Goal: Task Accomplishment & Management: Manage account settings

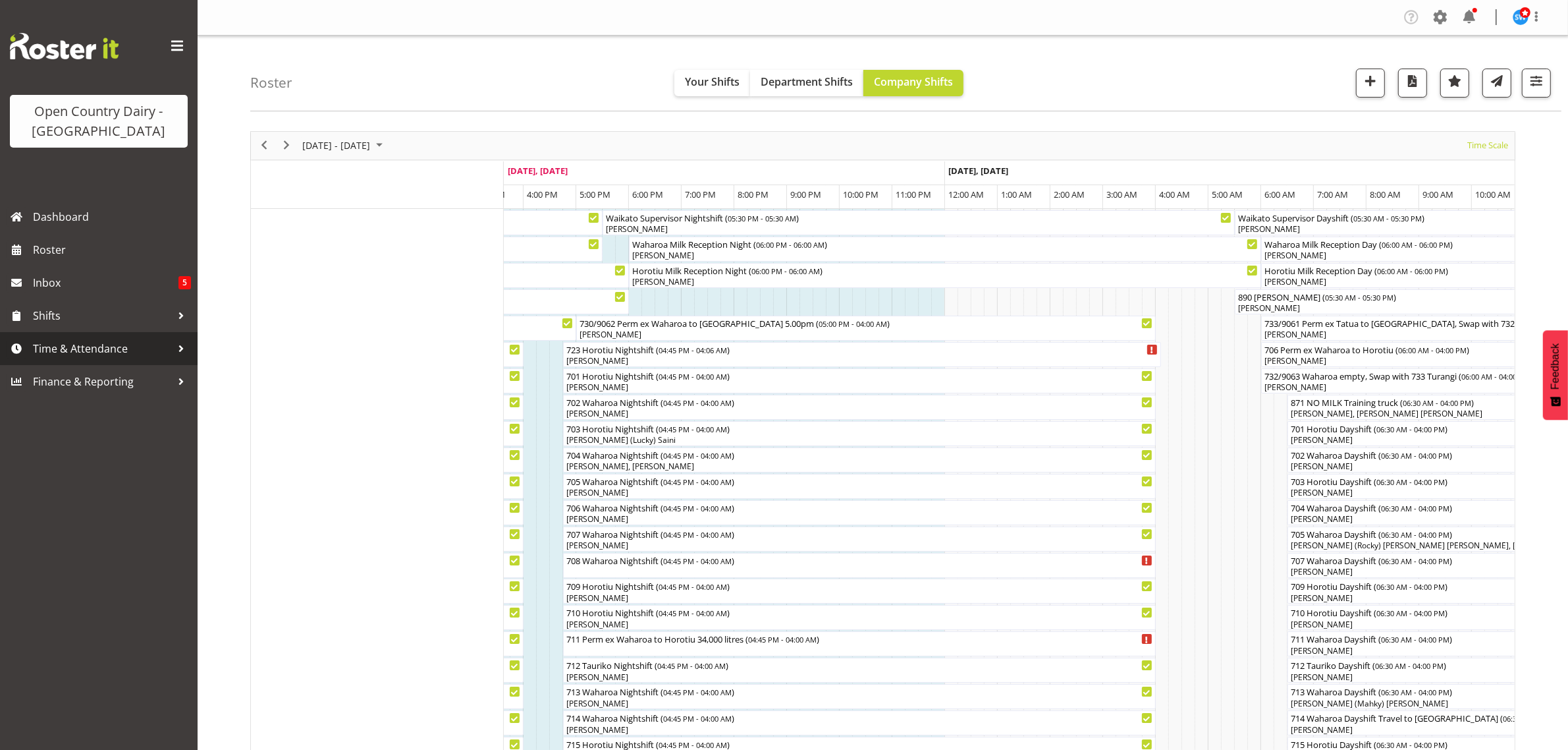
click at [81, 343] on span "Time & Attendance" at bounding box center [102, 348] width 138 height 20
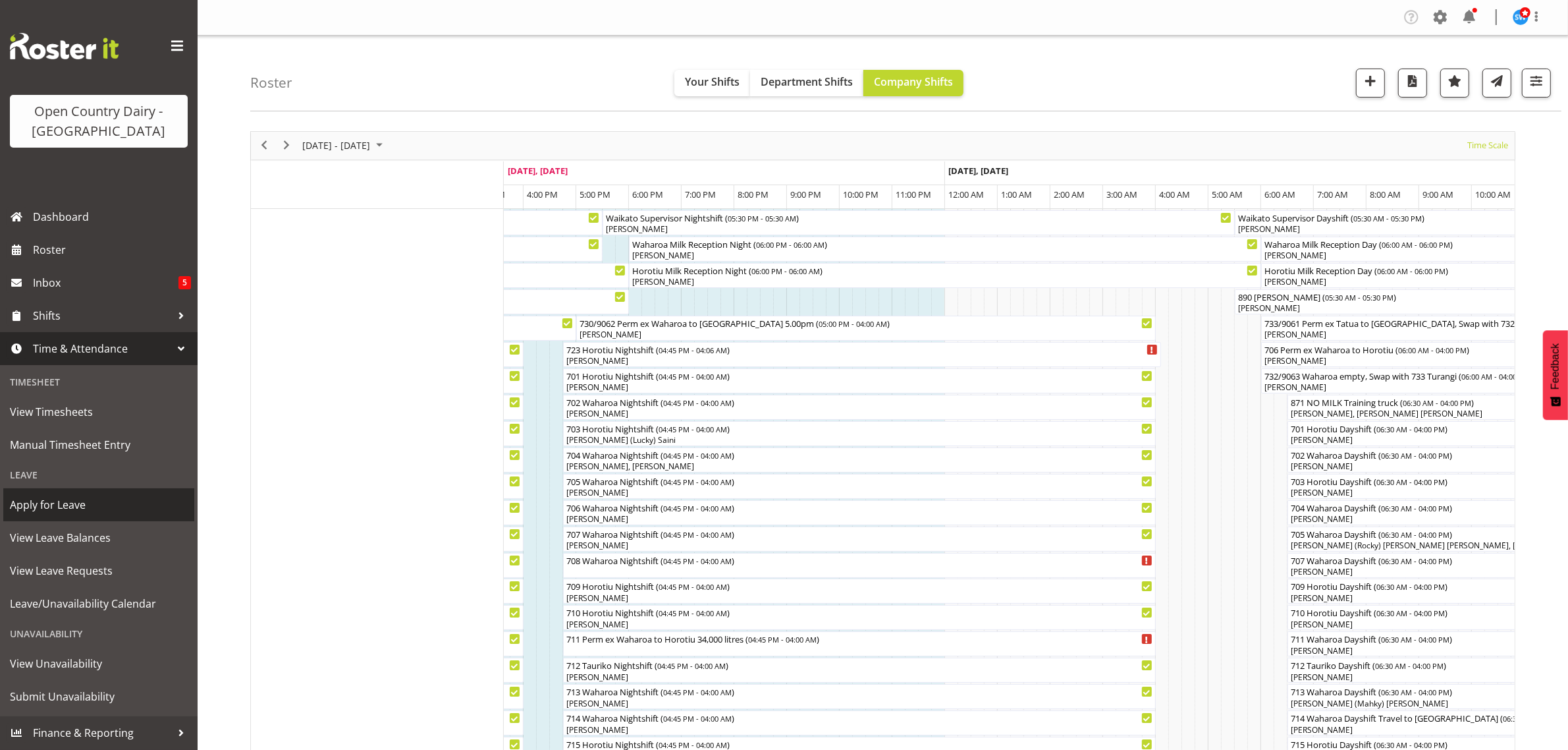
click at [95, 514] on span "Apply for Leave" at bounding box center [98, 504] width 178 height 20
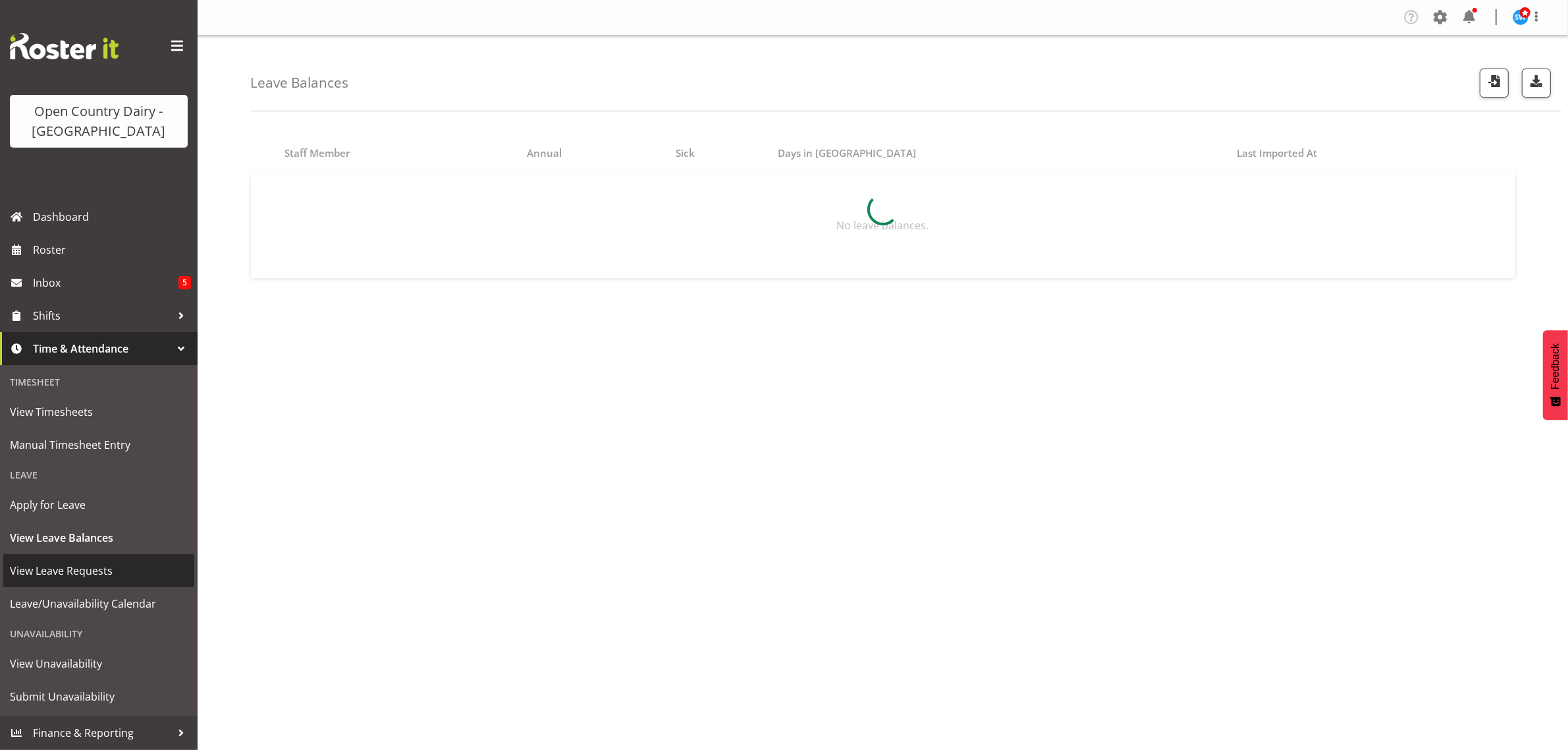
click at [86, 564] on span "View Leave Requests" at bounding box center [98, 570] width 178 height 20
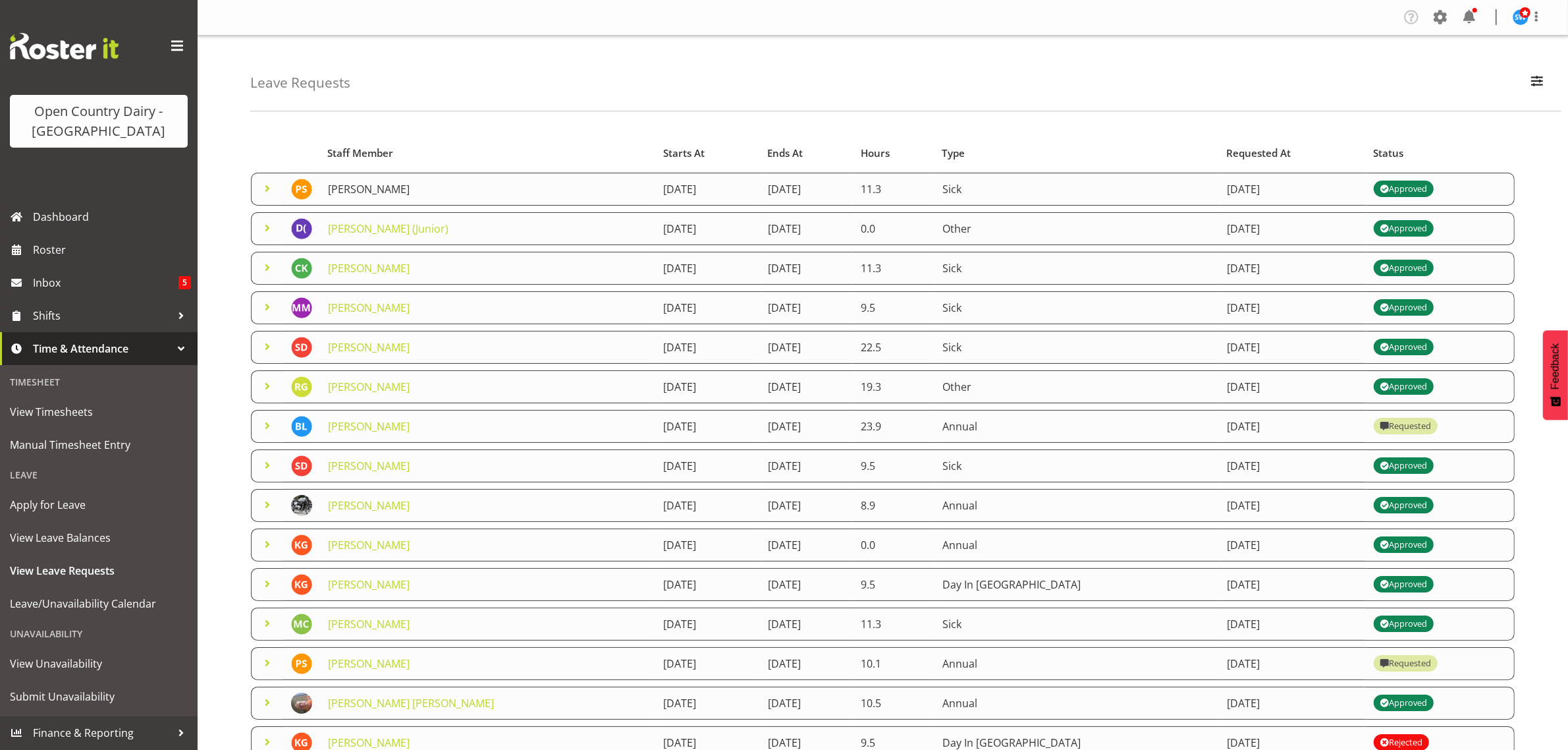
click at [346, 185] on link "[PERSON_NAME]" at bounding box center [369, 189] width 82 height 15
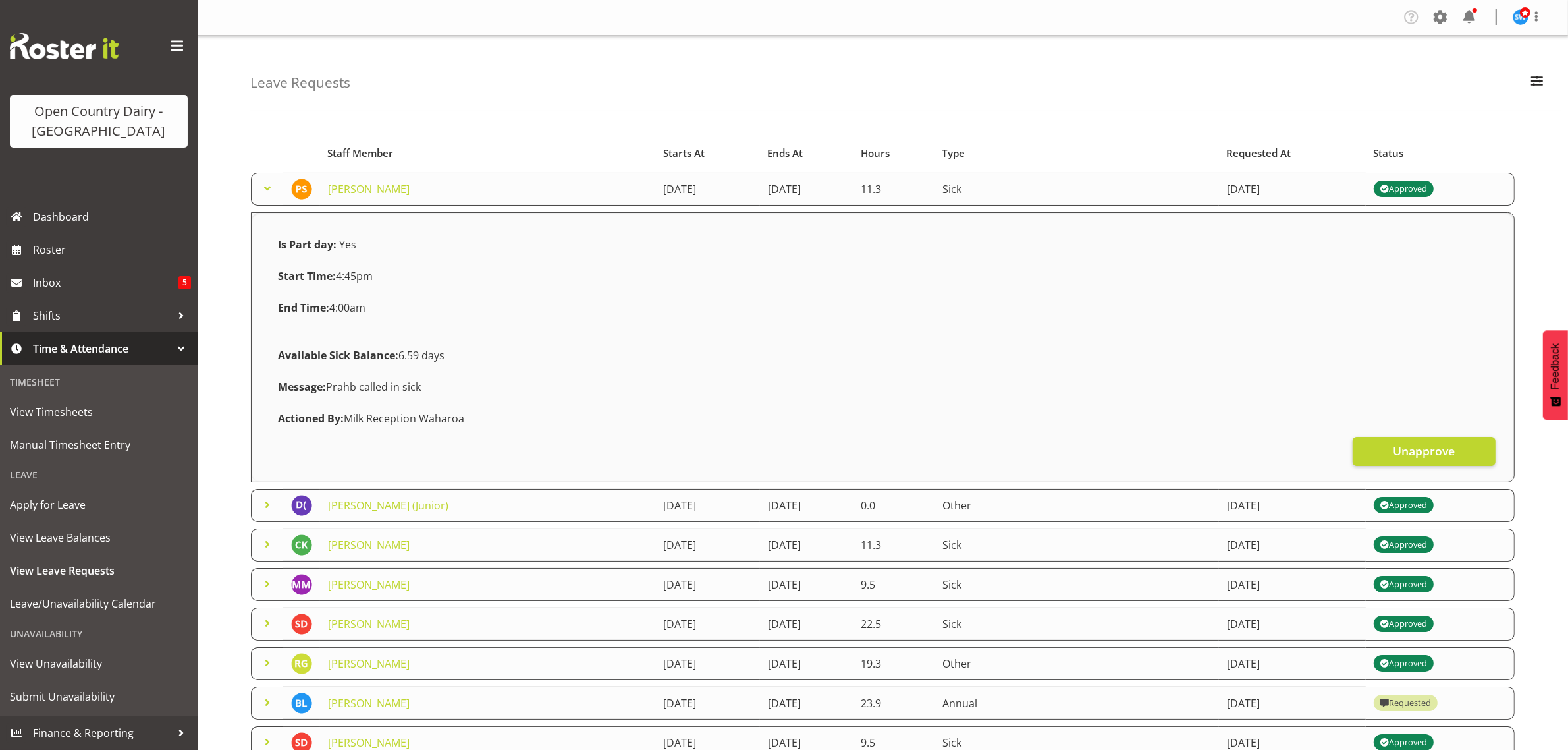
click at [243, 226] on div "Leave Requests Search Search for a particular employee Status All Approved Requ…" at bounding box center [883, 565] width 1370 height 1059
click at [59, 249] on span "Roster" at bounding box center [112, 250] width 158 height 20
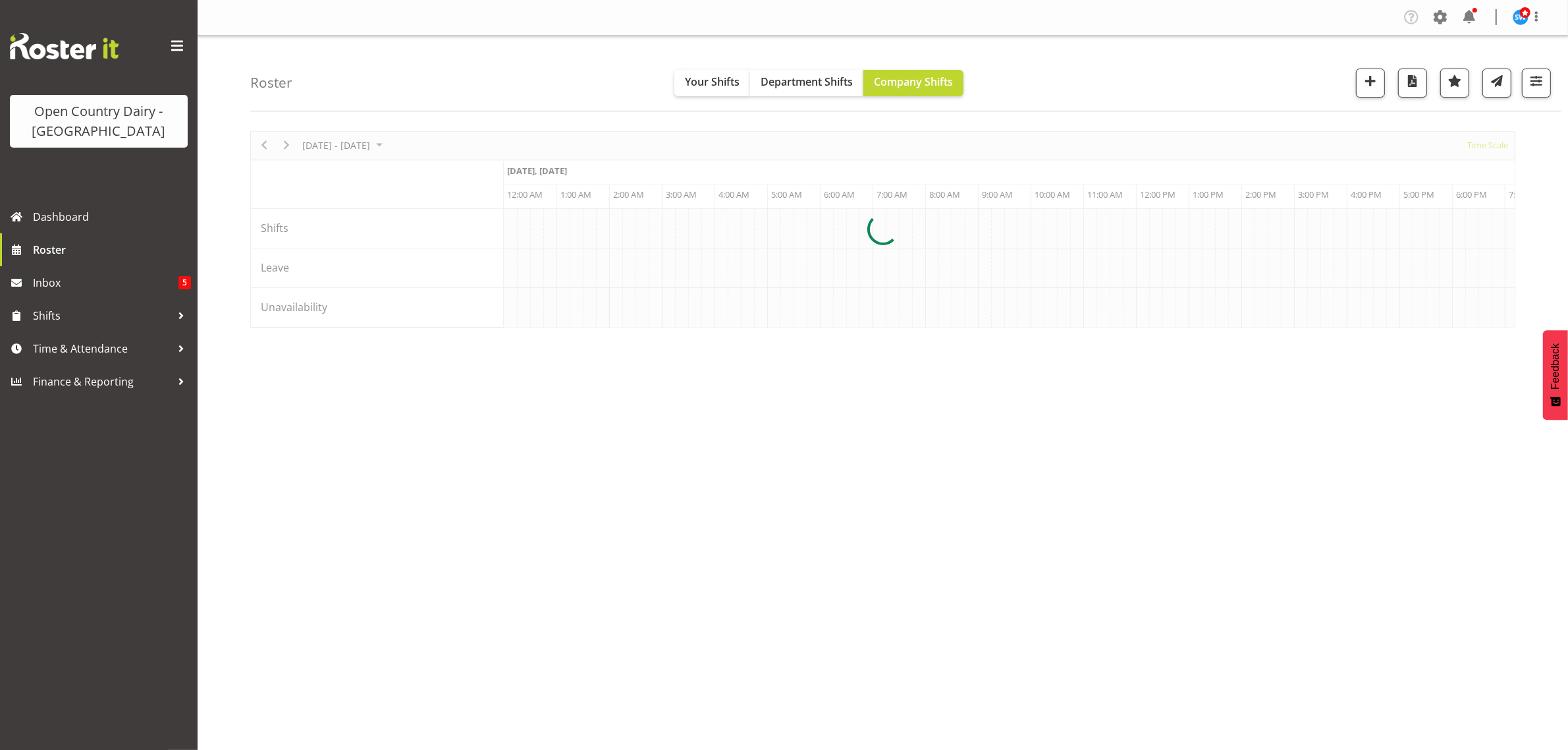
scroll to position [0, 3794]
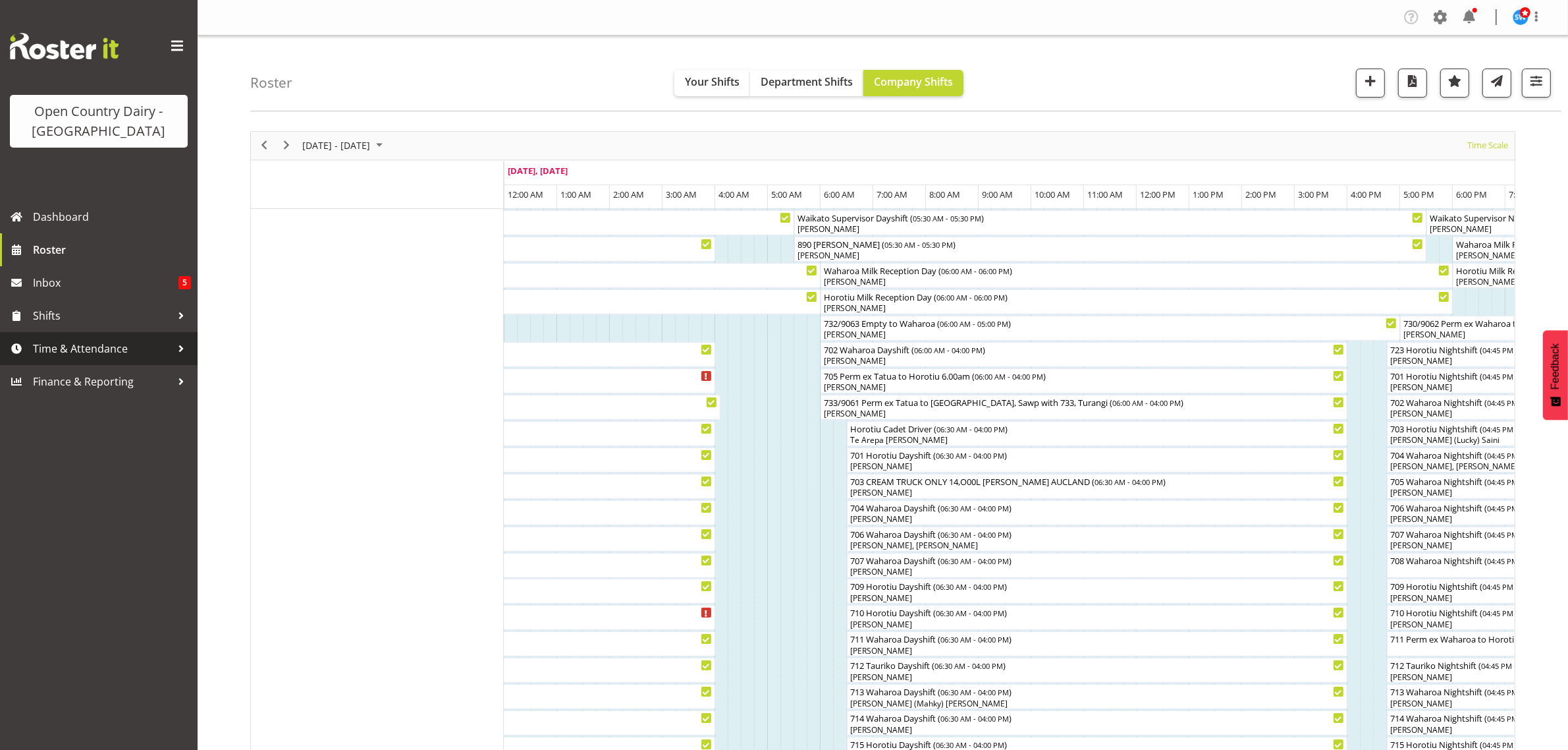
click at [68, 356] on span "Time & Attendance" at bounding box center [102, 348] width 138 height 20
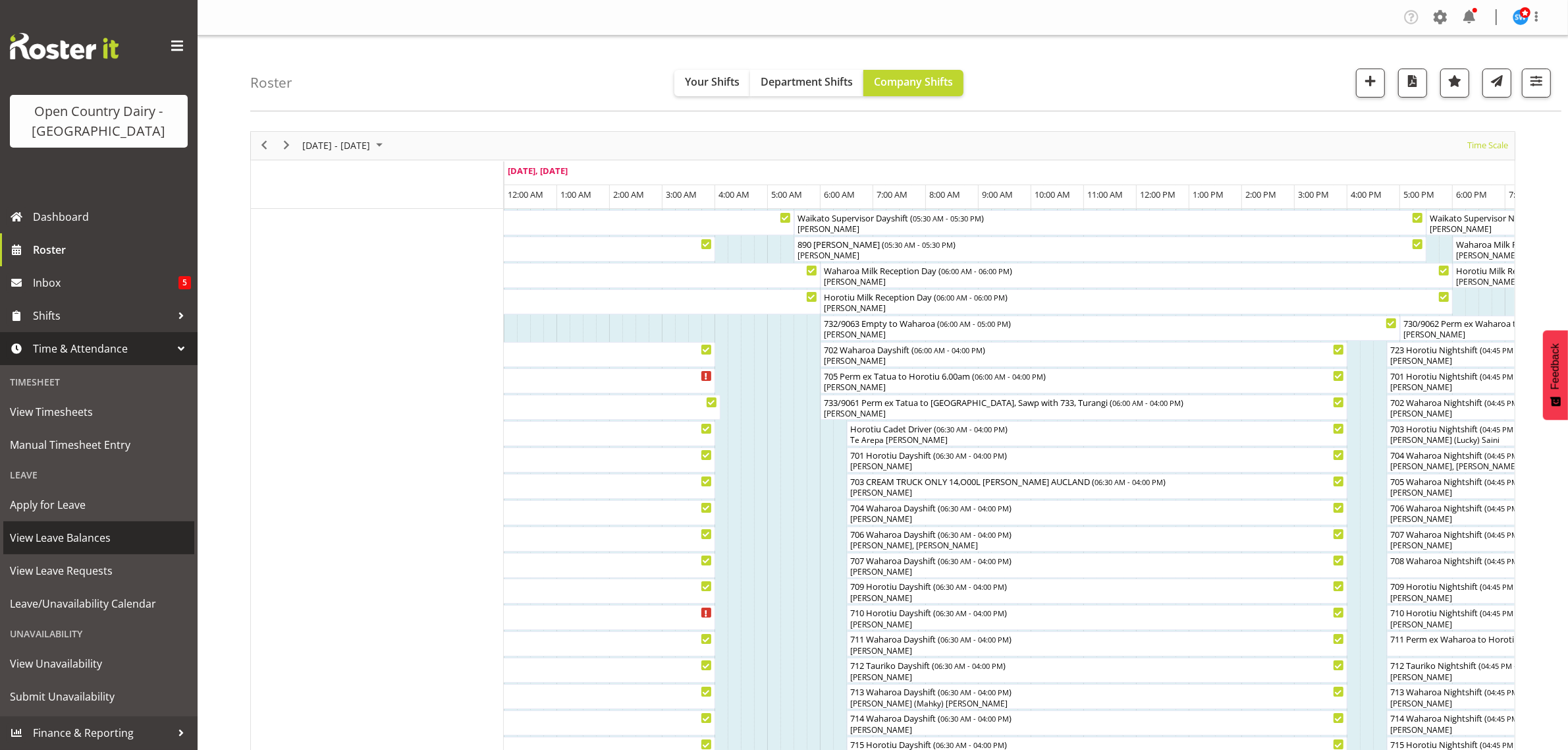
click at [80, 538] on span "View Leave Balances" at bounding box center [98, 538] width 178 height 20
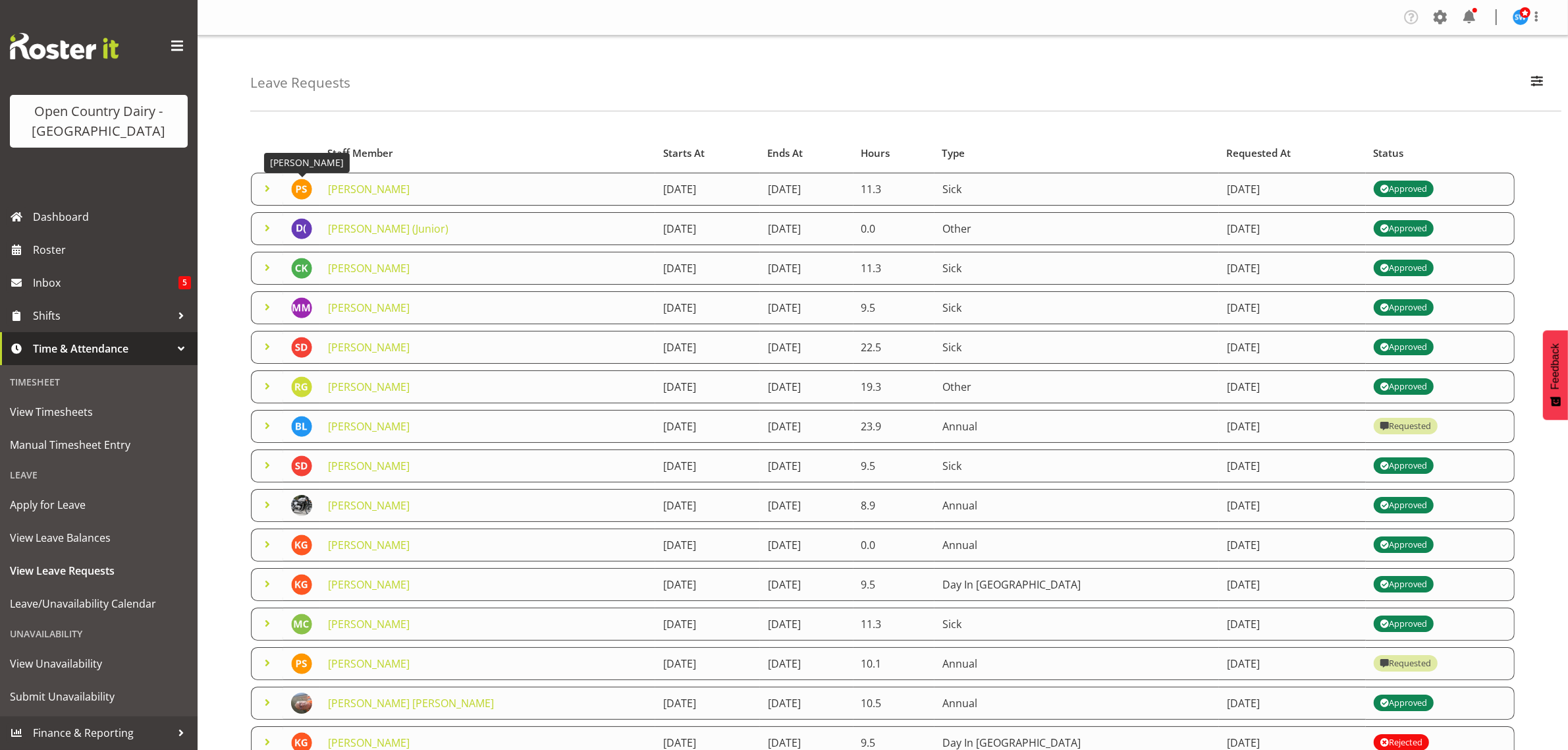
click at [308, 192] on img at bounding box center [302, 189] width 21 height 21
click at [362, 192] on link "[PERSON_NAME]" at bounding box center [369, 189] width 82 height 15
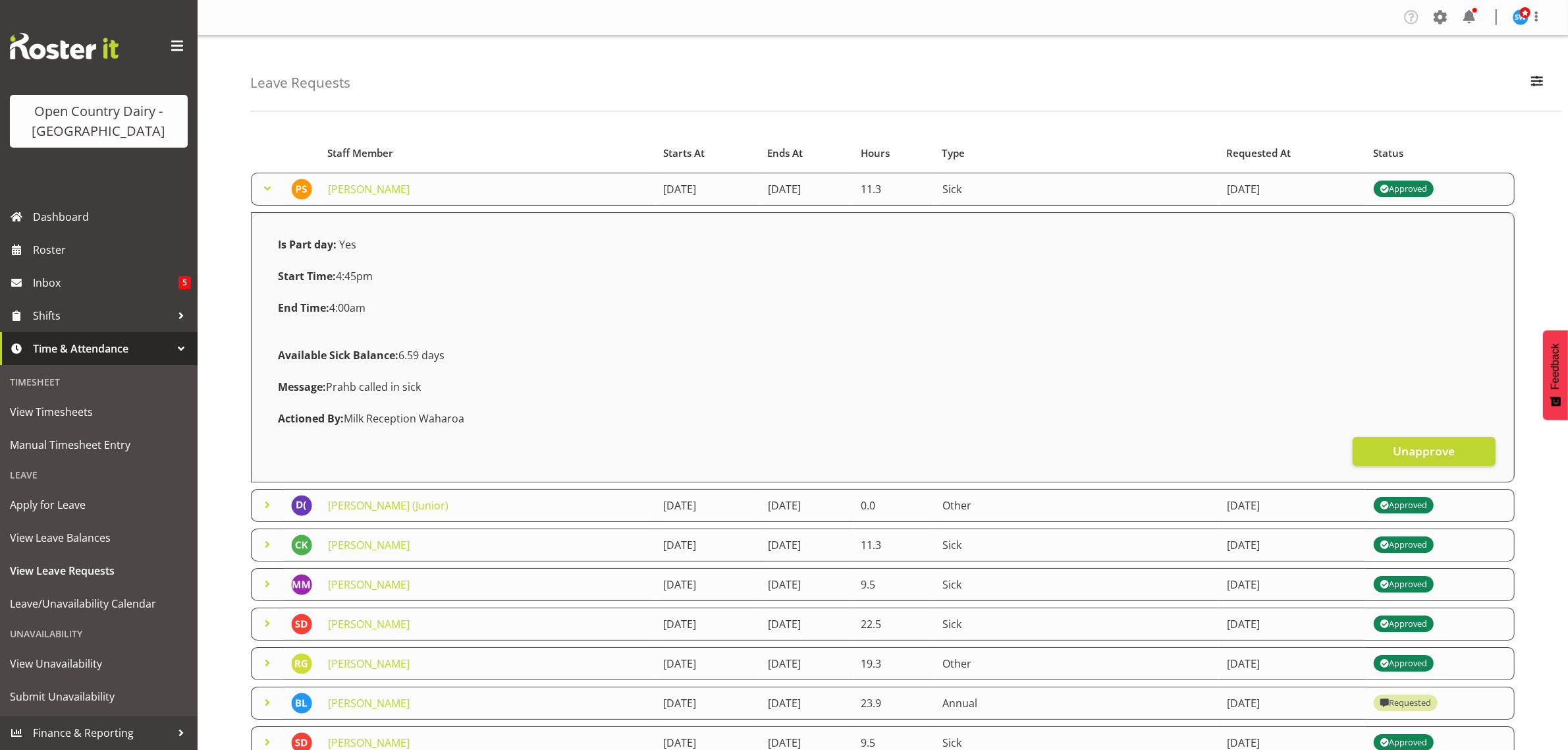
click at [229, 270] on div "Leave Requests Search Search for a particular employee Status All Approved Requ…" at bounding box center [883, 565] width 1370 height 1059
click at [238, 175] on div "Leave Requests Search Search for a particular employee Status All Approved Requ…" at bounding box center [883, 565] width 1370 height 1059
click at [57, 257] on span "Roster" at bounding box center [112, 250] width 158 height 20
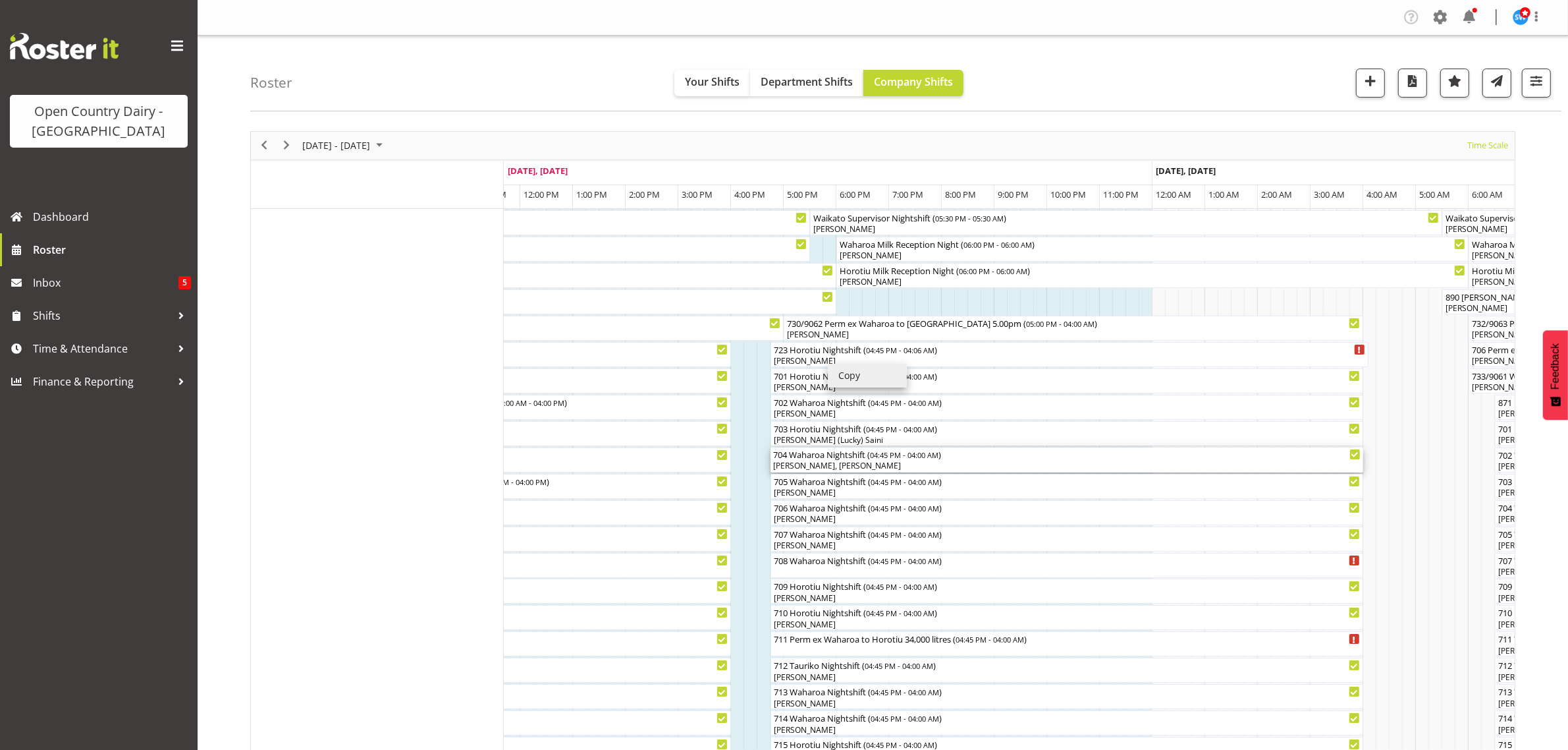
click at [1022, 470] on div "[PERSON_NAME], [PERSON_NAME]" at bounding box center [1067, 466] width 587 height 12
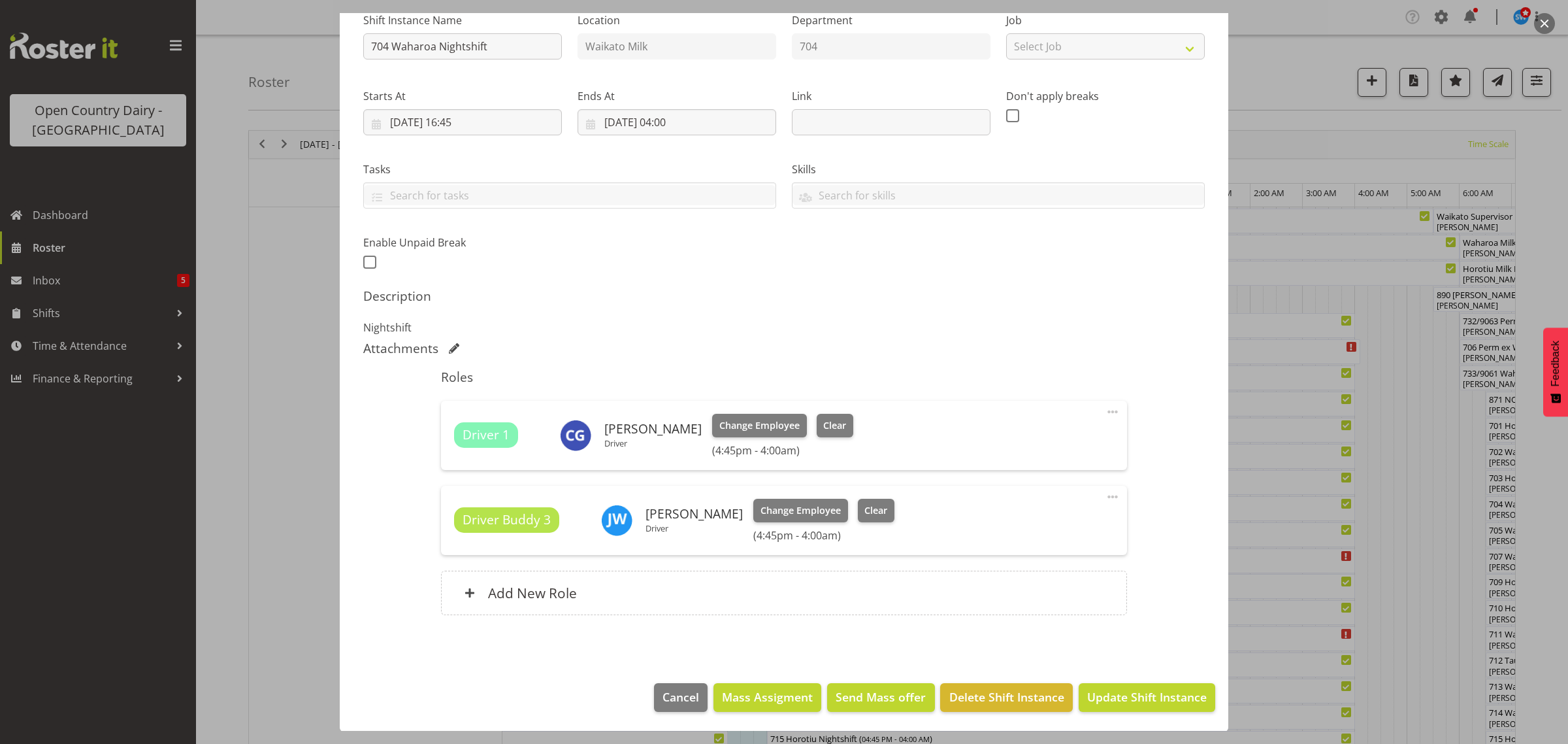
scroll to position [141, 0]
click at [263, 452] on div at bounding box center [784, 372] width 1568 height 744
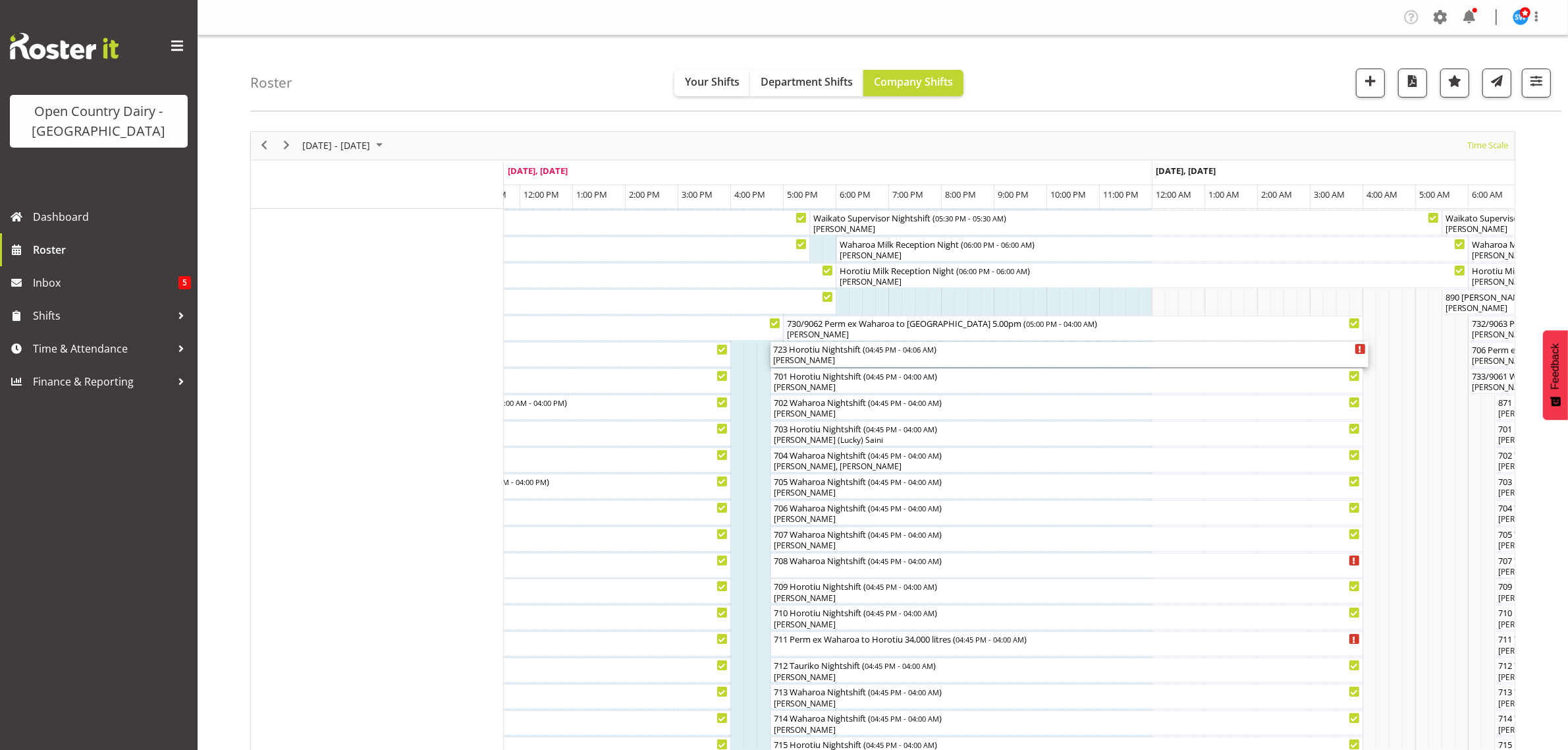
click at [823, 354] on div "723 Horotiu Nightshift ( 04:45 PM - 04:06 AM ) [PERSON_NAME]" at bounding box center [1069, 354] width 593 height 25
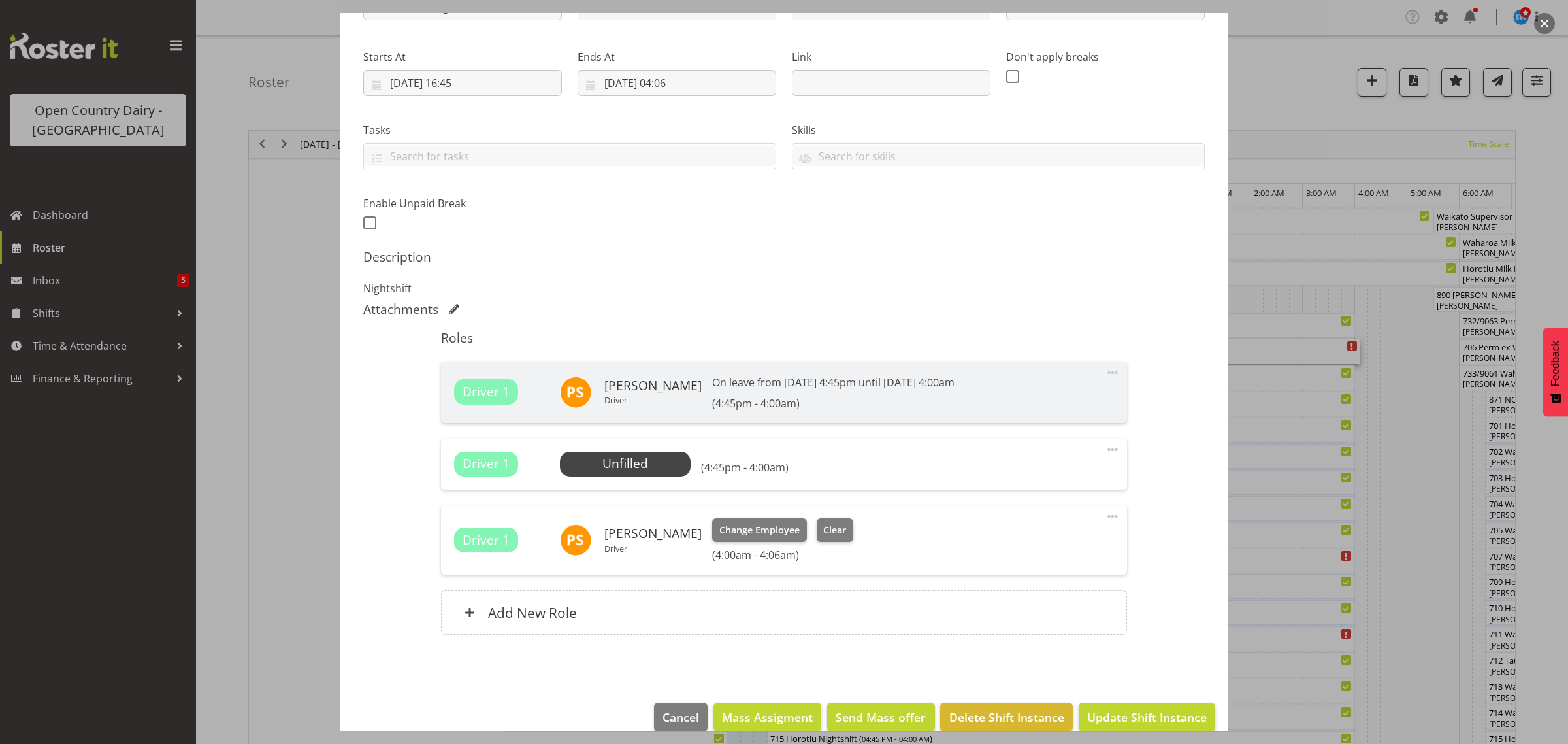
scroll to position [200, 0]
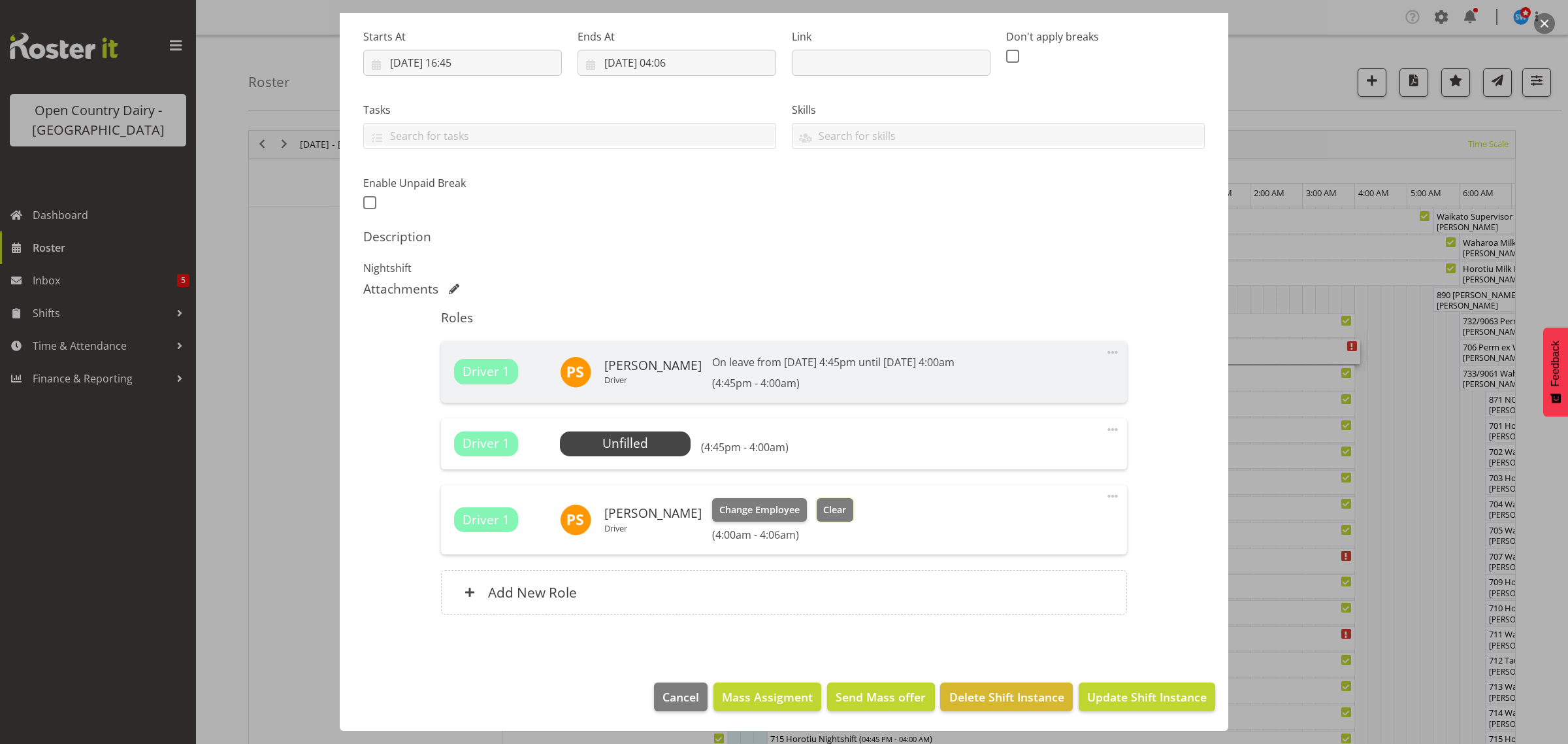
click at [823, 511] on span "Clear" at bounding box center [834, 509] width 23 height 14
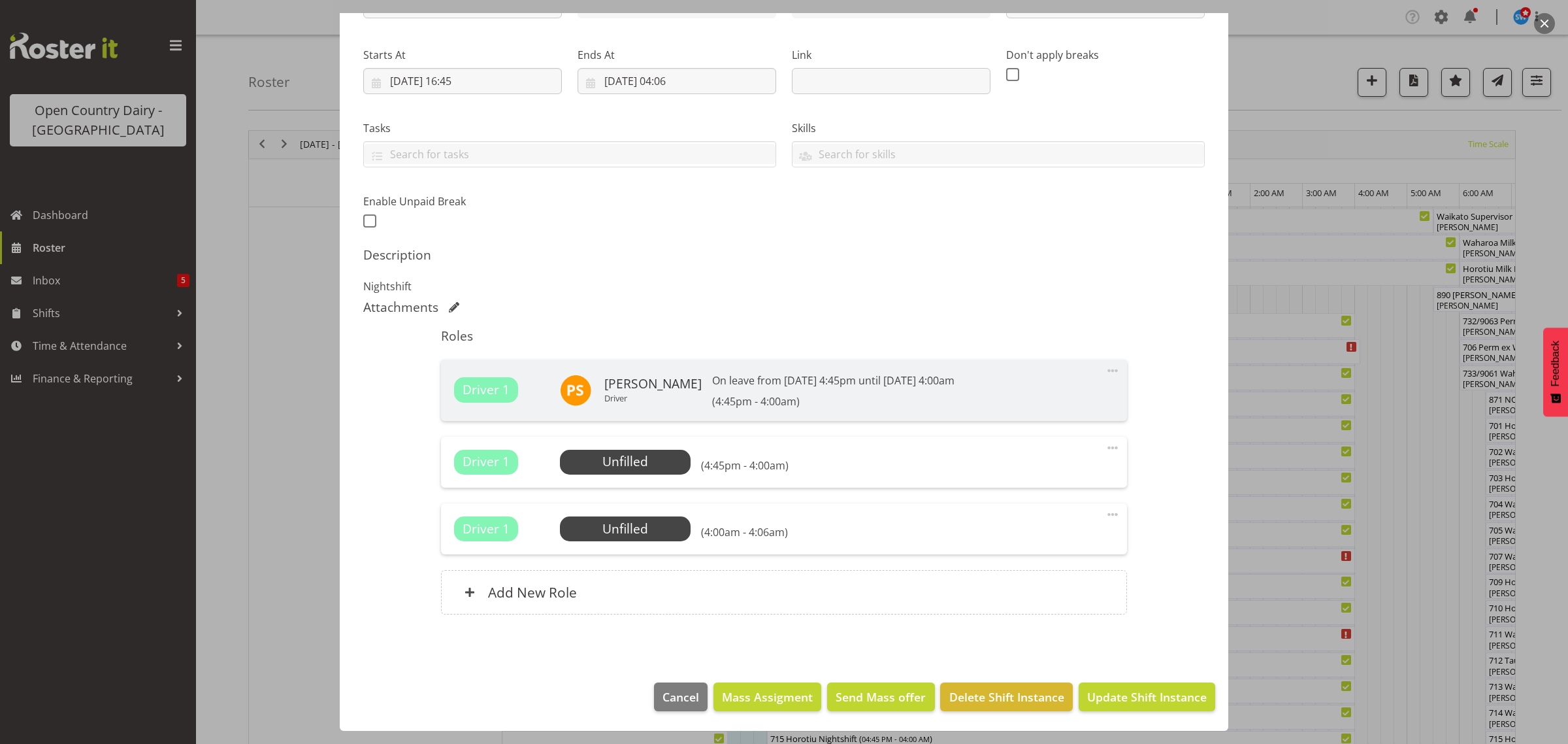
scroll to position [182, 0]
click at [1122, 699] on span "Update Shift Instance" at bounding box center [1147, 697] width 119 height 17
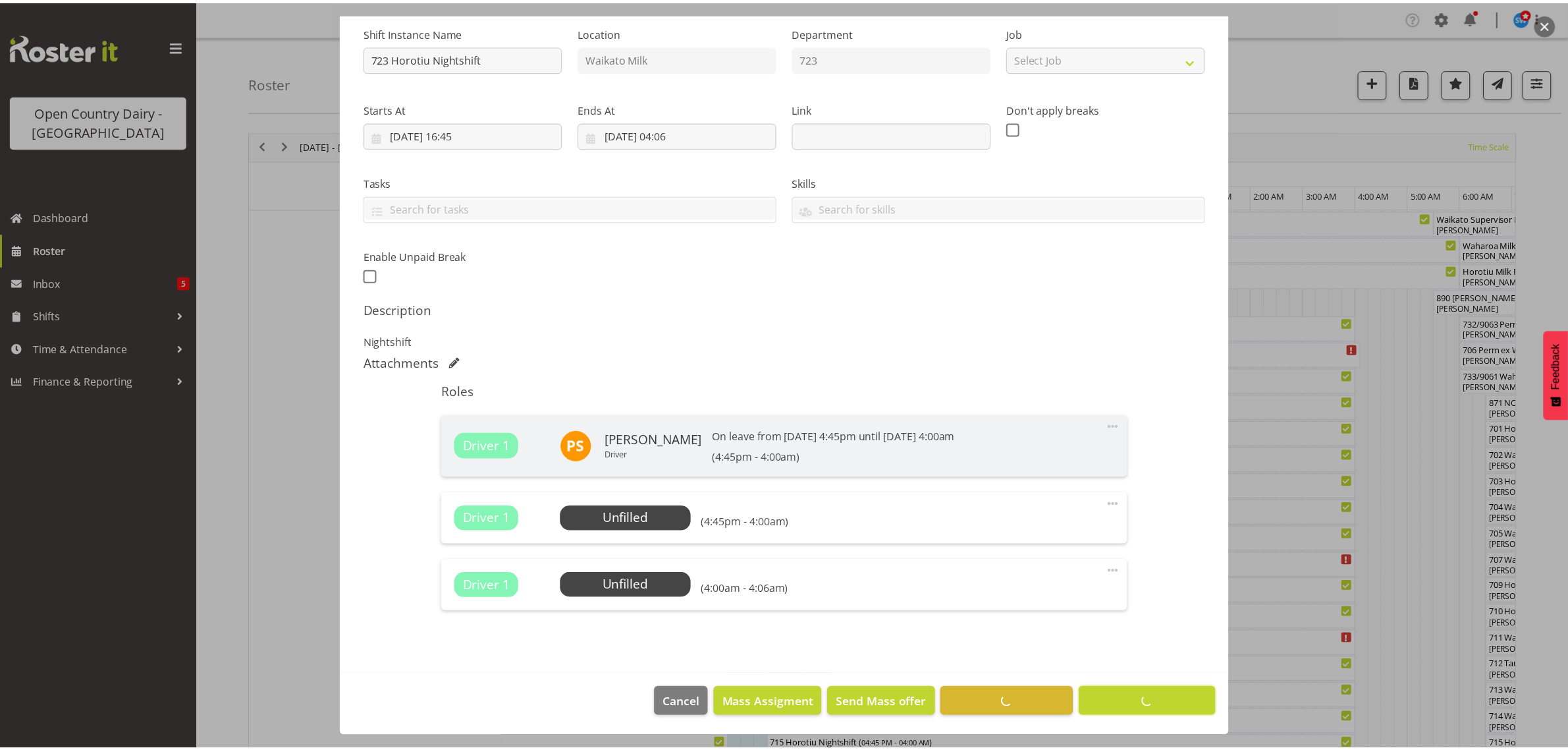
scroll to position [131, 0]
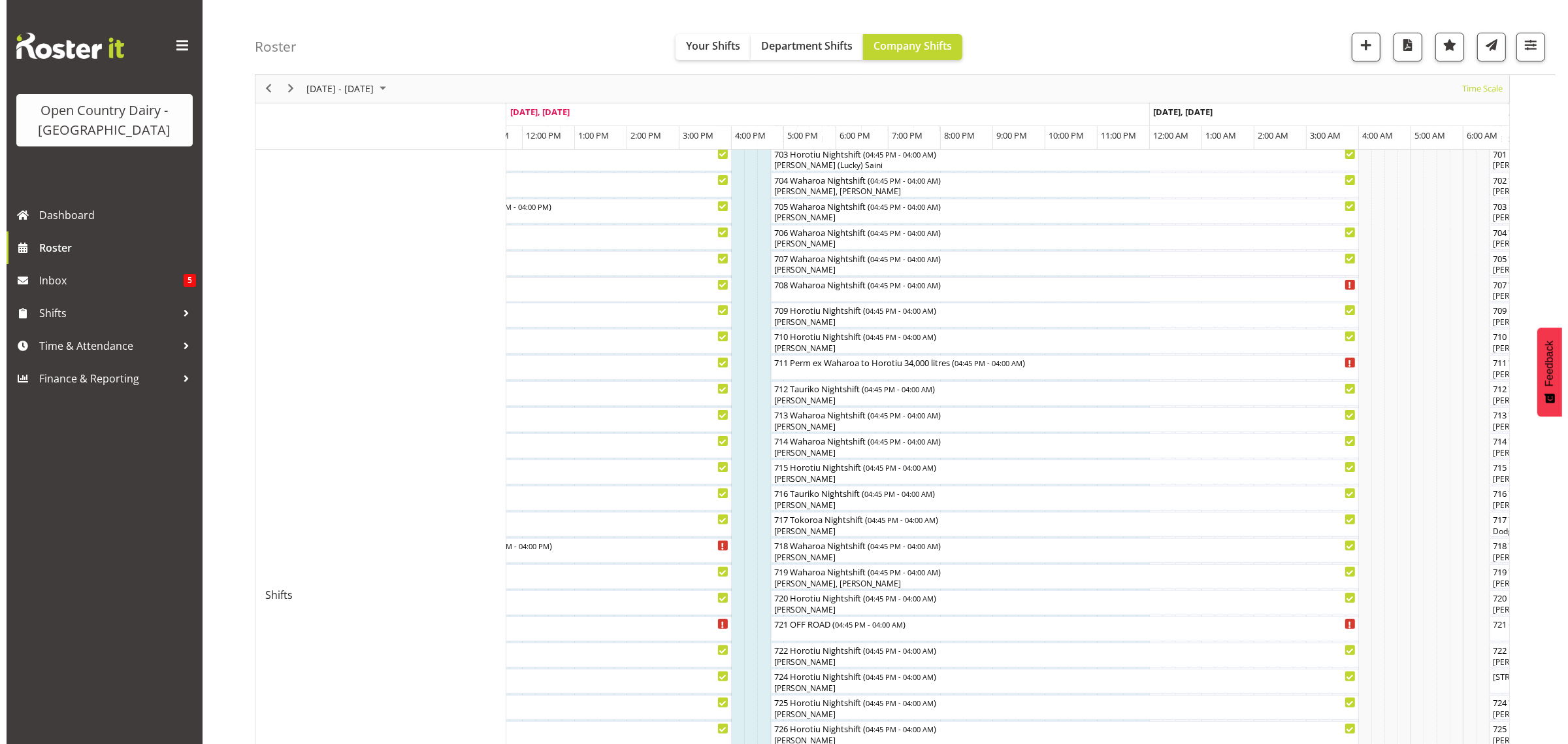
scroll to position [163, 0]
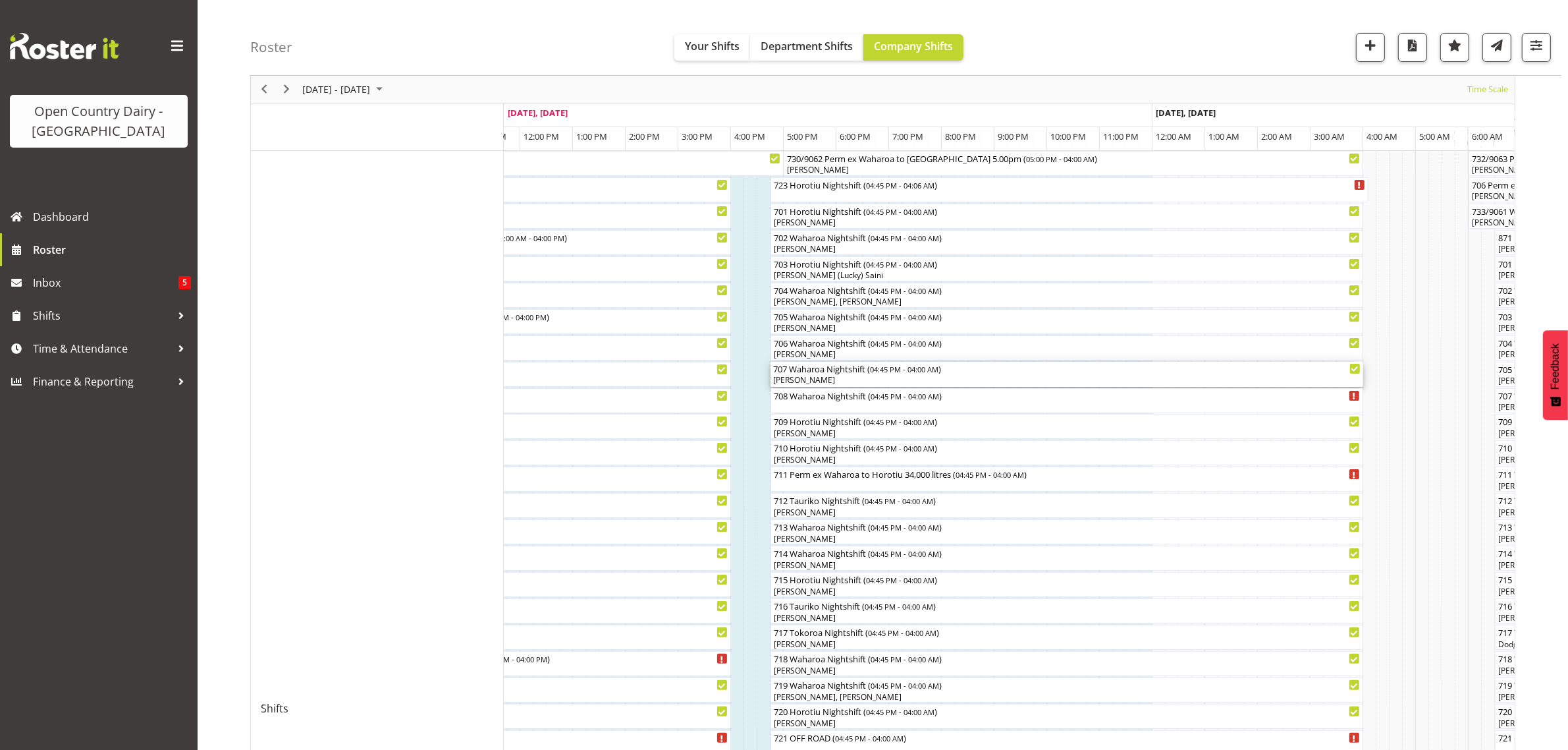
click at [806, 382] on div "[PERSON_NAME]" at bounding box center [1067, 380] width 587 height 12
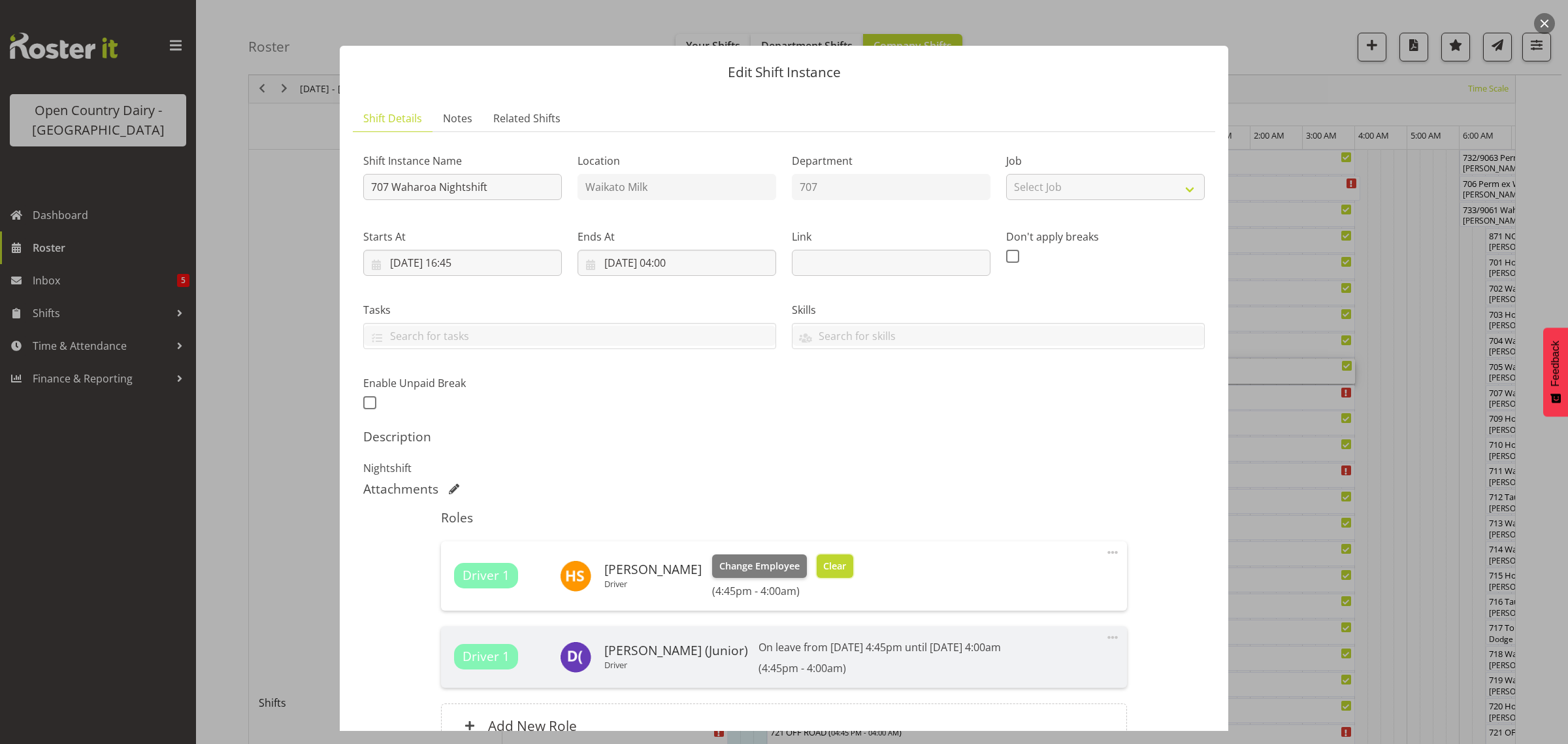
click at [830, 562] on span "Clear" at bounding box center [834, 566] width 23 height 14
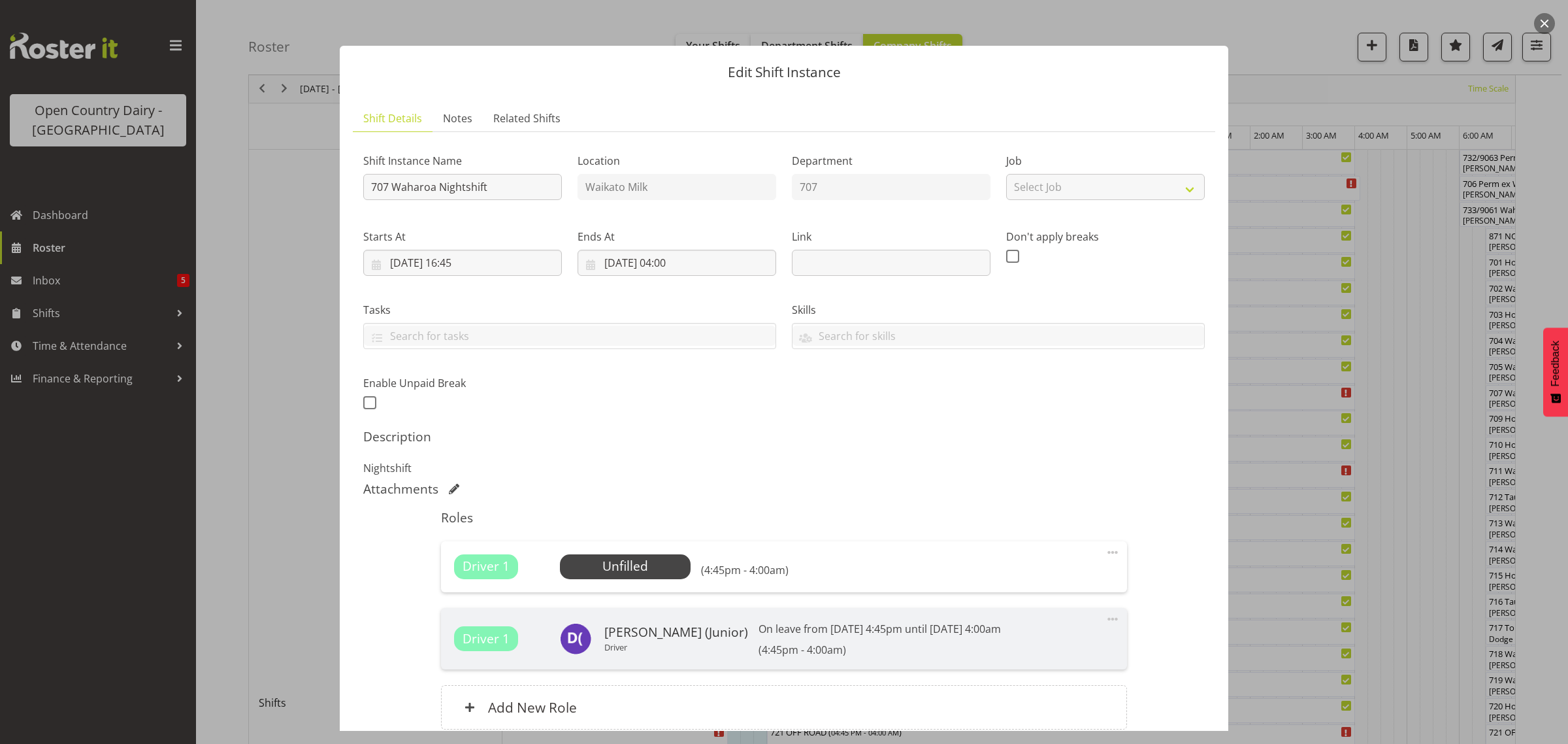
scroll to position [115, 0]
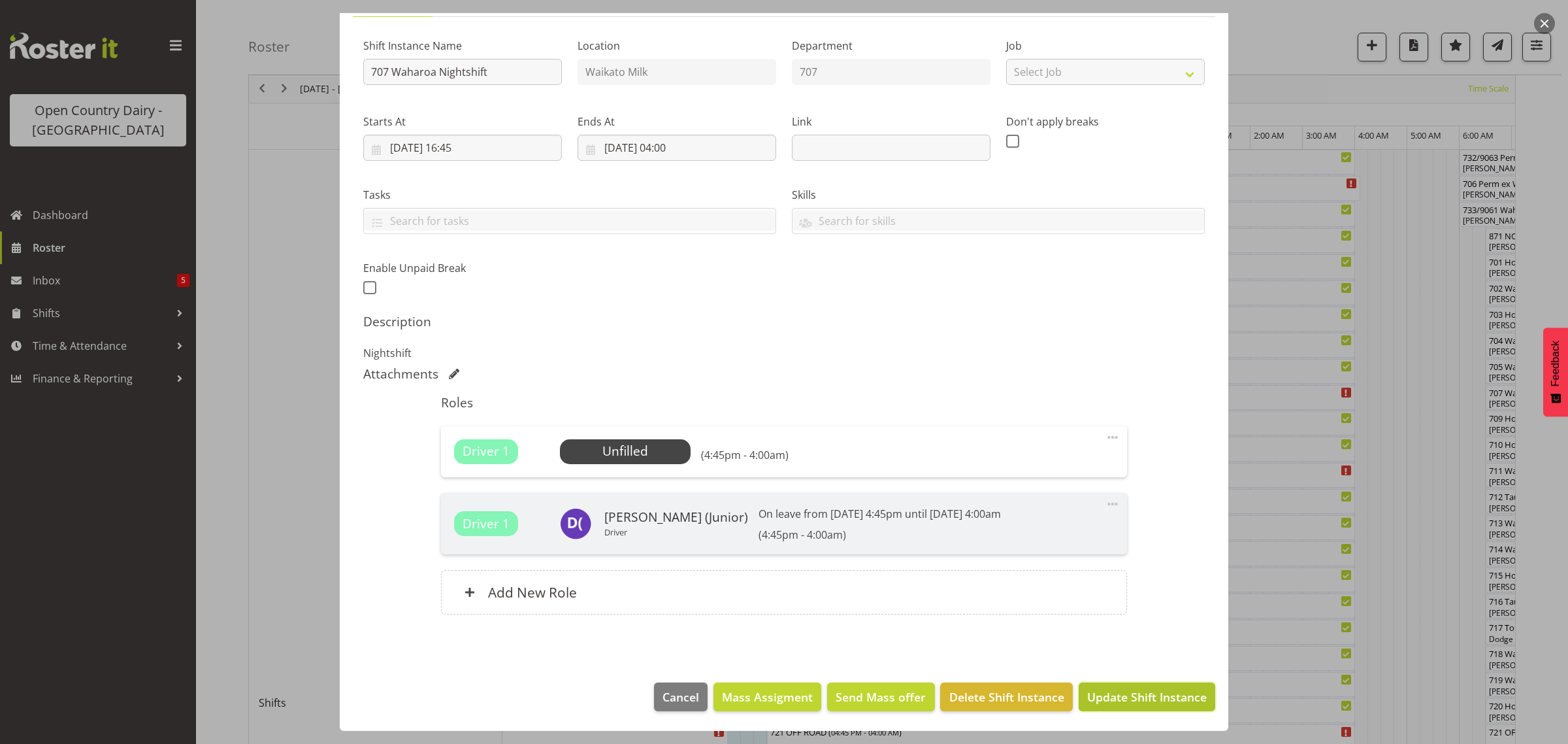
click at [1132, 697] on span "Update Shift Instance" at bounding box center [1147, 697] width 119 height 17
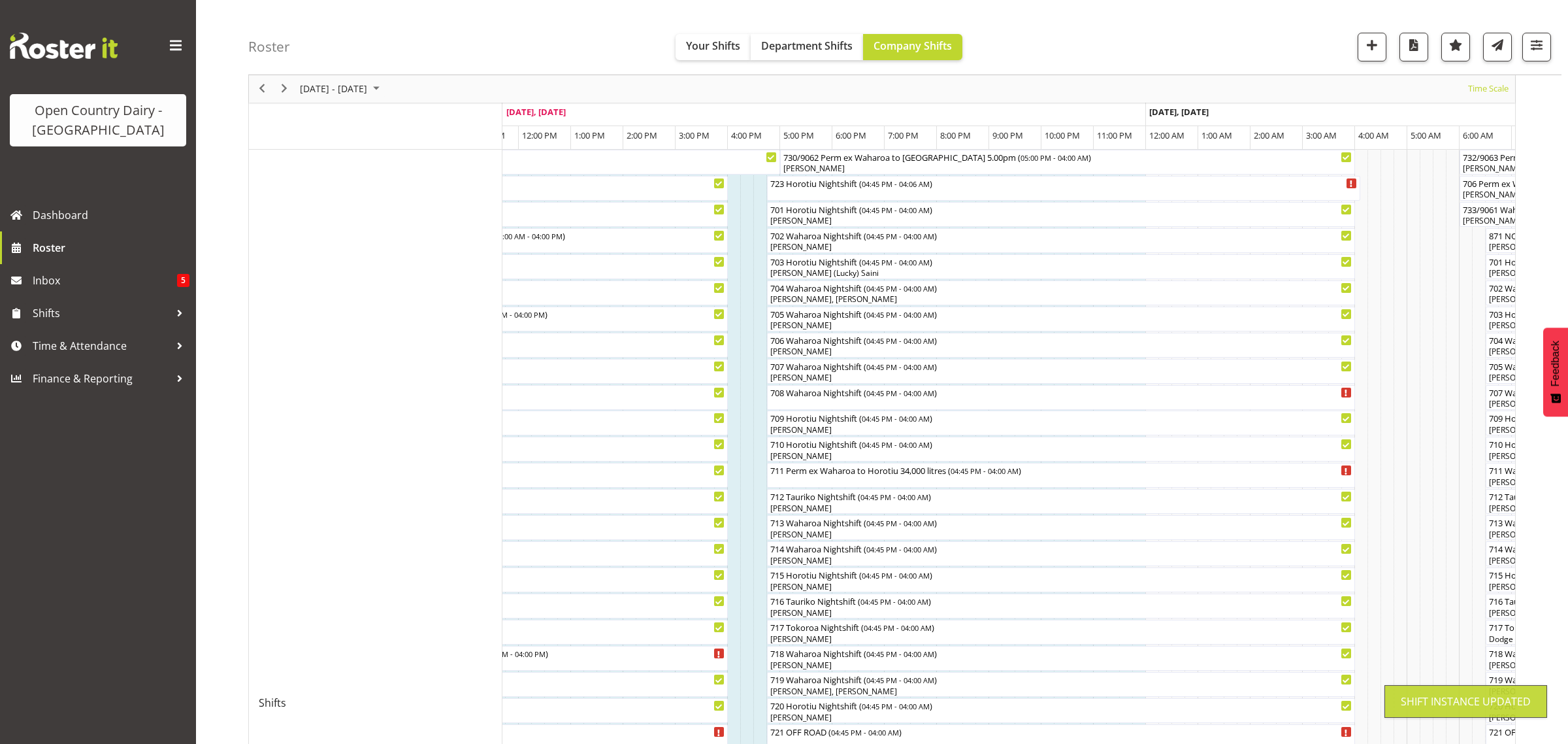
scroll to position [0, 0]
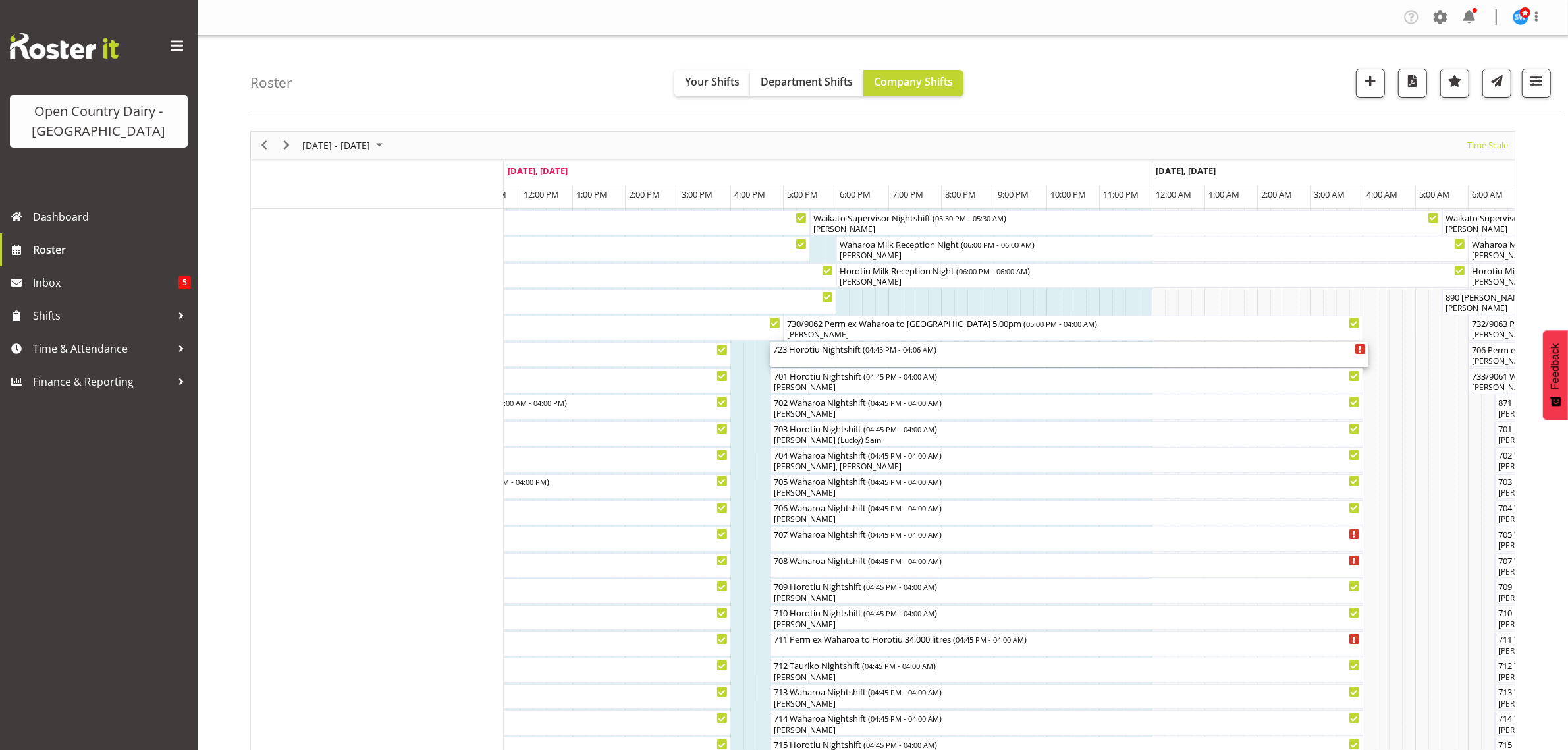
click at [831, 353] on div "723 Horotiu Nightshift ( 04:45 PM - 04:06 AM )" at bounding box center [1069, 348] width 593 height 13
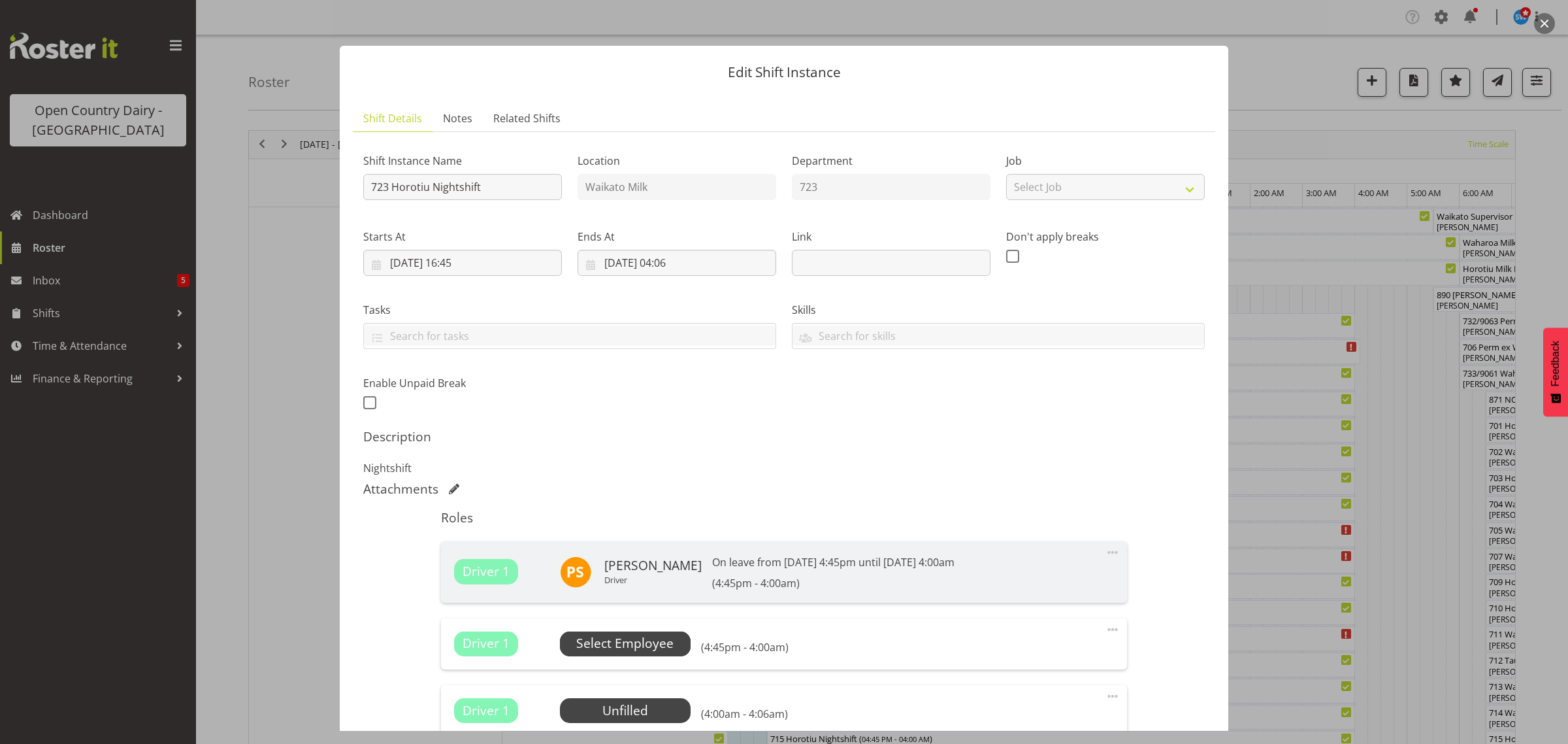
click at [642, 647] on span "Select Employee" at bounding box center [625, 644] width 97 height 19
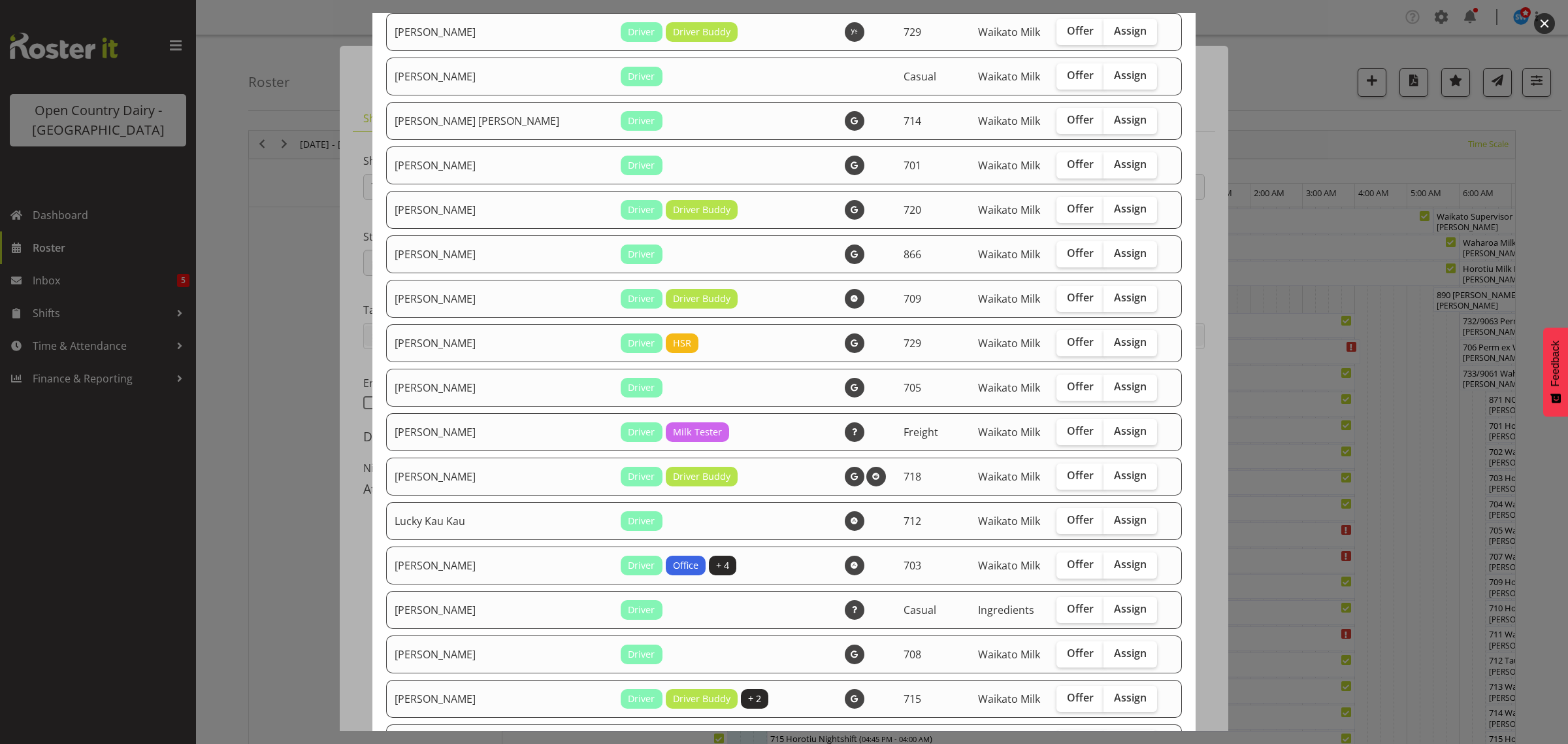
scroll to position [490, 0]
click at [1114, 258] on span "Assign" at bounding box center [1130, 251] width 33 height 13
click at [1103, 256] on input "Assign" at bounding box center [1108, 252] width 8 height 8
checkbox input "true"
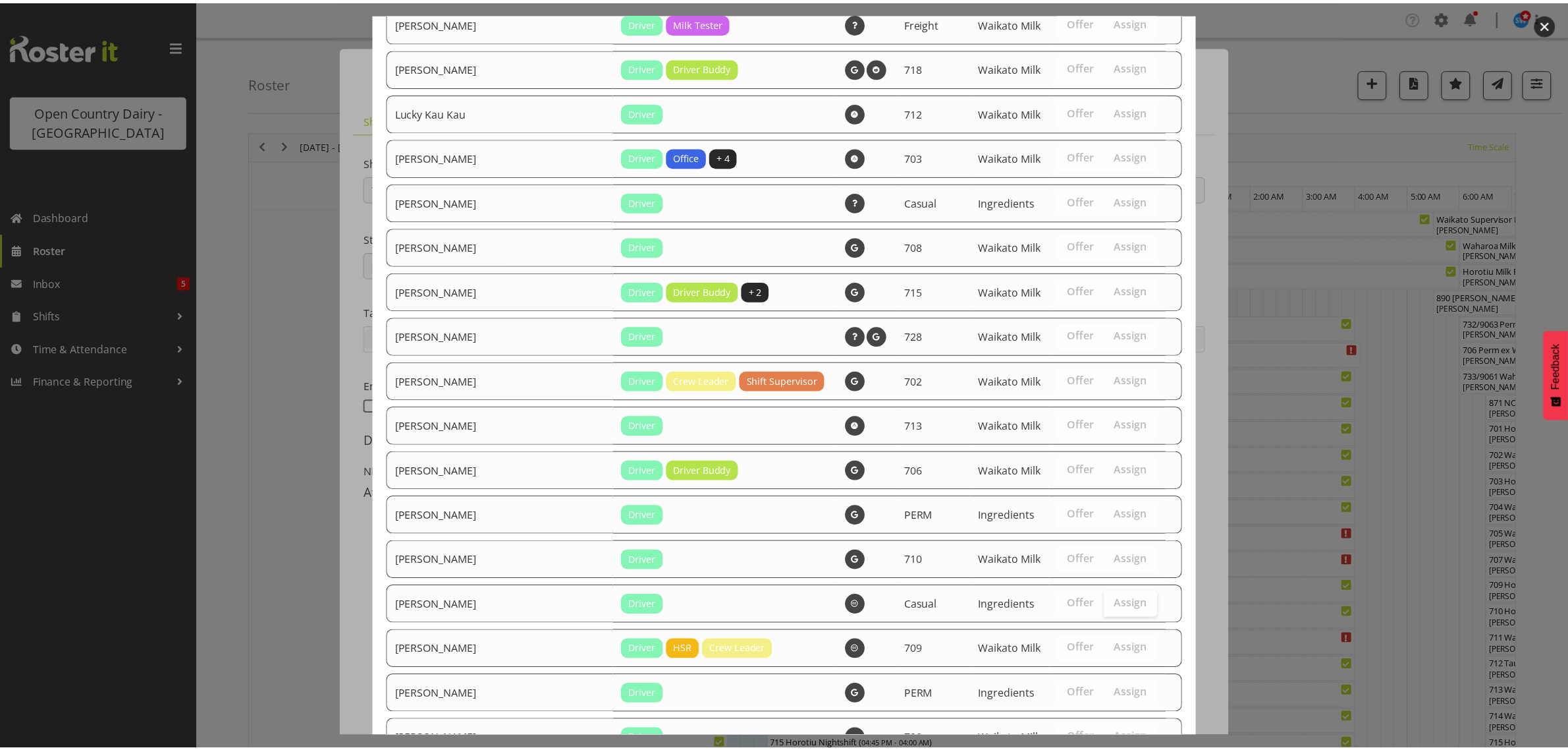
scroll to position [1110, 0]
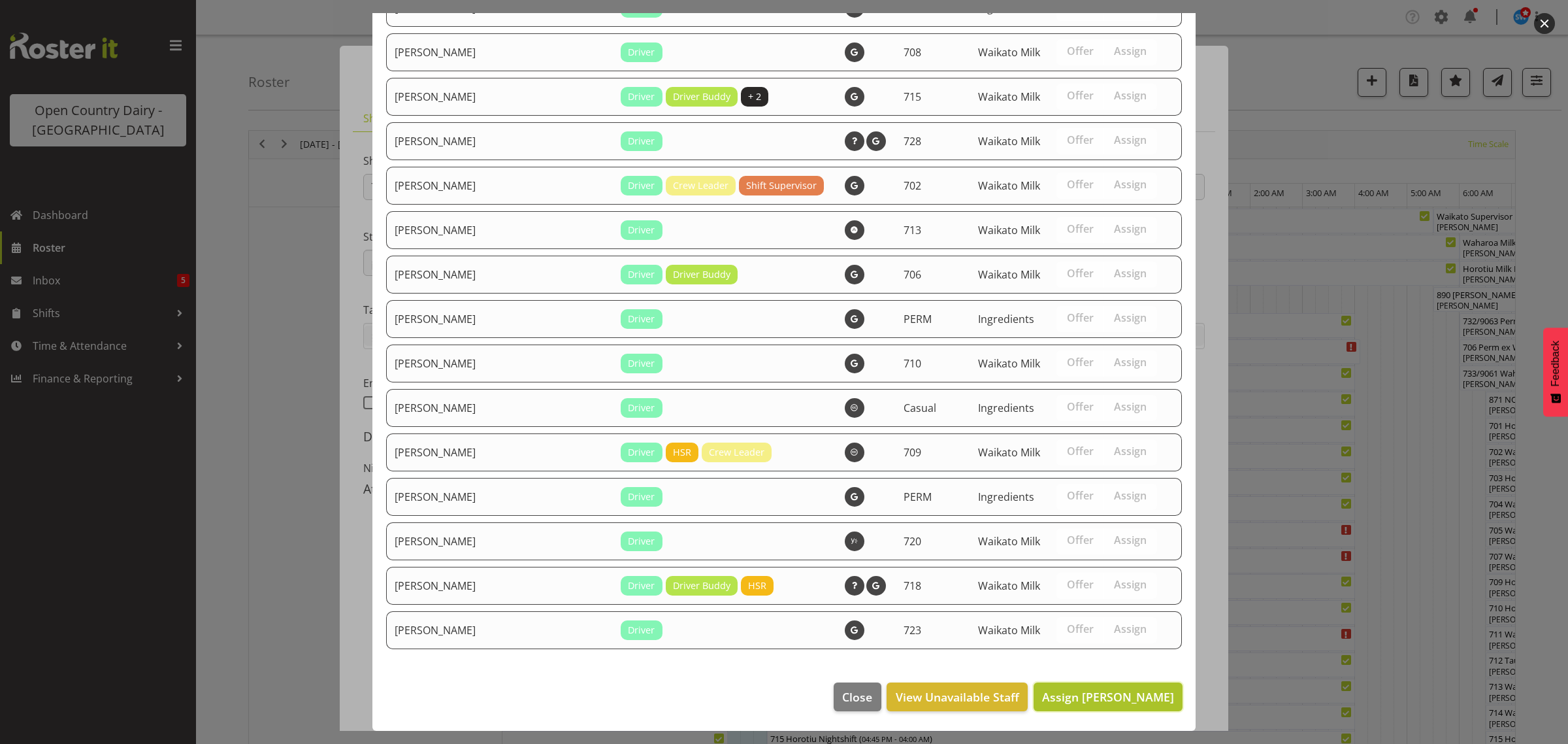
click at [1092, 690] on span "Assign [PERSON_NAME]" at bounding box center [1108, 697] width 132 height 16
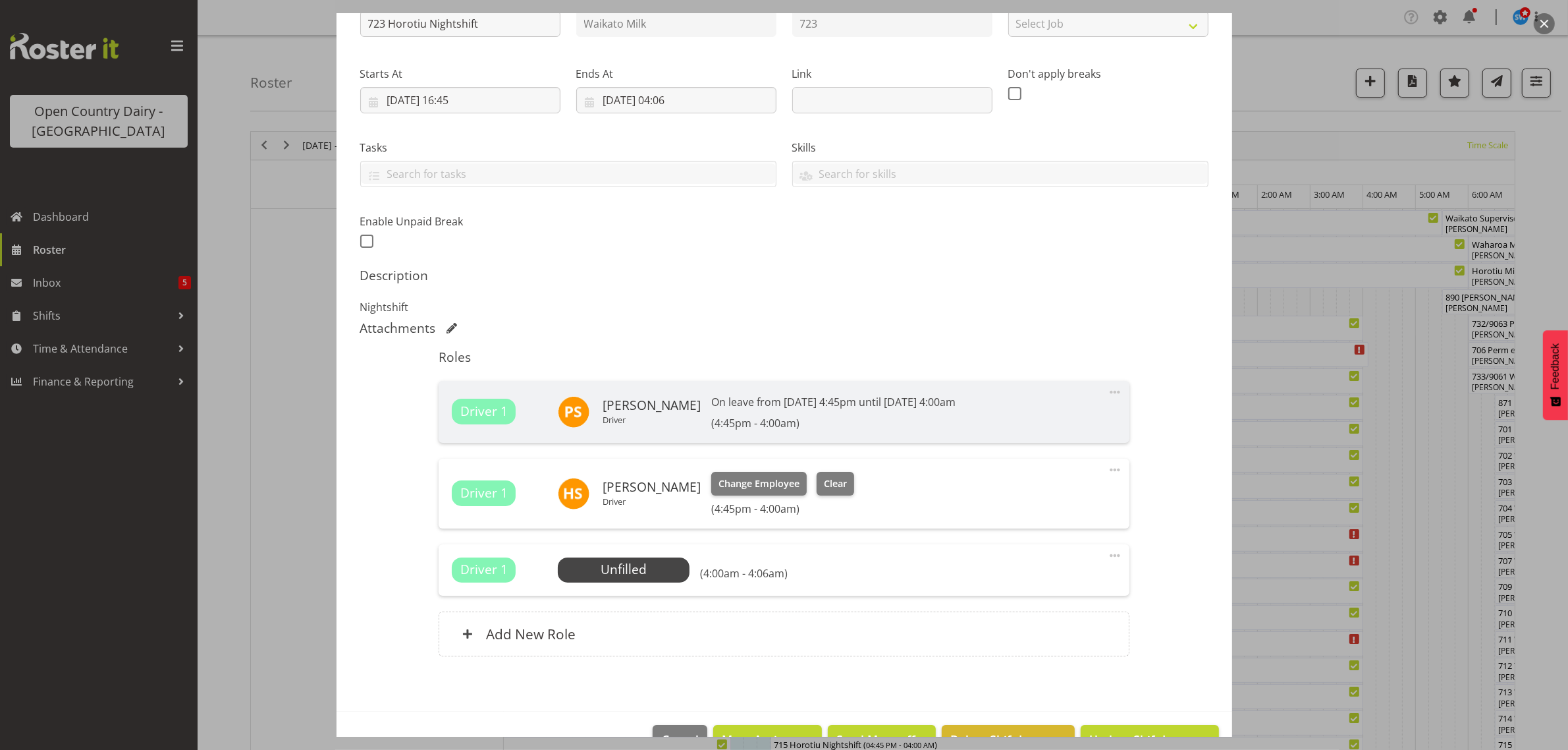
scroll to position [201, 0]
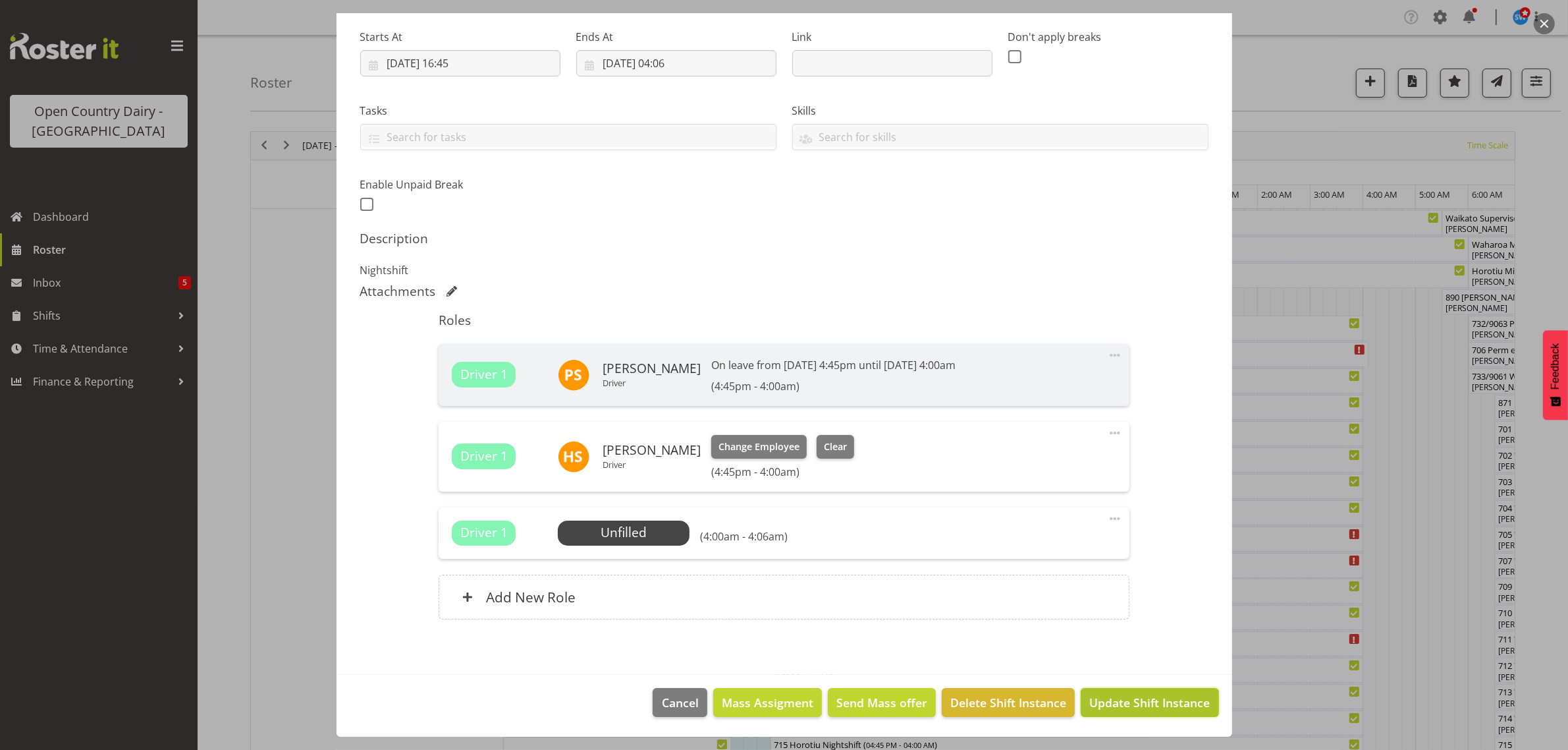
click at [1158, 702] on span "Update Shift Instance" at bounding box center [1150, 702] width 120 height 17
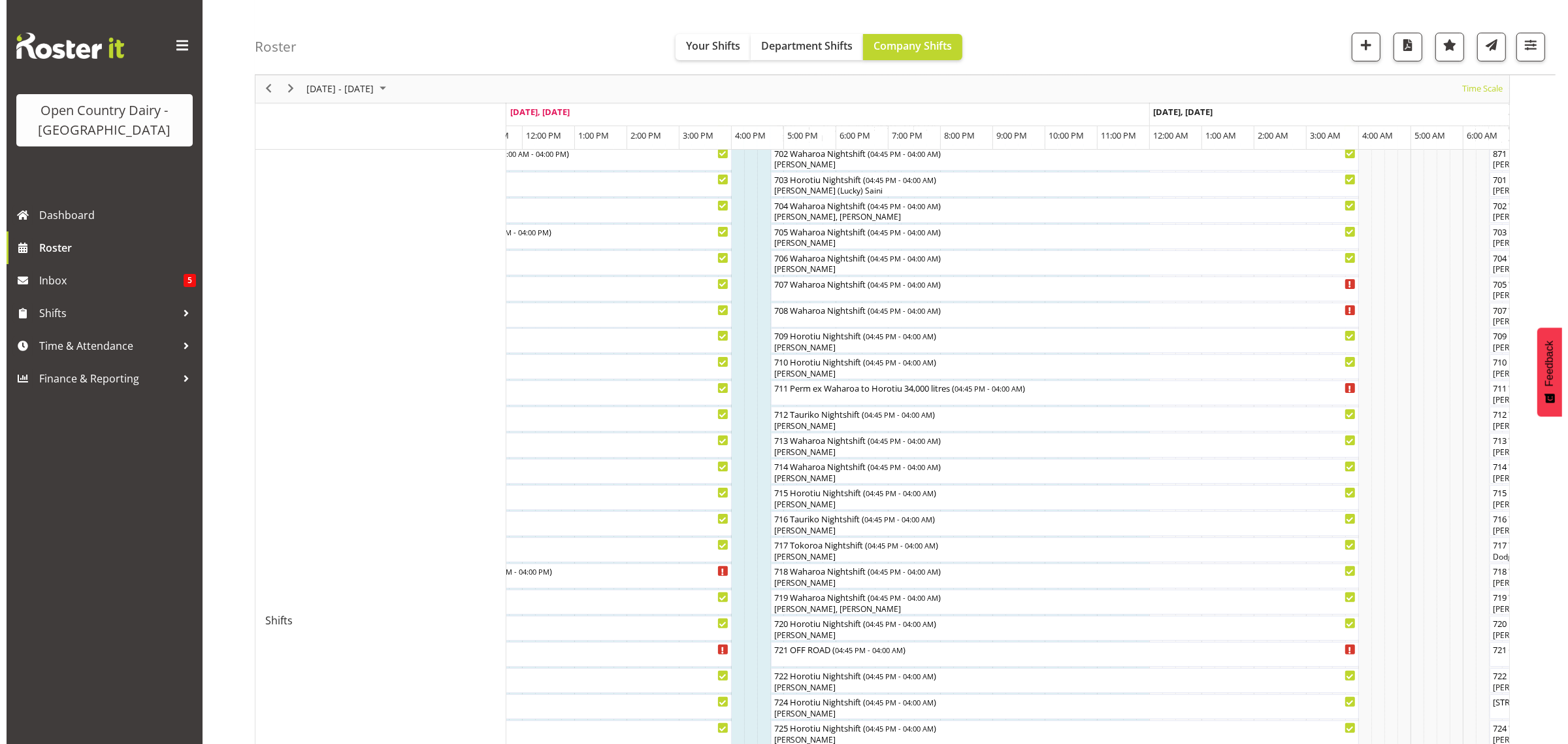
scroll to position [245, 0]
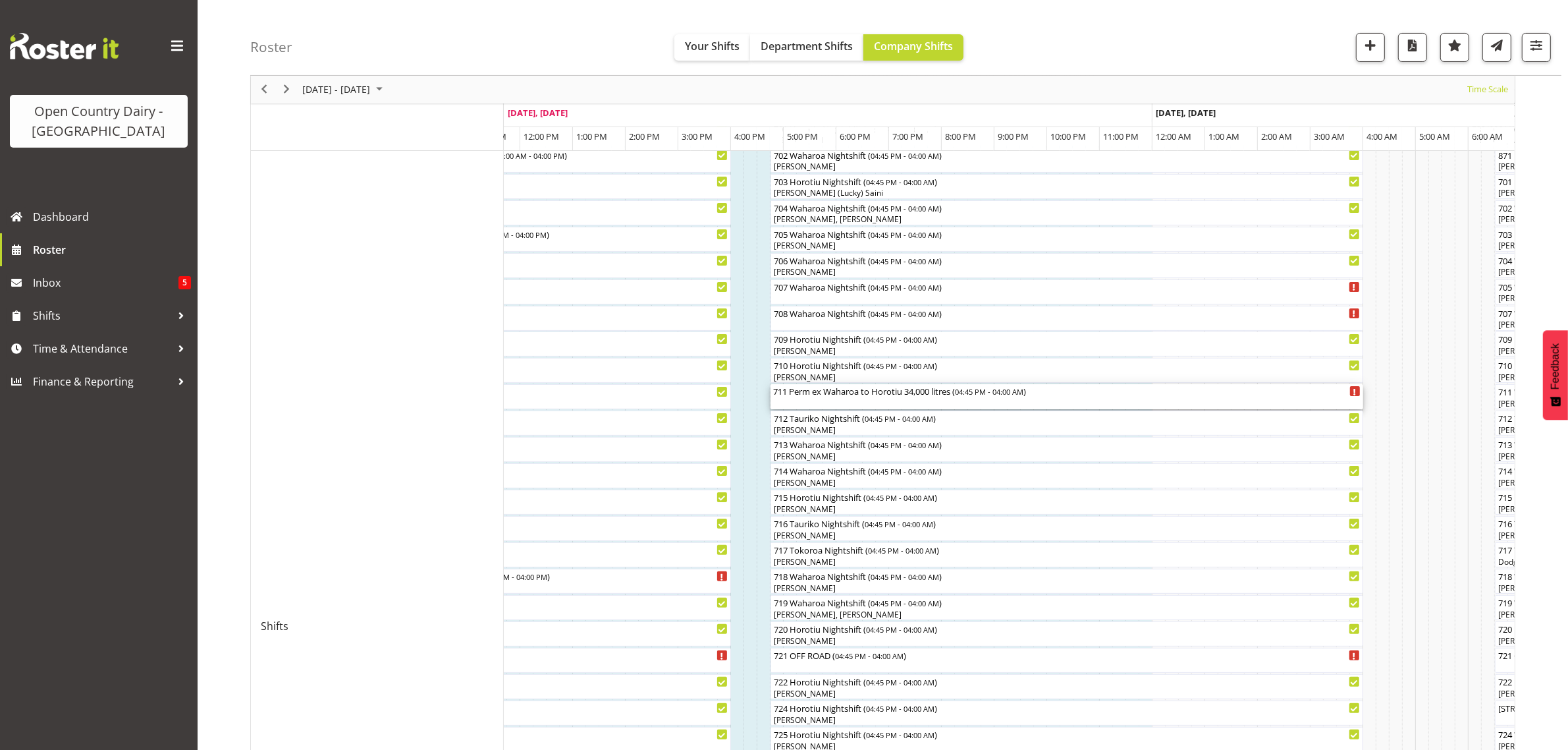
click at [840, 396] on div "711 Perm ex Waharoa to Horotiu 34,000 litres ( 04:45 PM - 04:00 AM )" at bounding box center [1067, 390] width 587 height 13
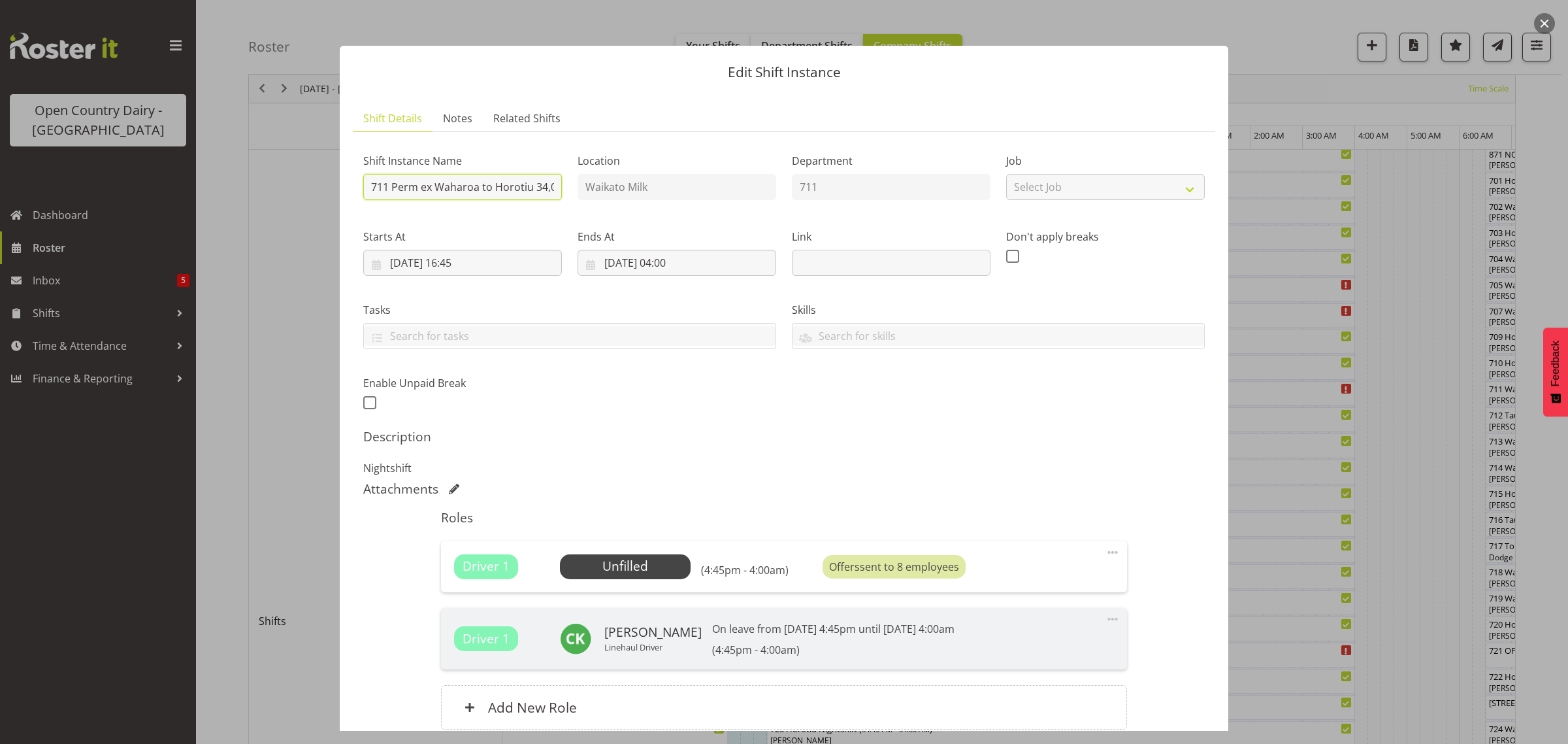
drag, startPoint x: 392, startPoint y: 186, endPoint x: 454, endPoint y: 283, distance: 115.1
click at [417, 185] on input "711 Perm ex Waharoa to Horotiu 34,000 litres" at bounding box center [462, 187] width 198 height 26
click at [429, 186] on input "711 Perm ex Waharoa to Horotiu 34,000 litres" at bounding box center [462, 187] width 198 height 26
drag, startPoint x: 390, startPoint y: 187, endPoint x: 432, endPoint y: 187, distance: 42.0
click at [432, 187] on input "711 Perm ex Waharoa to Horotiu 34,000 litres" at bounding box center [462, 187] width 198 height 26
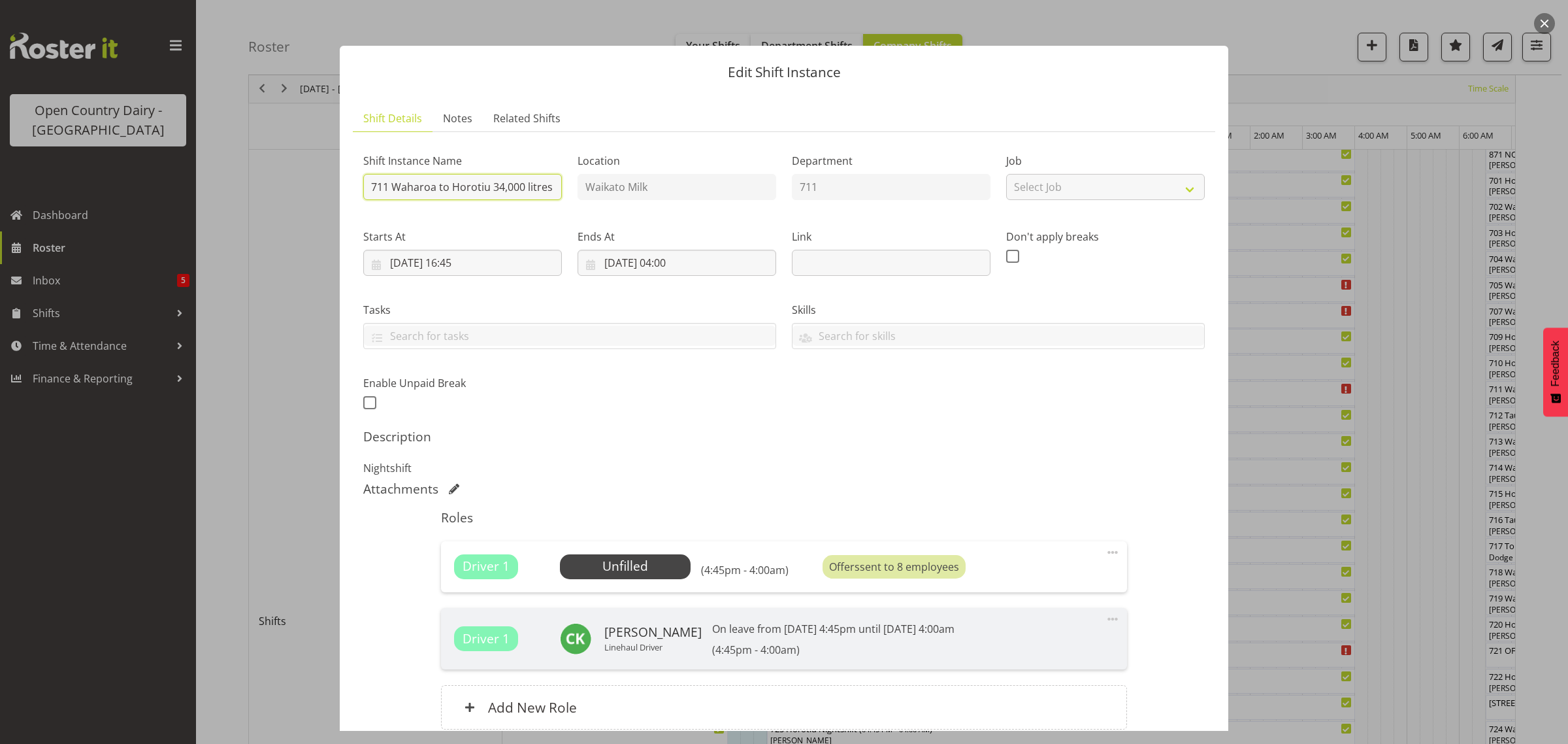
drag, startPoint x: 438, startPoint y: 185, endPoint x: 556, endPoint y: 184, distance: 118.0
click at [556, 184] on input "711 Waharoa to Horotiu 34,000 litres" at bounding box center [462, 187] width 198 height 26
type input "711 Waharoa Nightshift"
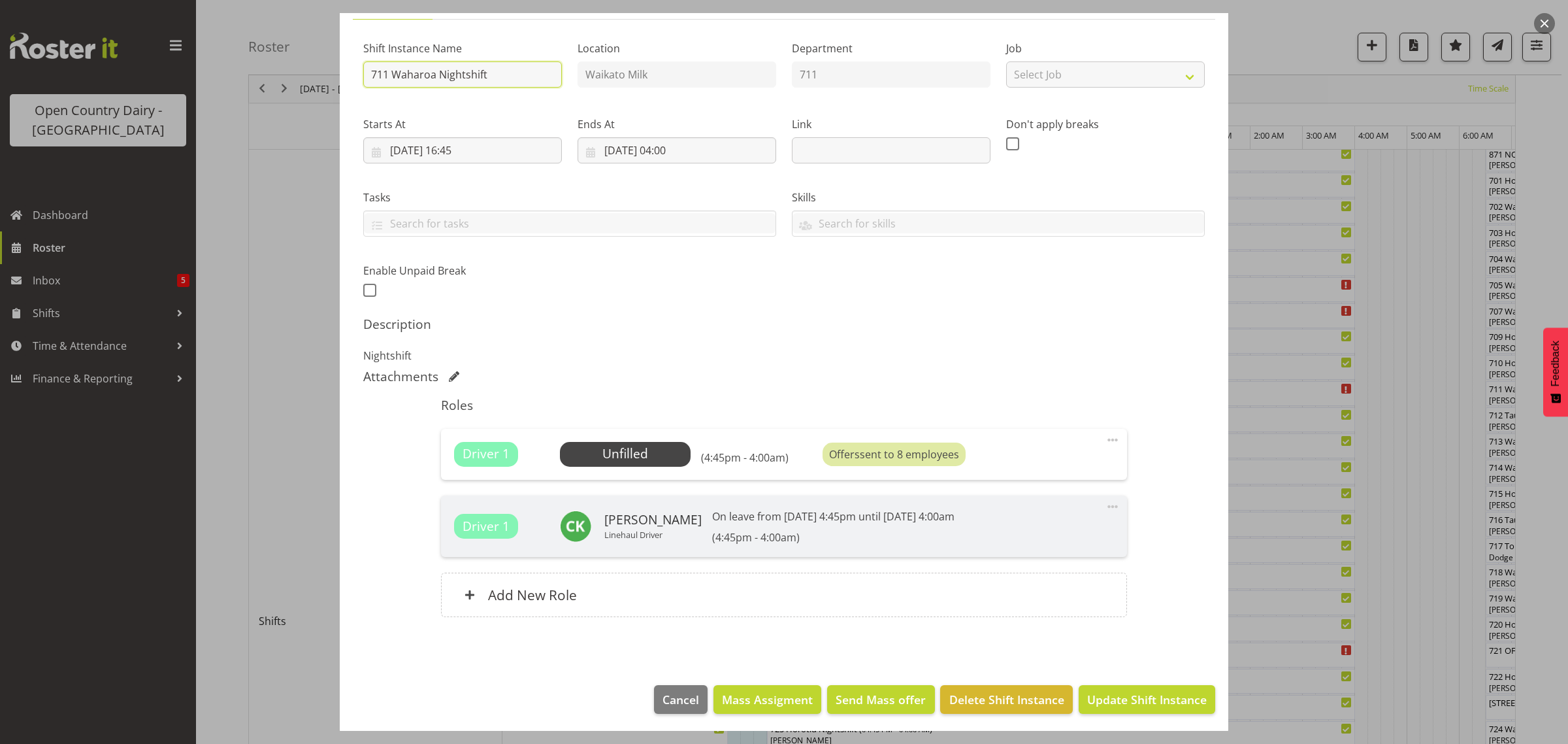
scroll to position [115, 0]
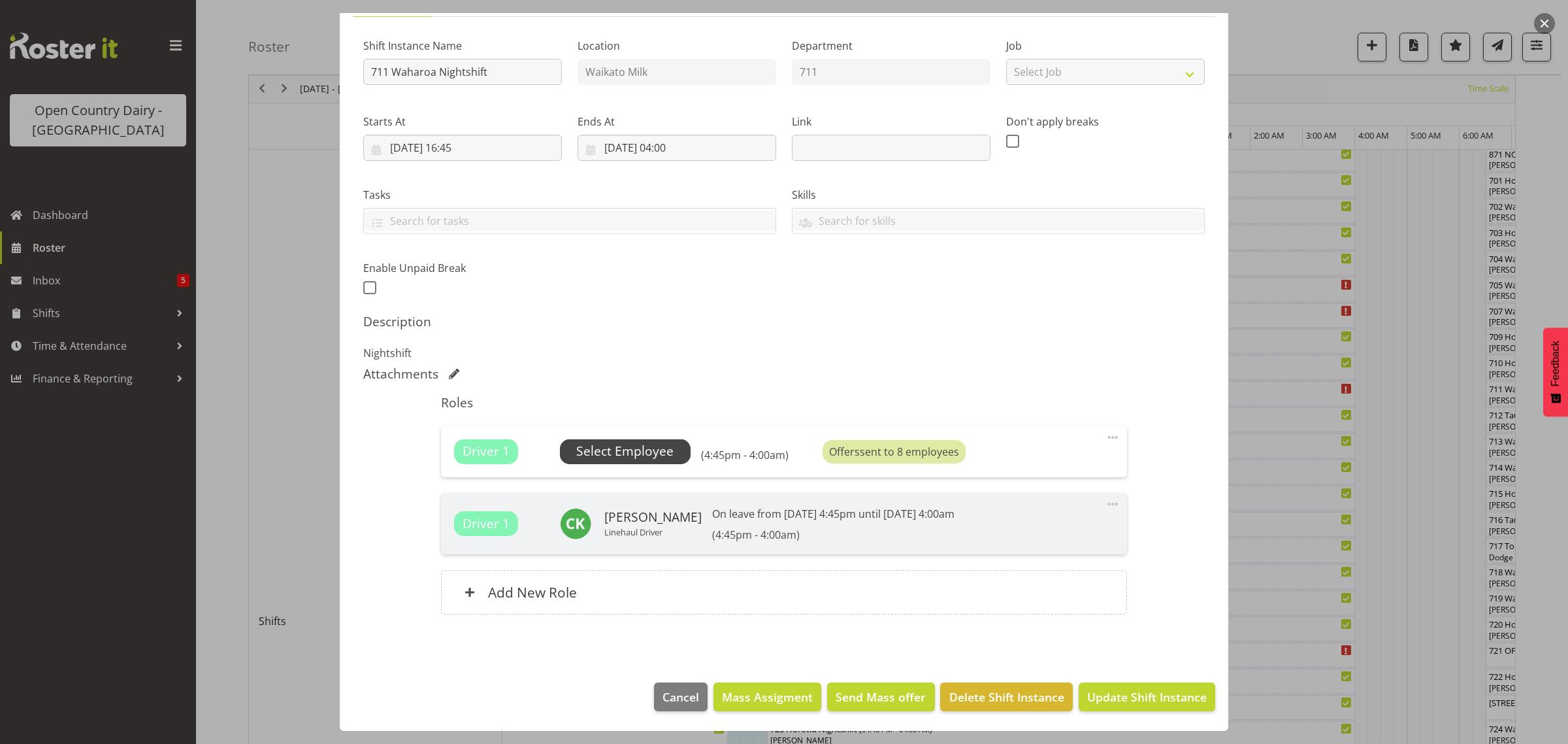
click at [659, 452] on span "Select Employee" at bounding box center [625, 452] width 97 height 19
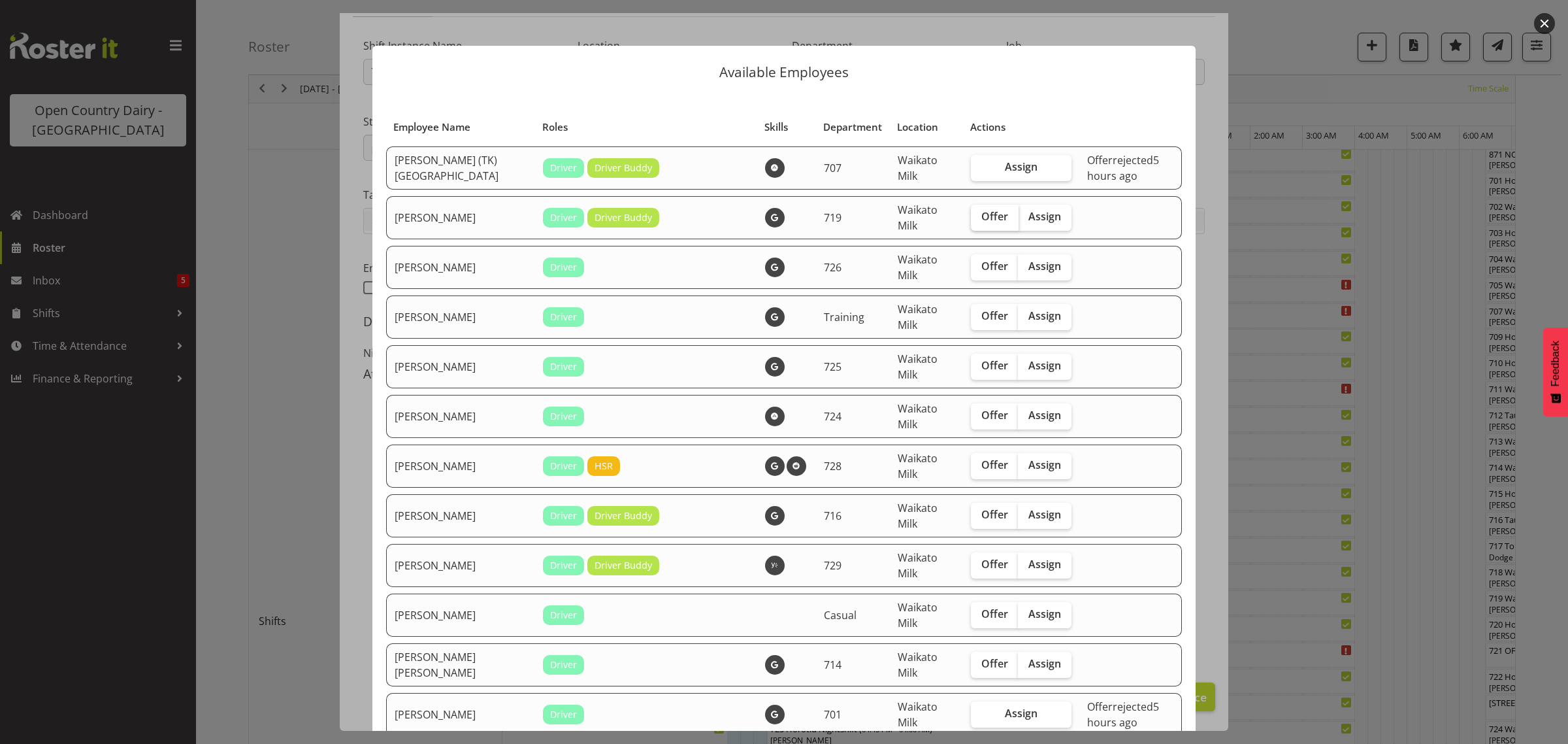
click at [971, 222] on label "Offer" at bounding box center [995, 218] width 48 height 26
click at [971, 221] on input "Offer" at bounding box center [975, 216] width 8 height 8
checkbox input "true"
click at [981, 272] on span "Offer" at bounding box center [994, 266] width 27 height 13
click at [971, 270] on input "Offer" at bounding box center [975, 266] width 8 height 8
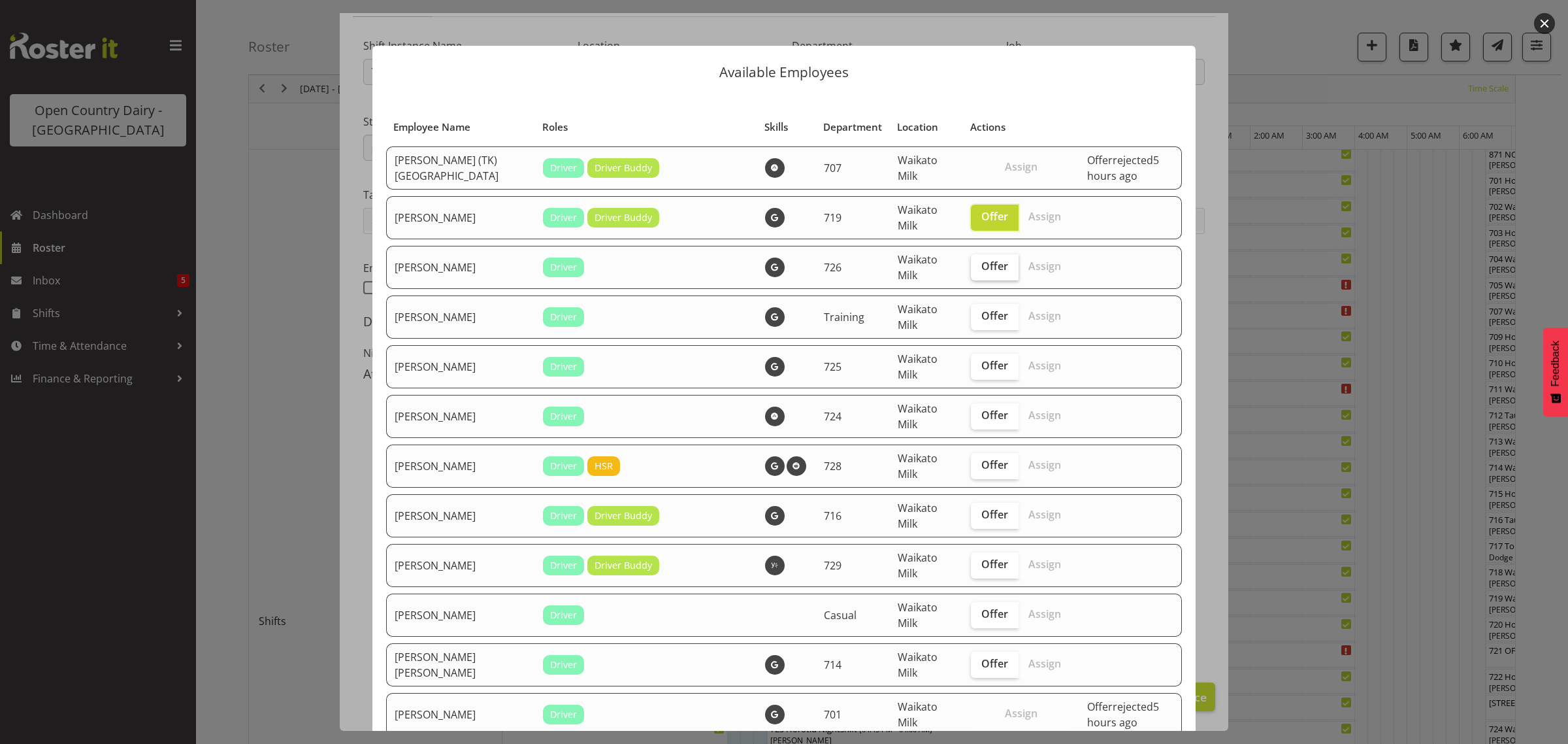
checkbox input "true"
click at [981, 368] on span "Offer" at bounding box center [994, 365] width 27 height 13
click at [971, 368] on input "Offer" at bounding box center [975, 366] width 8 height 8
checkbox input "true"
click at [971, 417] on label "Offer" at bounding box center [995, 416] width 48 height 26
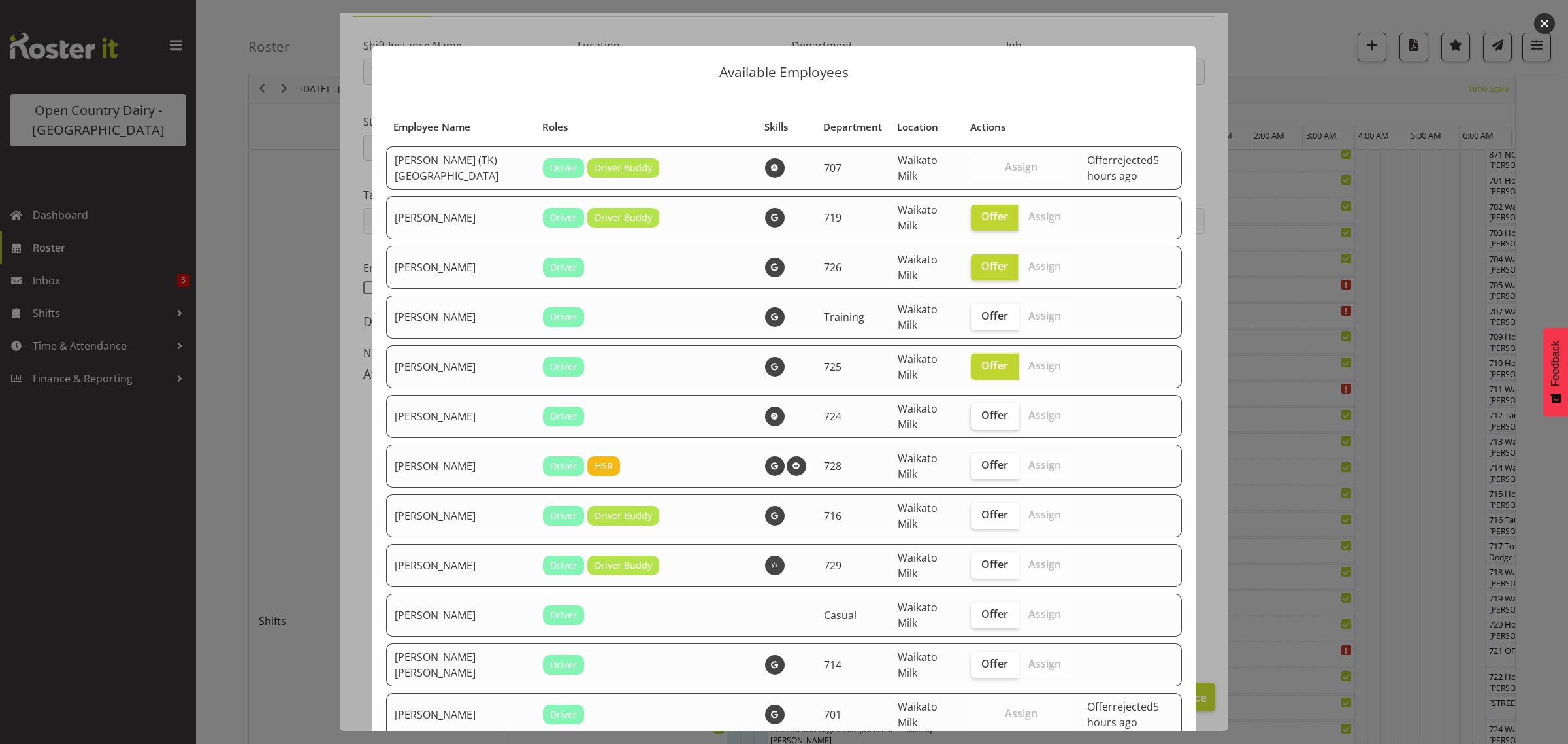
click at [971, 417] on input "Offer" at bounding box center [975, 415] width 8 height 8
checkbox input "true"
click at [981, 222] on span "Offer" at bounding box center [994, 216] width 27 height 13
click at [971, 221] on input "Offer" at bounding box center [975, 216] width 8 height 8
checkbox input "false"
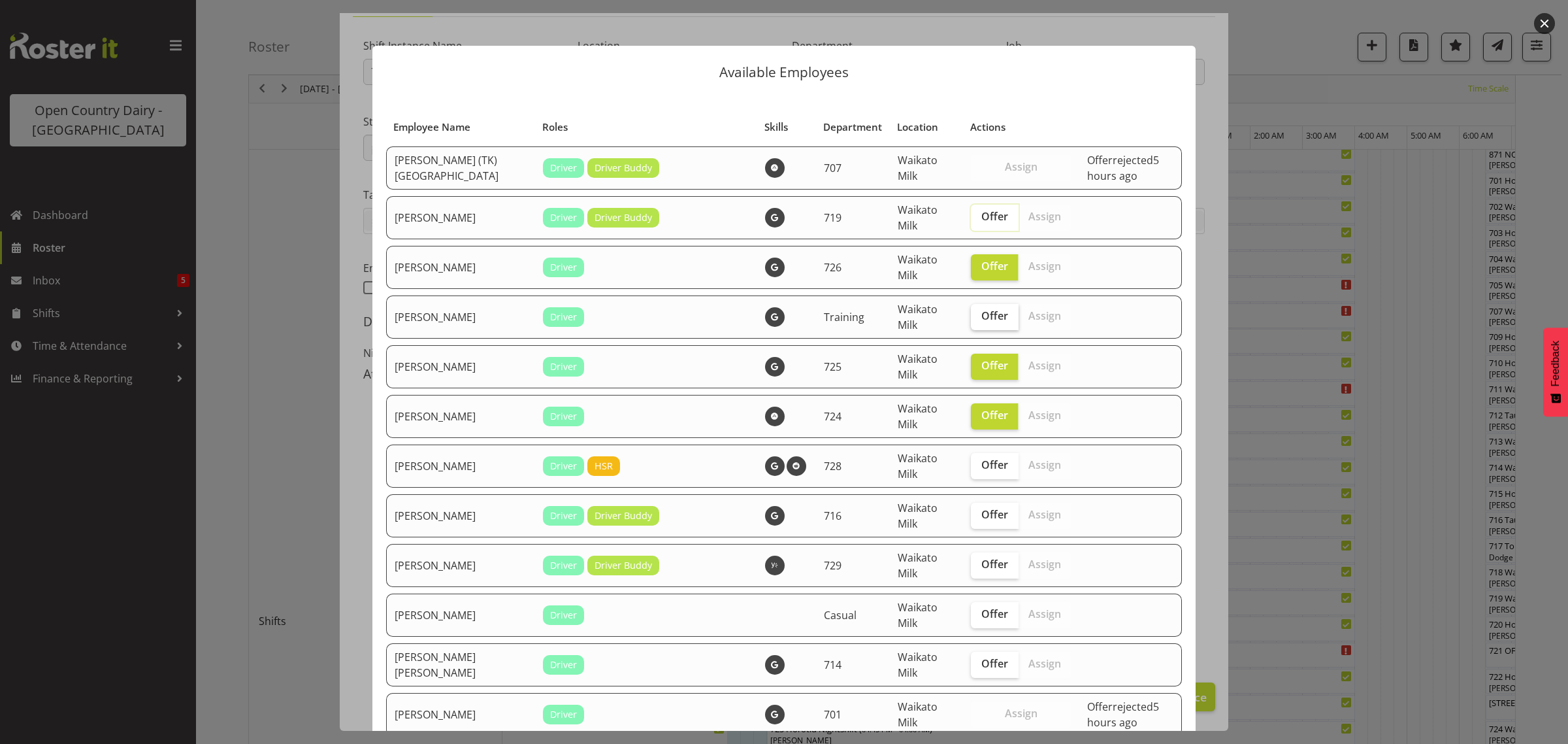
click at [971, 316] on label "Offer" at bounding box center [995, 317] width 48 height 26
click at [971, 316] on input "Offer" at bounding box center [975, 316] width 8 height 8
click at [981, 315] on span "Offer" at bounding box center [994, 315] width 27 height 13
click at [971, 315] on input "Offer" at bounding box center [975, 316] width 8 height 8
checkbox input "false"
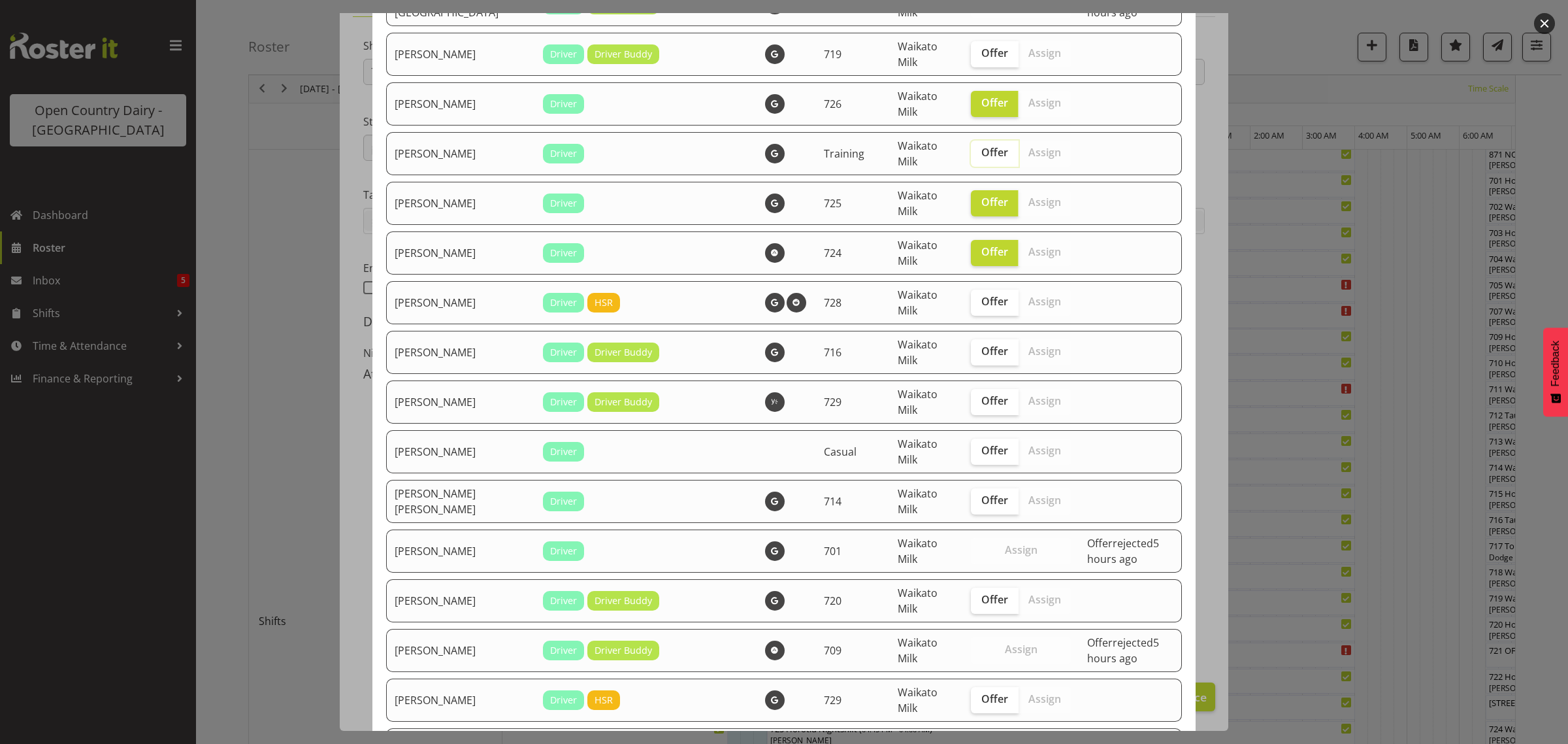
scroll to position [245, 0]
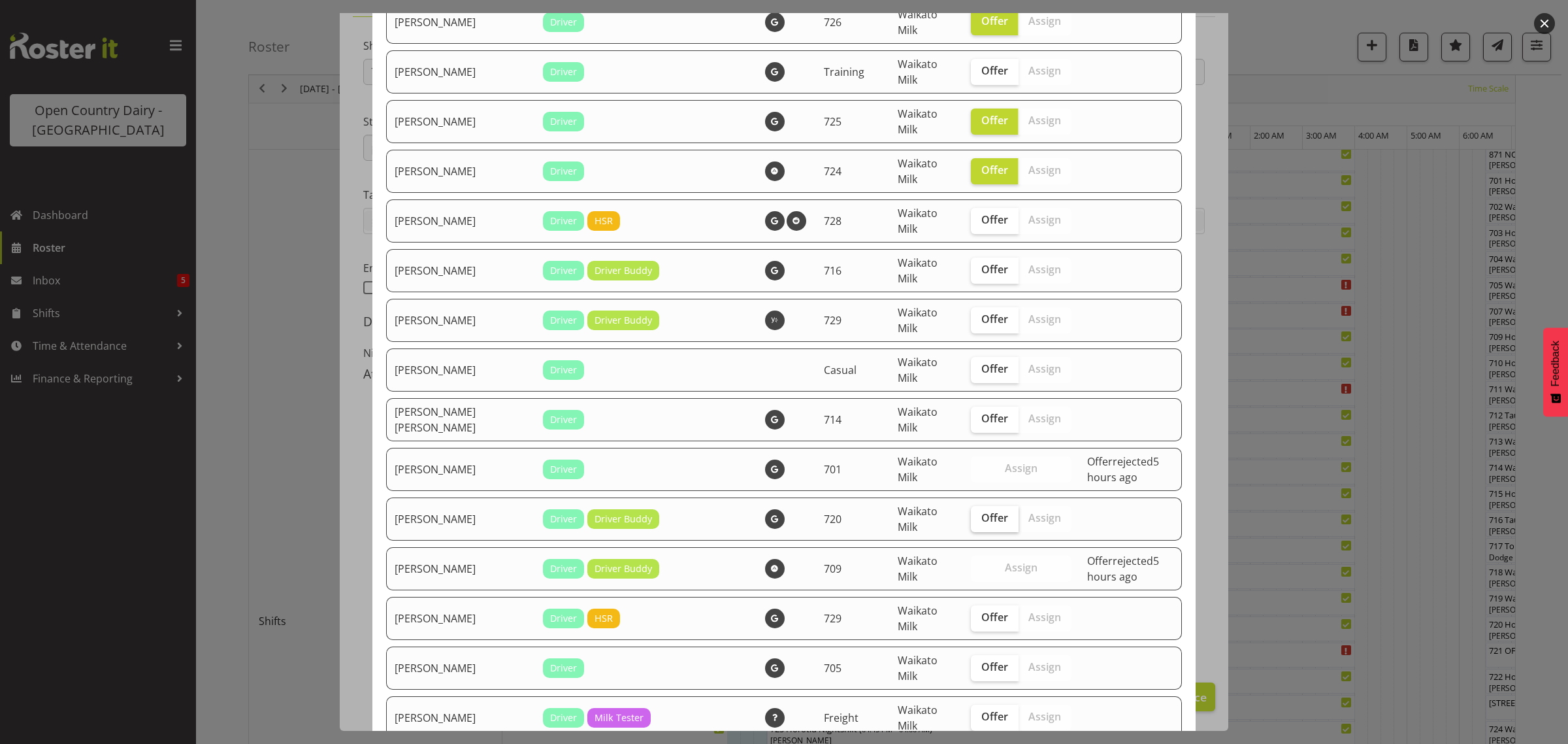
click at [981, 521] on span "Offer" at bounding box center [994, 518] width 27 height 13
click at [971, 521] on input "Offer" at bounding box center [975, 518] width 8 height 8
checkbox input "true"
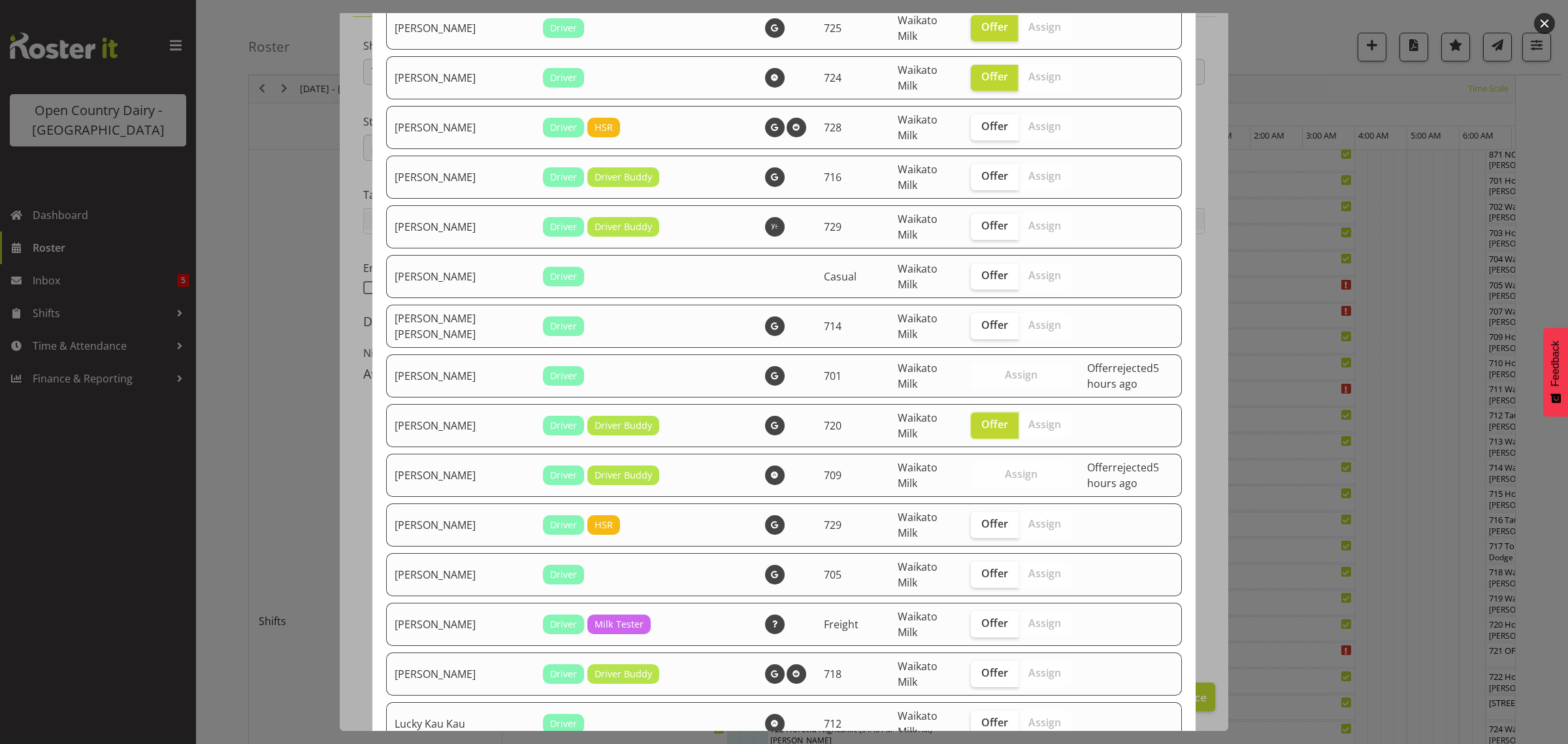
scroll to position [408, 0]
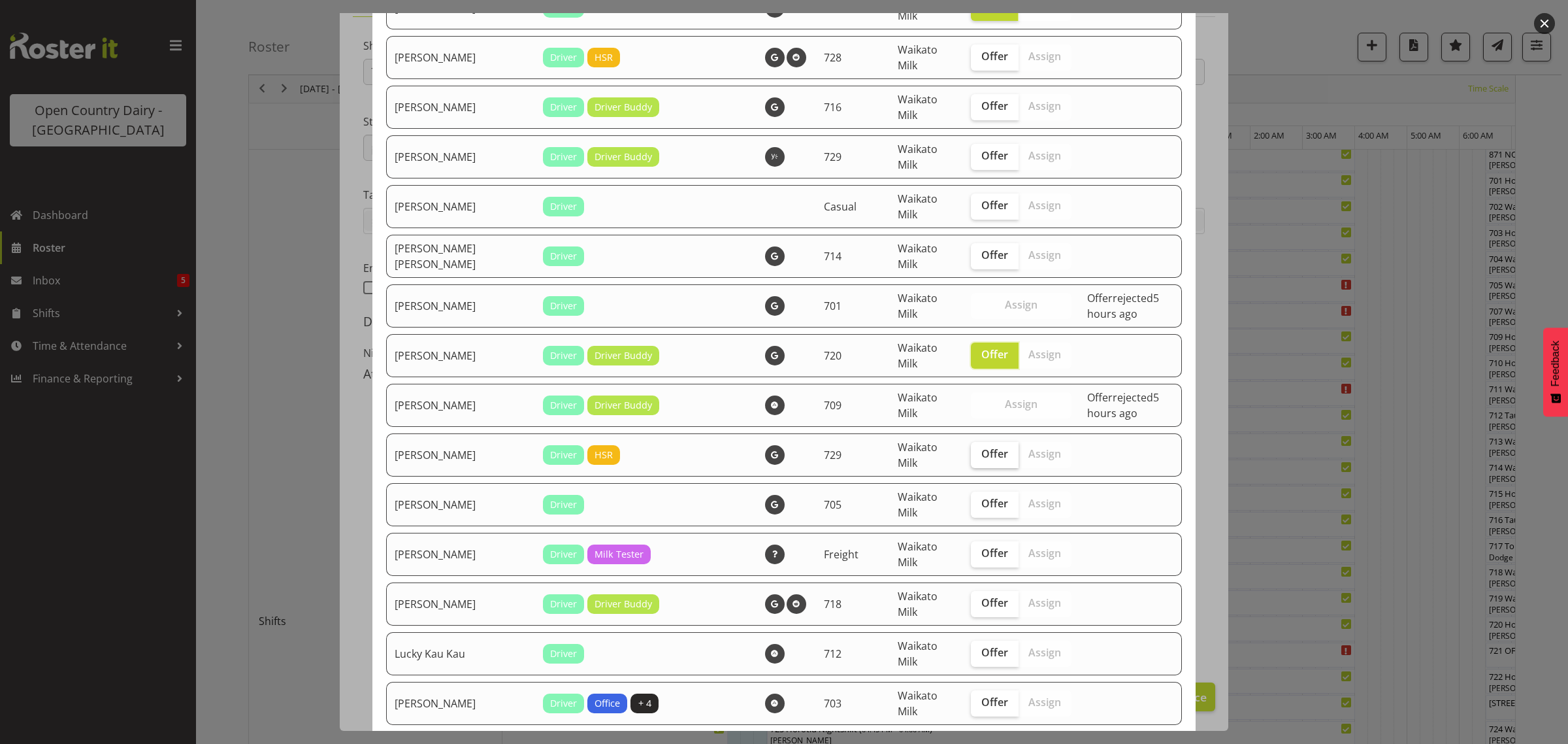
click at [981, 458] on span "Offer" at bounding box center [994, 453] width 27 height 13
click at [971, 458] on input "Offer" at bounding box center [975, 454] width 8 height 8
checkbox input "true"
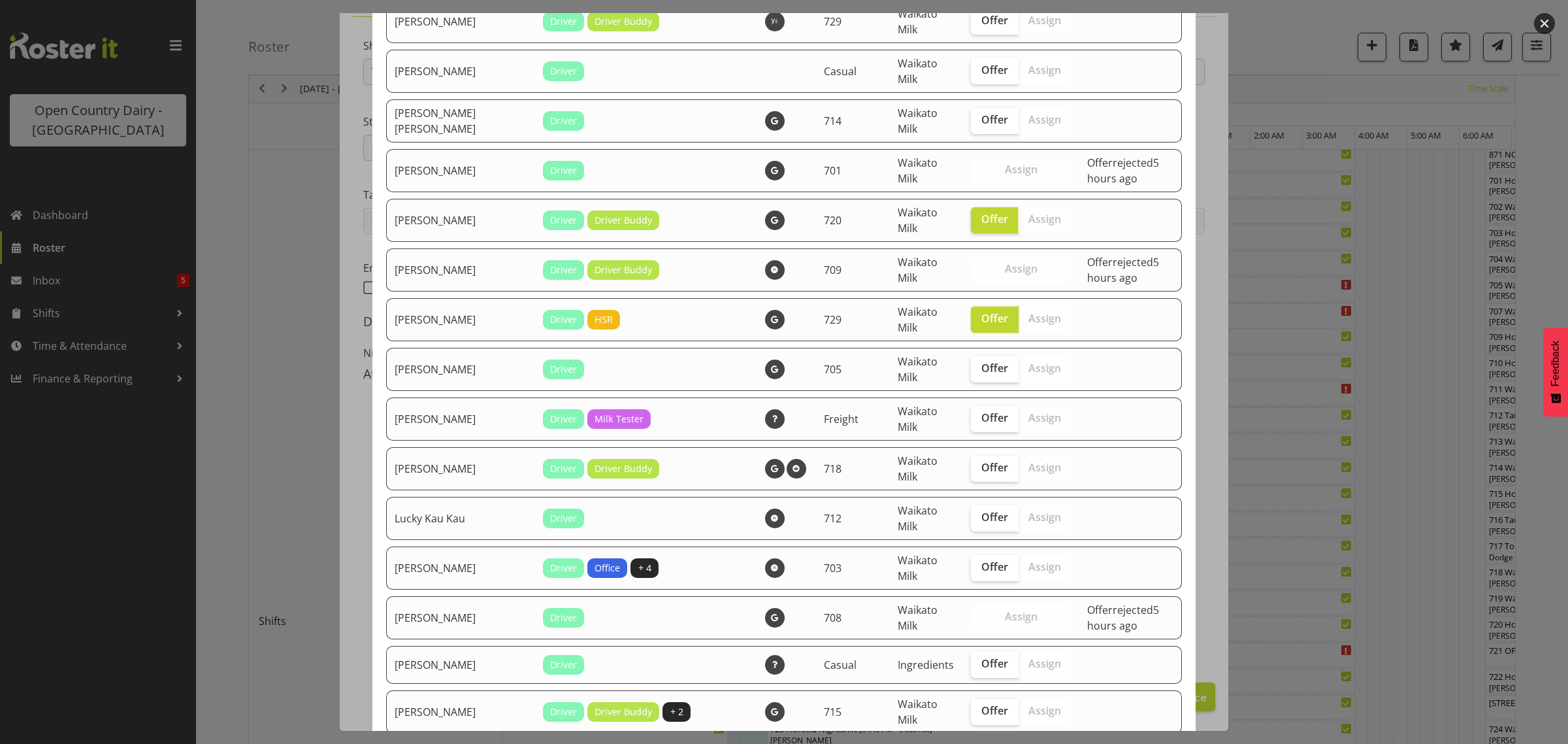
scroll to position [572, 0]
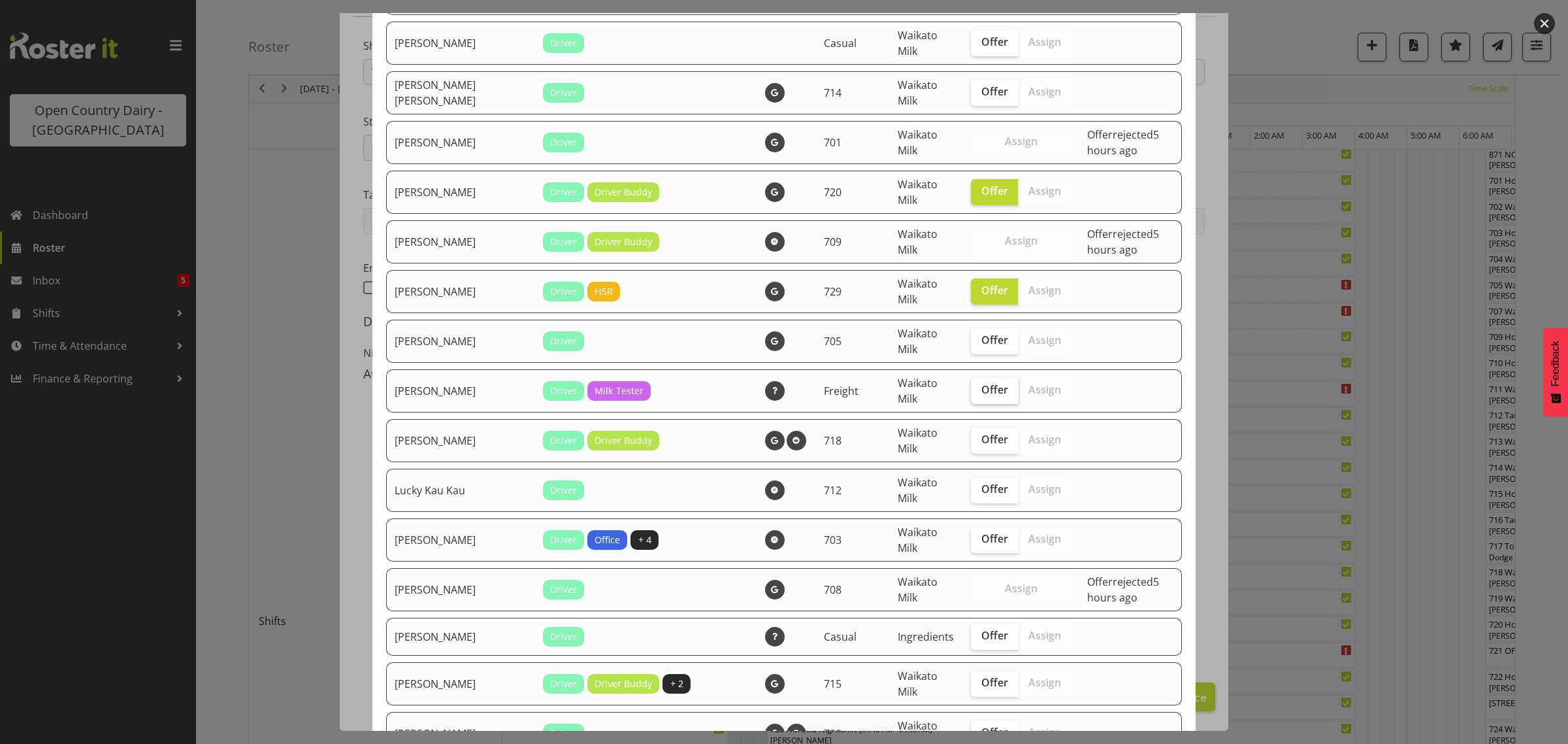
click at [981, 396] on span "Offer" at bounding box center [994, 389] width 27 height 13
click at [971, 394] on input "Offer" at bounding box center [975, 390] width 8 height 8
checkbox input "true"
click at [981, 494] on span "Offer" at bounding box center [994, 489] width 27 height 13
click at [971, 493] on input "Offer" at bounding box center [975, 489] width 8 height 8
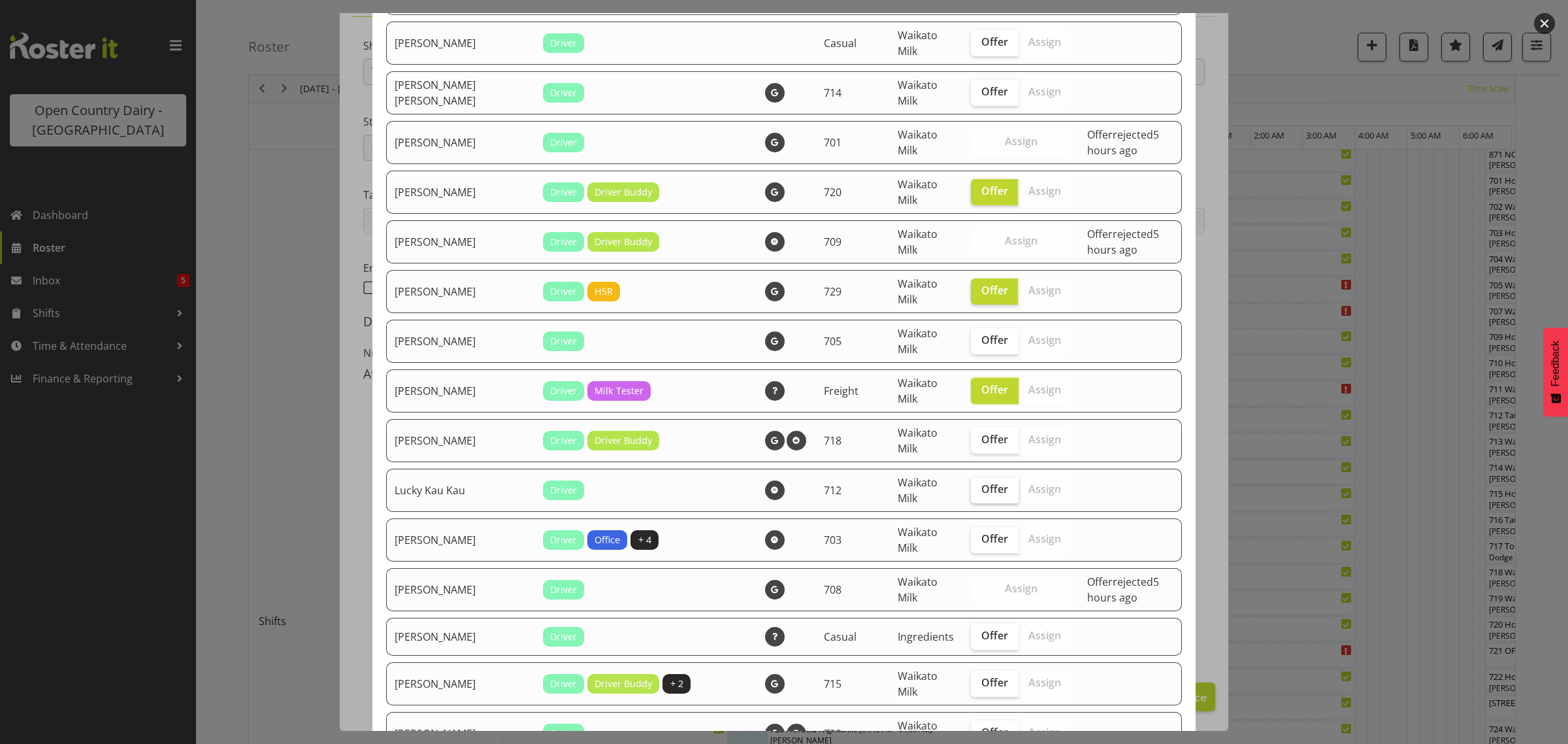
checkbox input "true"
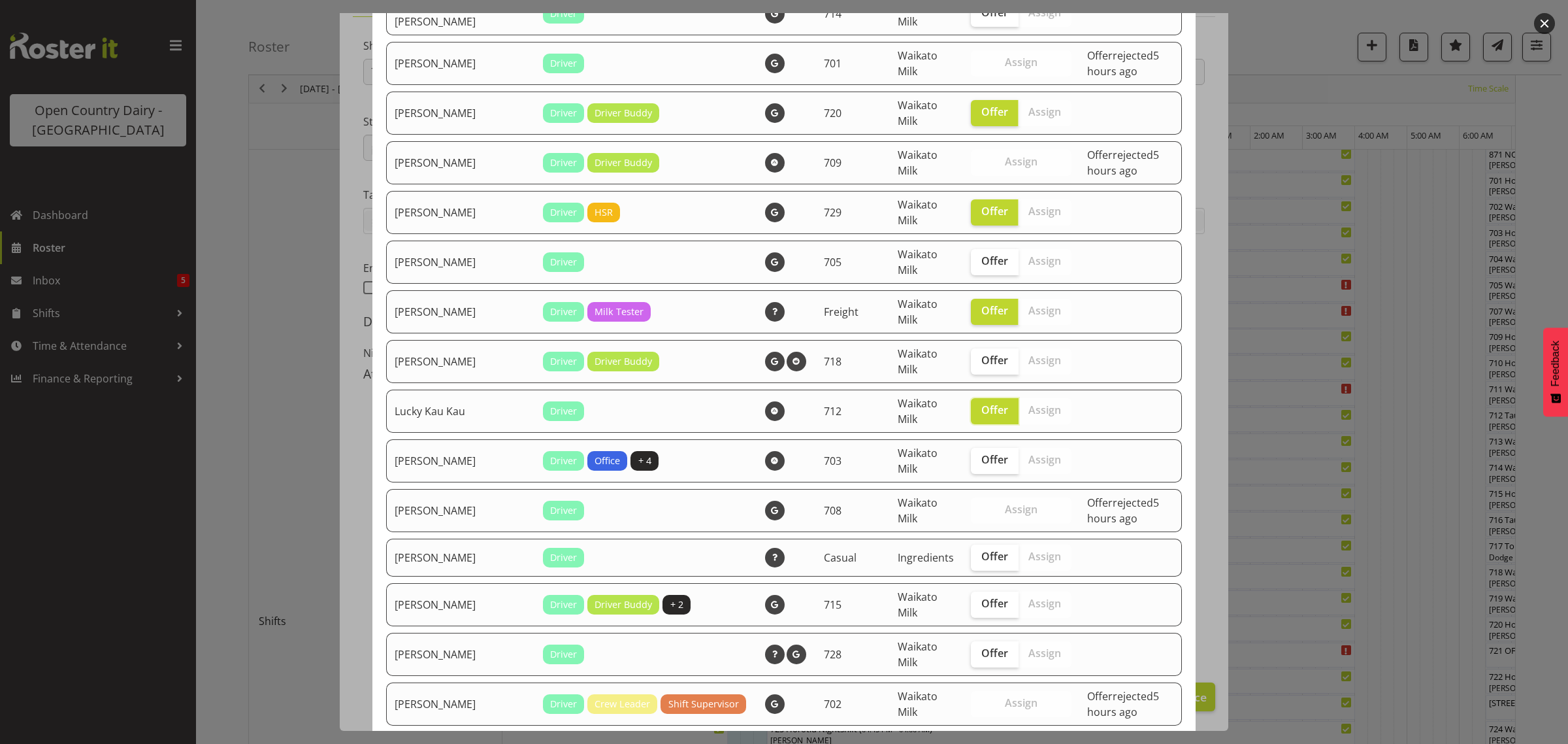
scroll to position [735, 0]
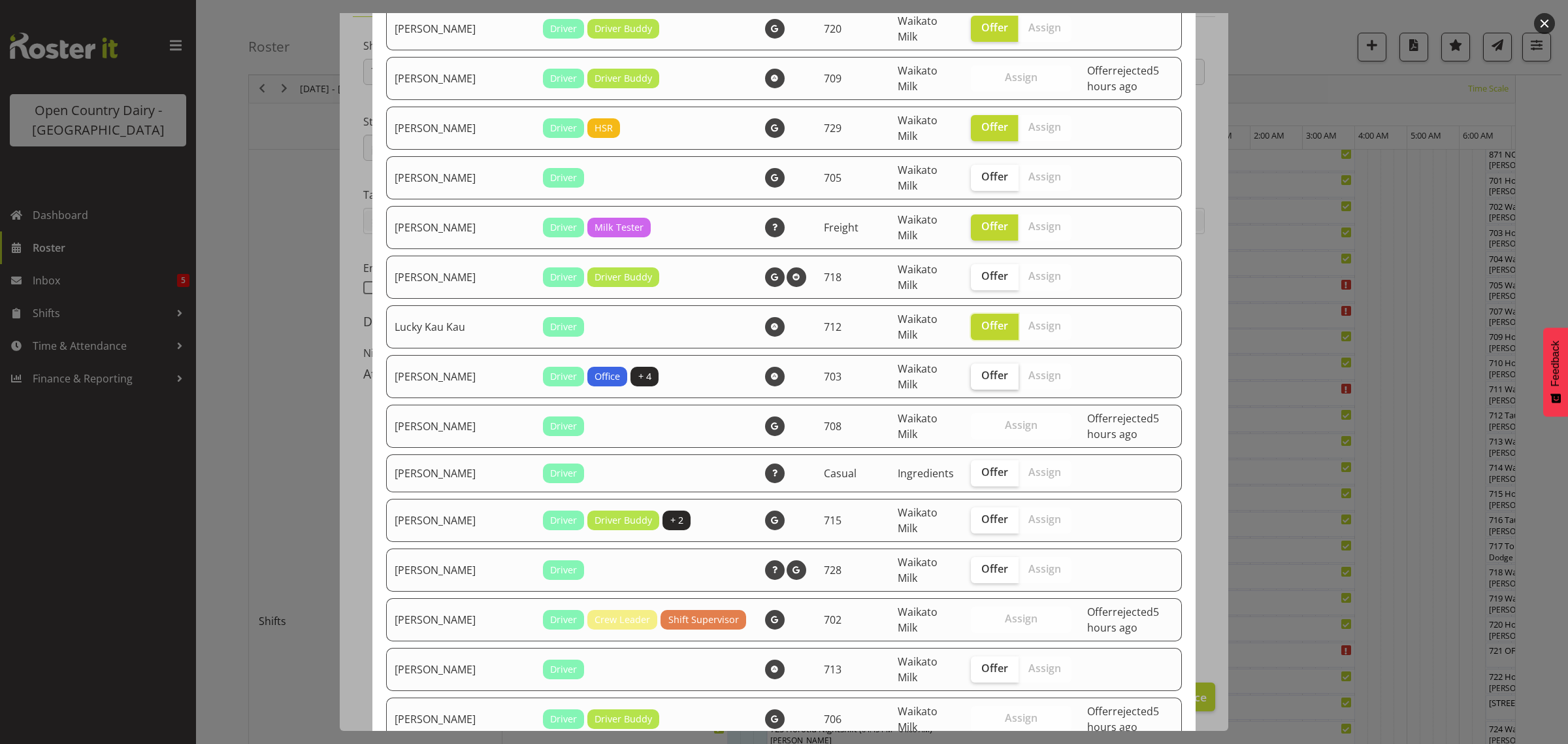
click at [981, 382] on span "Offer" at bounding box center [994, 375] width 27 height 13
click at [971, 380] on input "Offer" at bounding box center [975, 375] width 8 height 8
checkbox input "true"
click at [971, 533] on label "Offer" at bounding box center [995, 520] width 48 height 26
click at [971, 524] on input "Offer" at bounding box center [975, 519] width 8 height 8
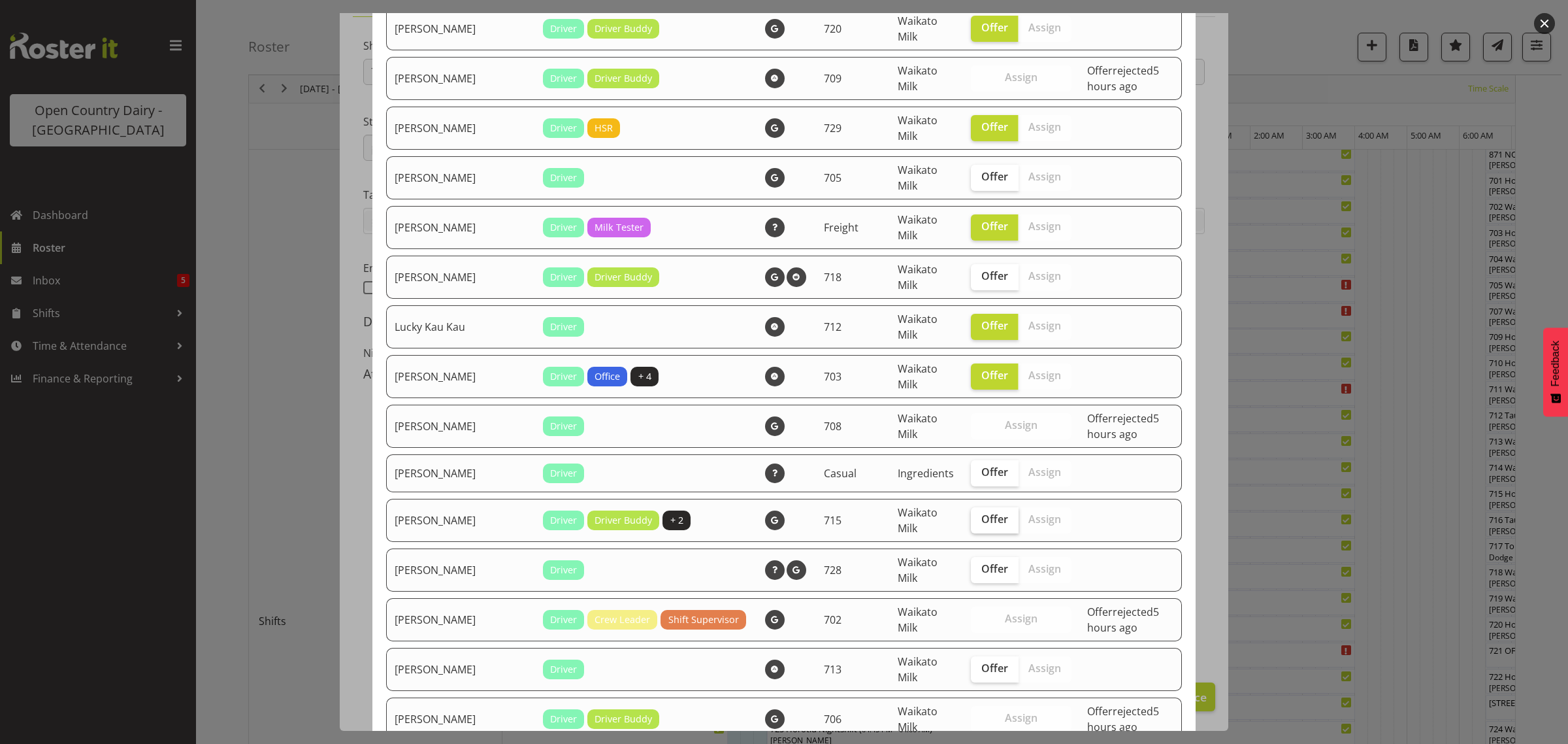
checkbox input "true"
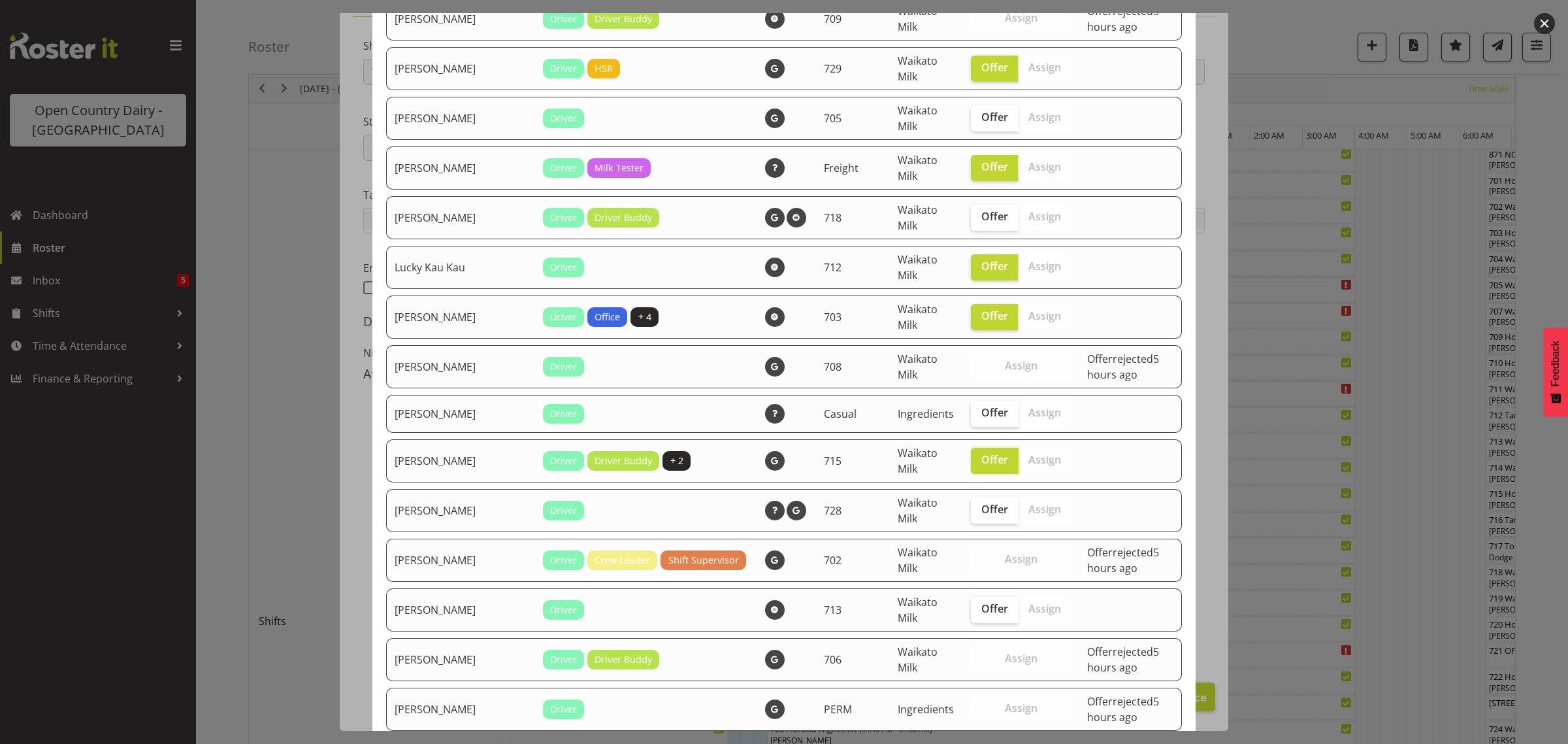
scroll to position [817, 0]
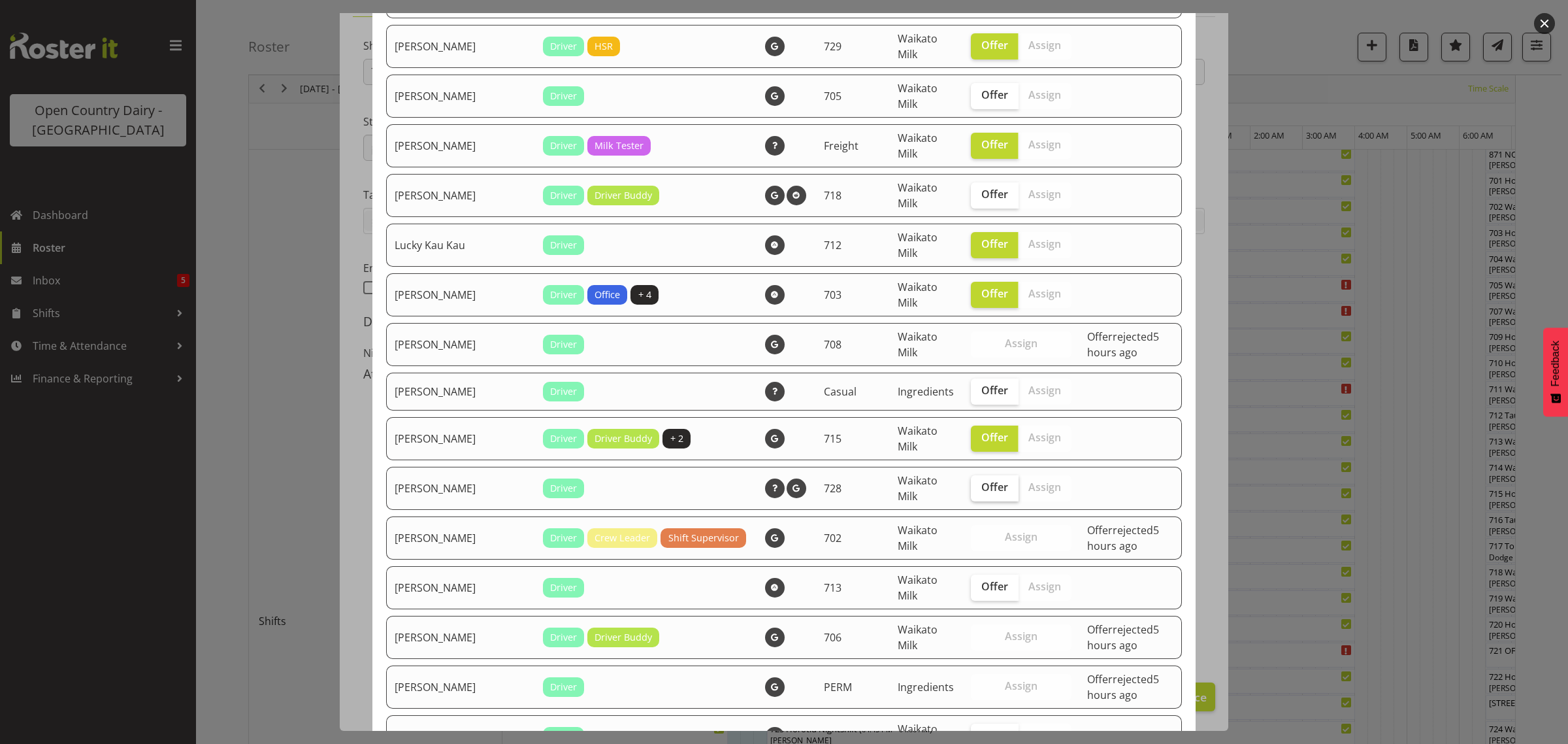
click at [981, 493] on span "Offer" at bounding box center [994, 487] width 27 height 13
click at [971, 491] on input "Offer" at bounding box center [975, 487] width 8 height 8
checkbox input "true"
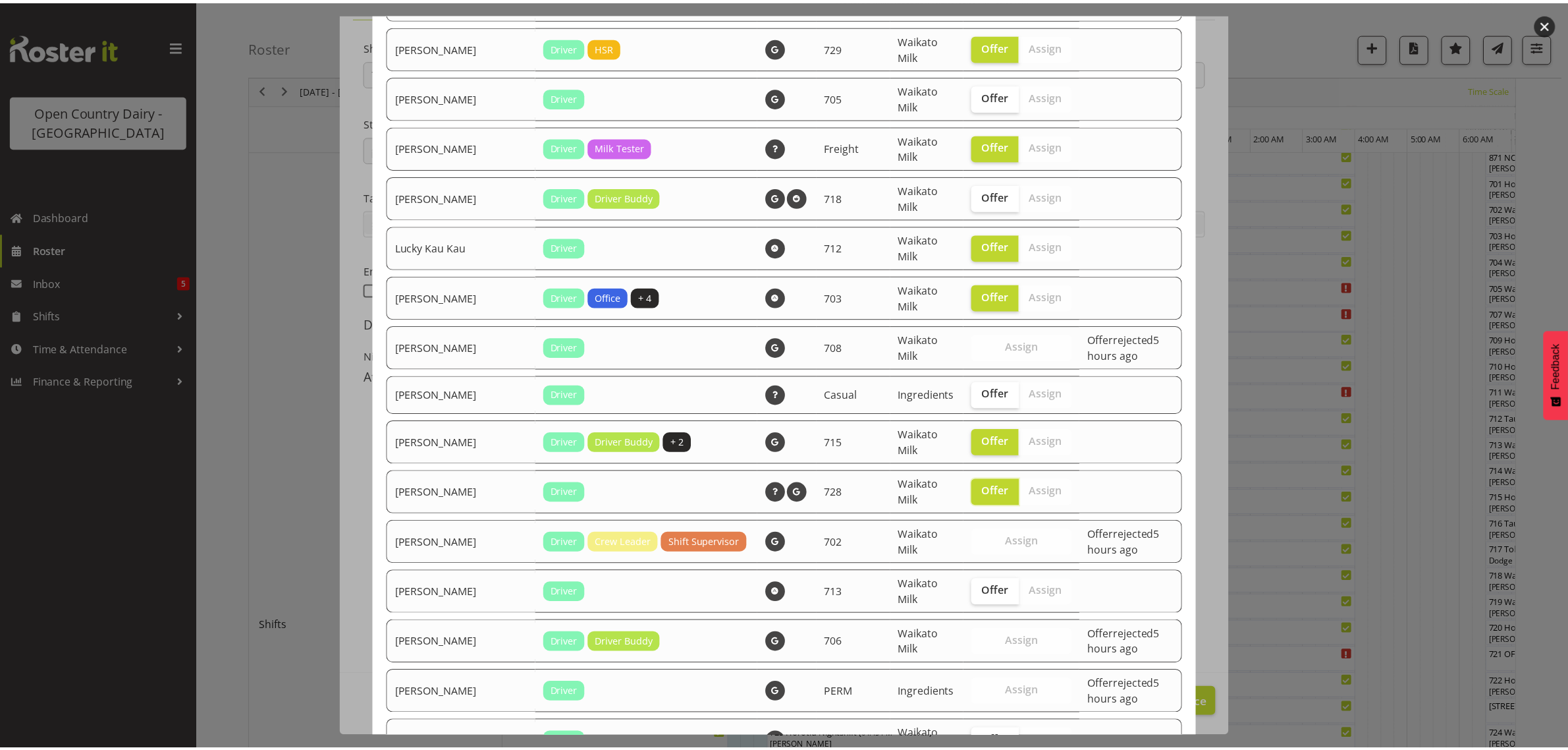
scroll to position [1233, 0]
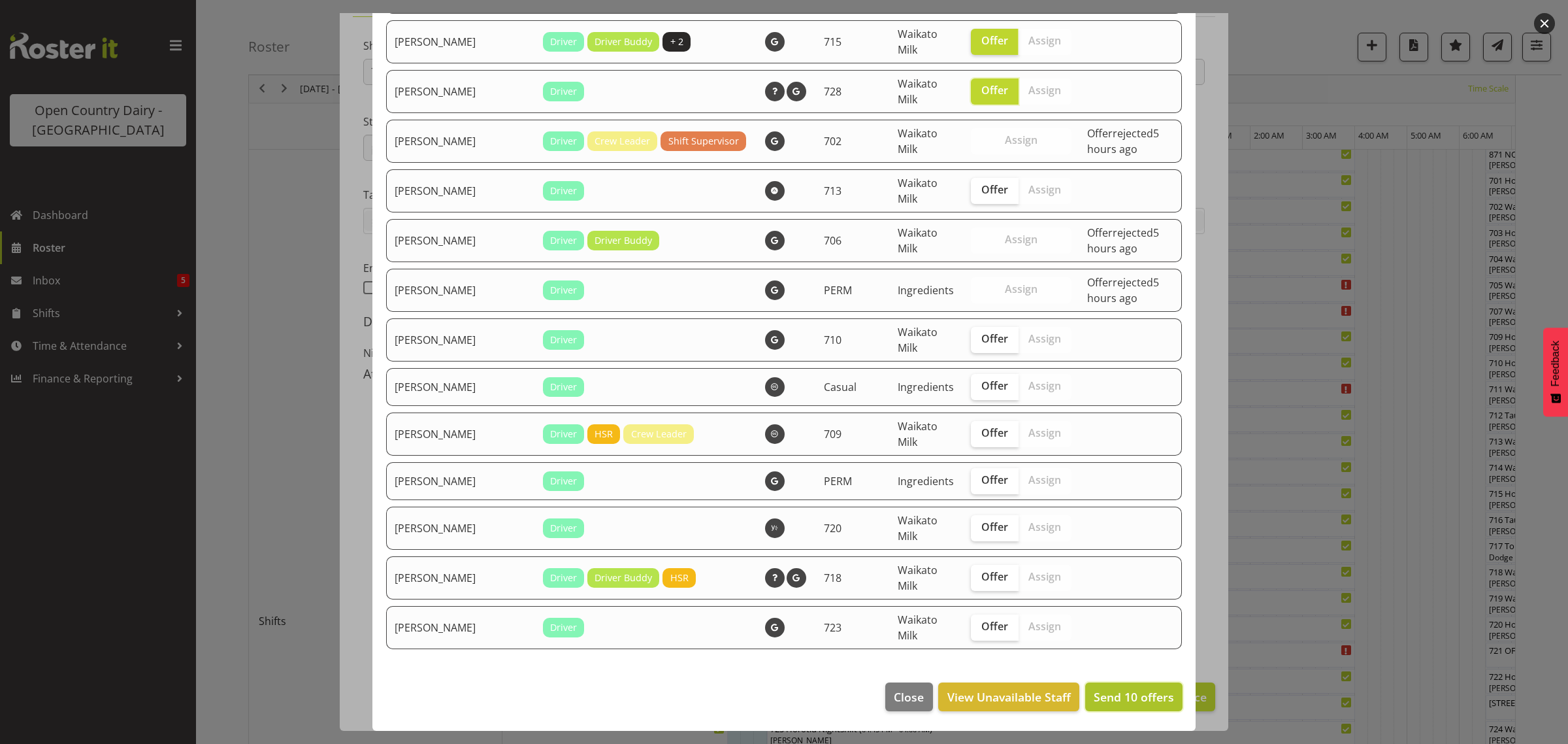
click at [1113, 698] on span "Send 10 offers" at bounding box center [1134, 697] width 80 height 16
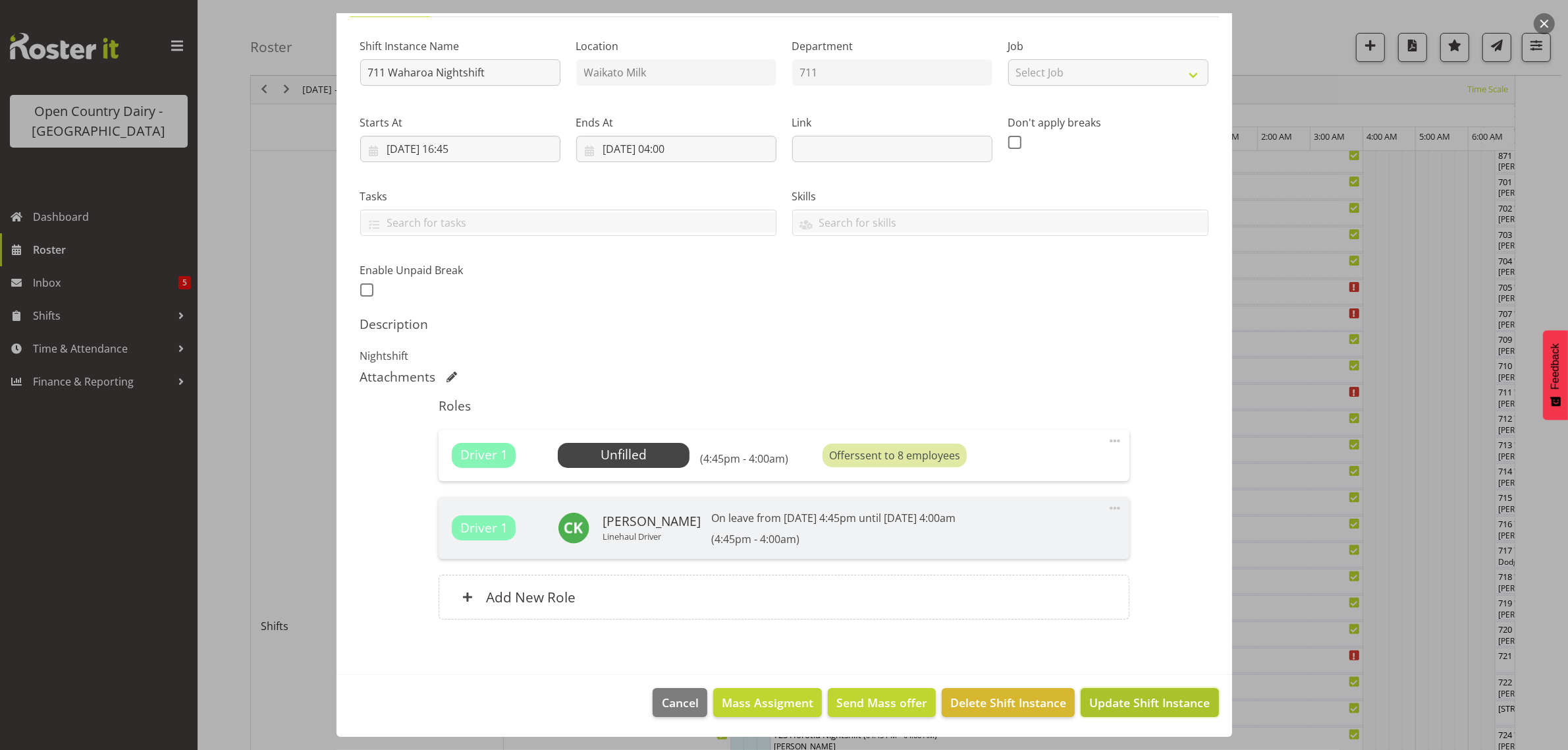
click at [1132, 706] on span "Update Shift Instance" at bounding box center [1150, 702] width 120 height 17
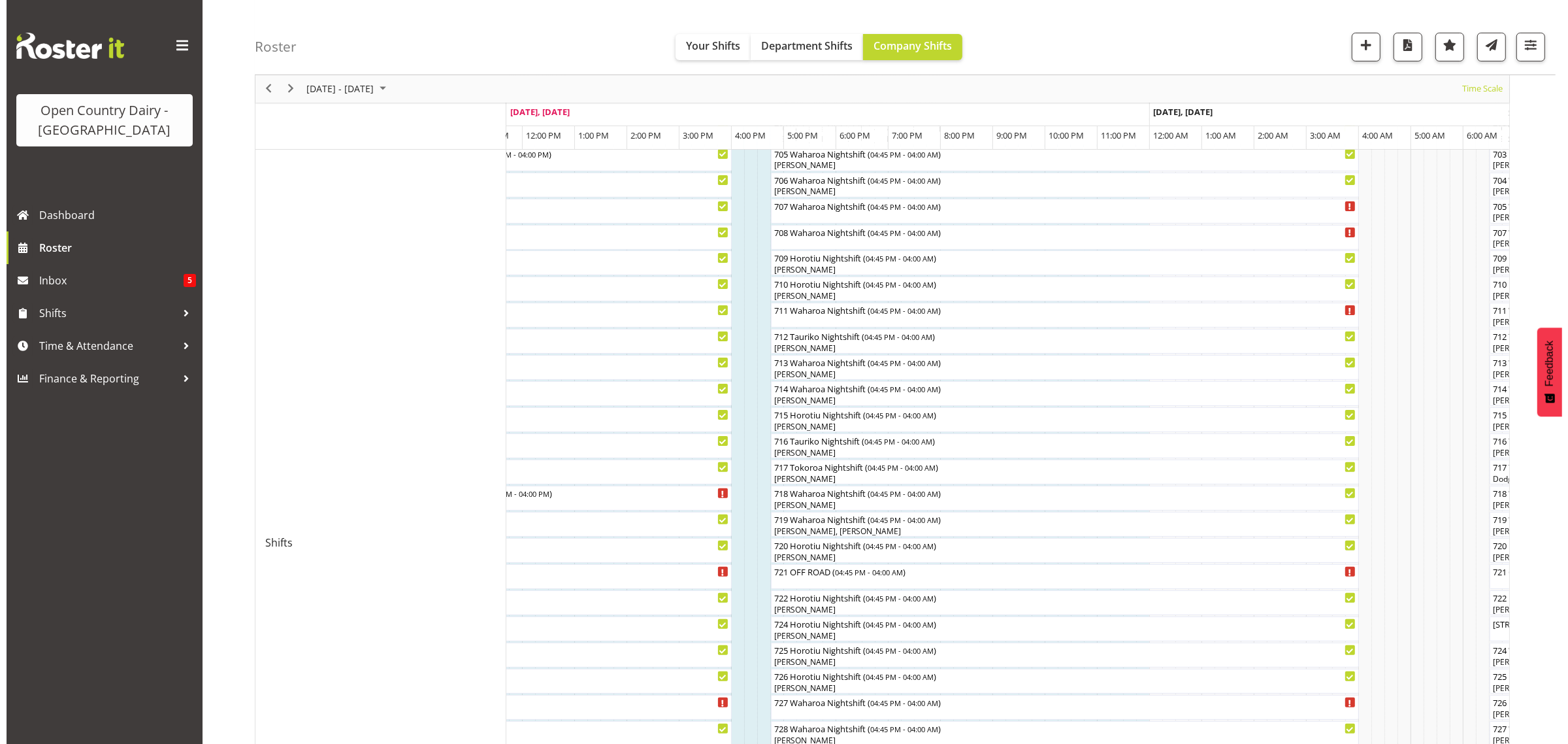
scroll to position [327, 0]
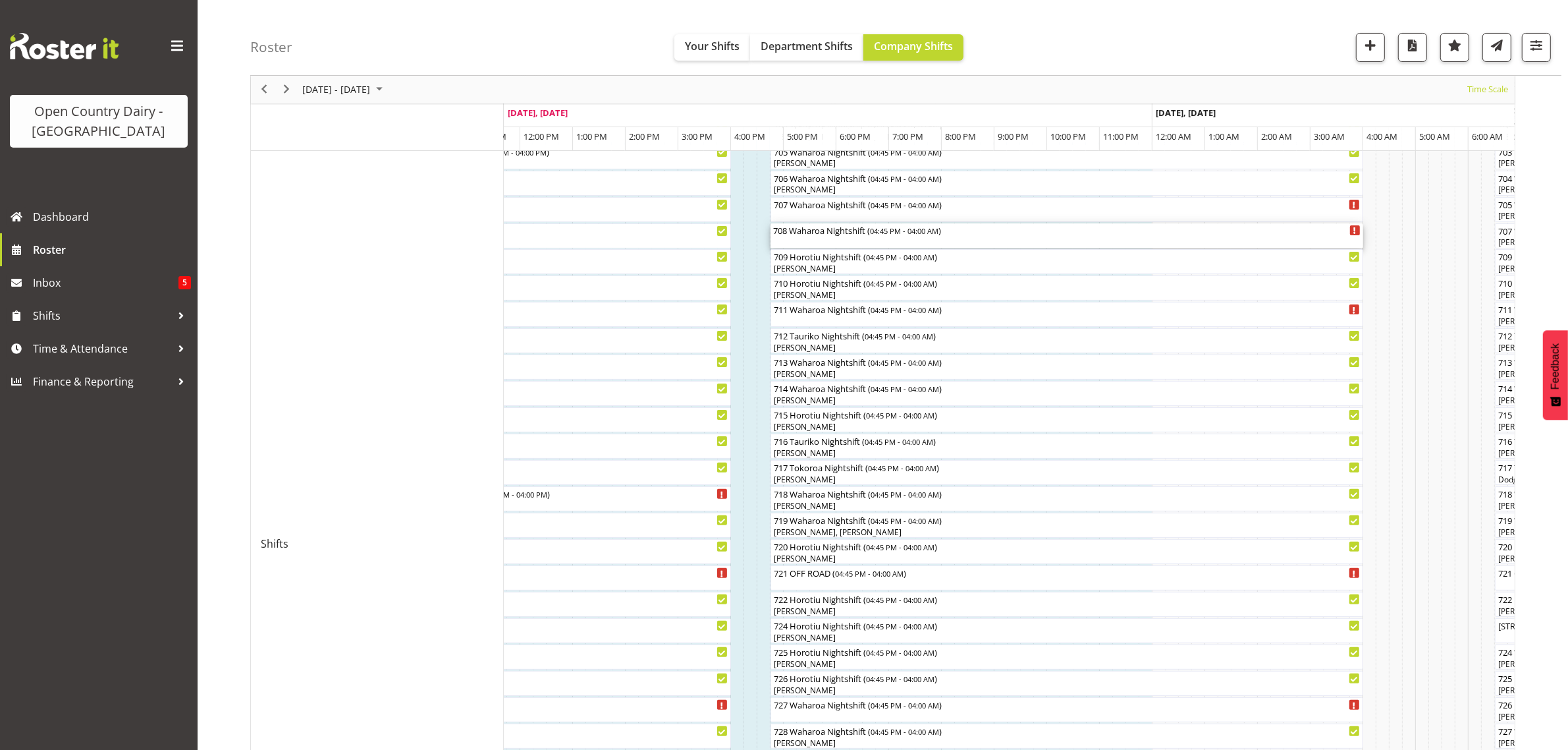
click at [804, 239] on div "708 Waharoa Nightshift ( 04:45 PM - 04:00 AM )" at bounding box center [1067, 236] width 587 height 25
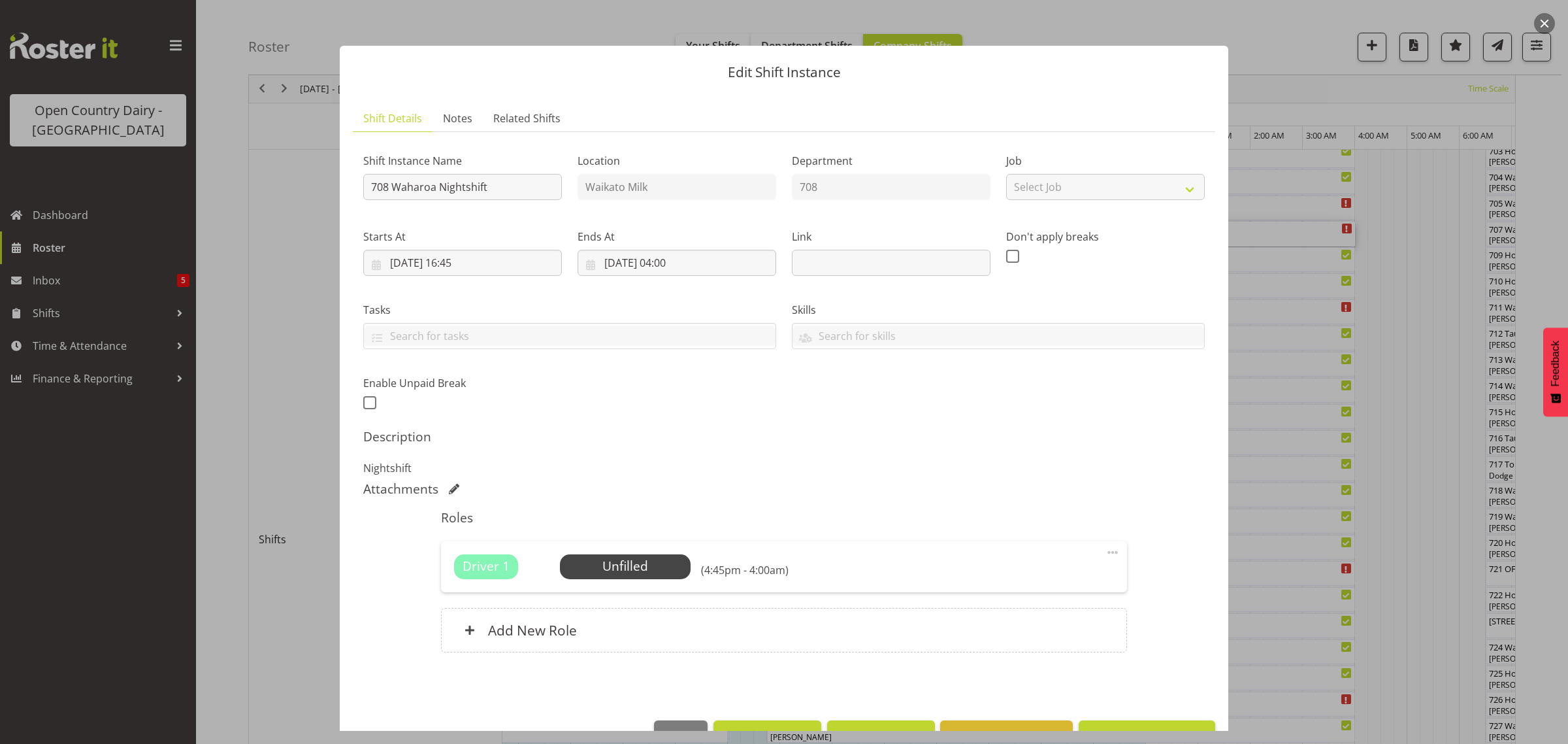
scroll to position [38, 0]
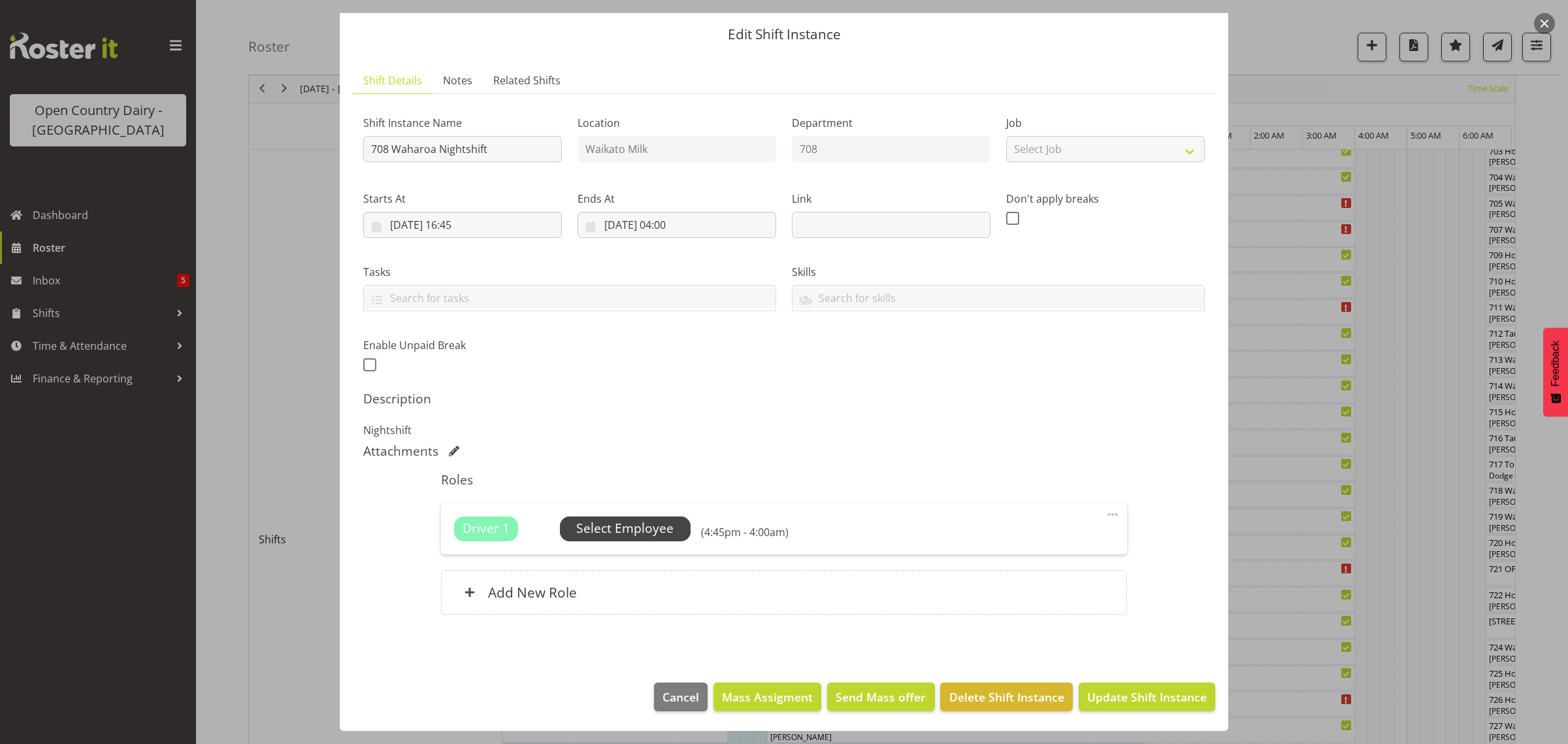
click at [631, 519] on span "Select Employee" at bounding box center [625, 528] width 97 height 19
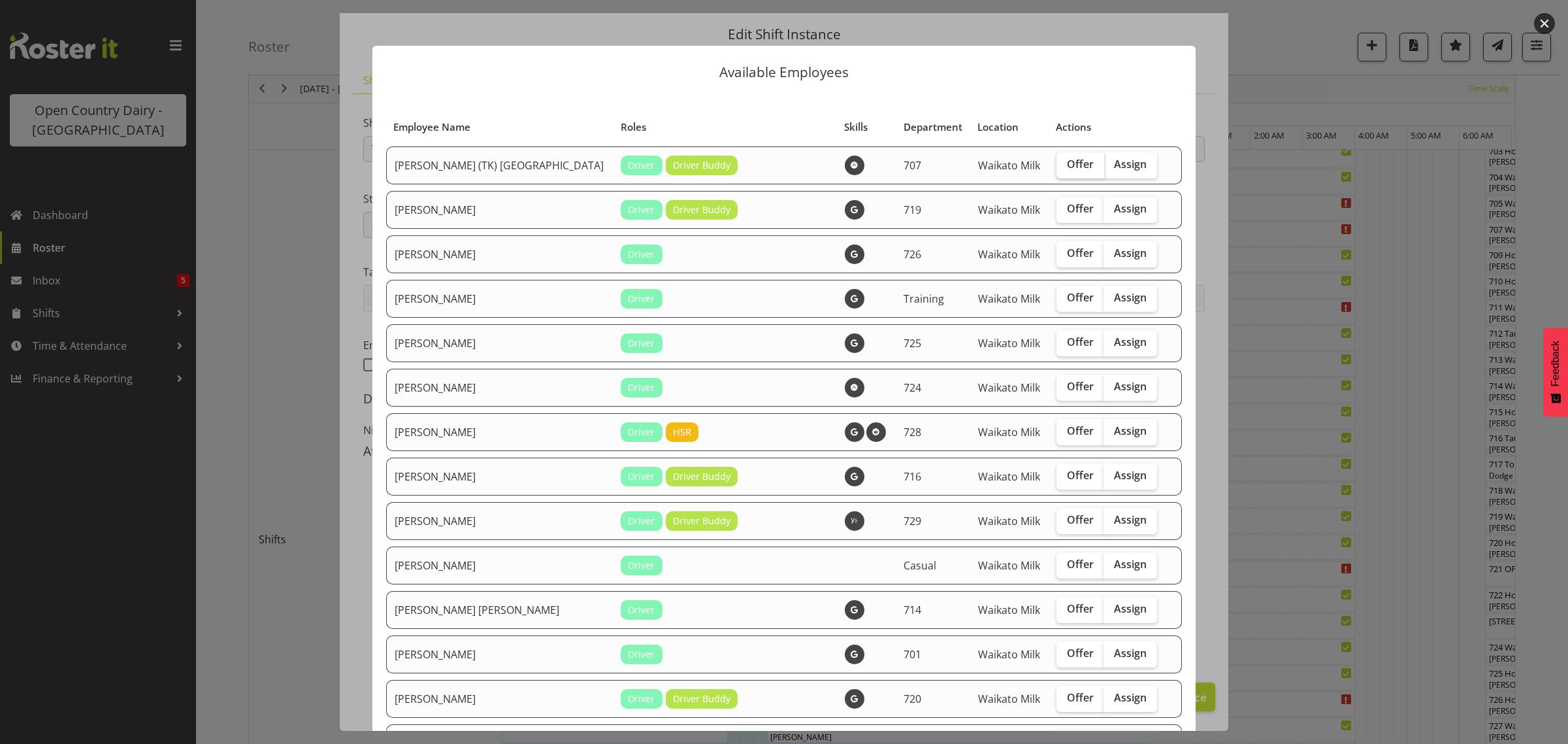
click at [1067, 168] on span "Offer" at bounding box center [1080, 163] width 27 height 13
click at [1057, 168] on input "Offer" at bounding box center [1061, 164] width 8 height 8
checkbox input "true"
click at [1067, 214] on span "Offer" at bounding box center [1080, 208] width 27 height 13
click at [1057, 213] on input "Offer" at bounding box center [1061, 209] width 8 height 8
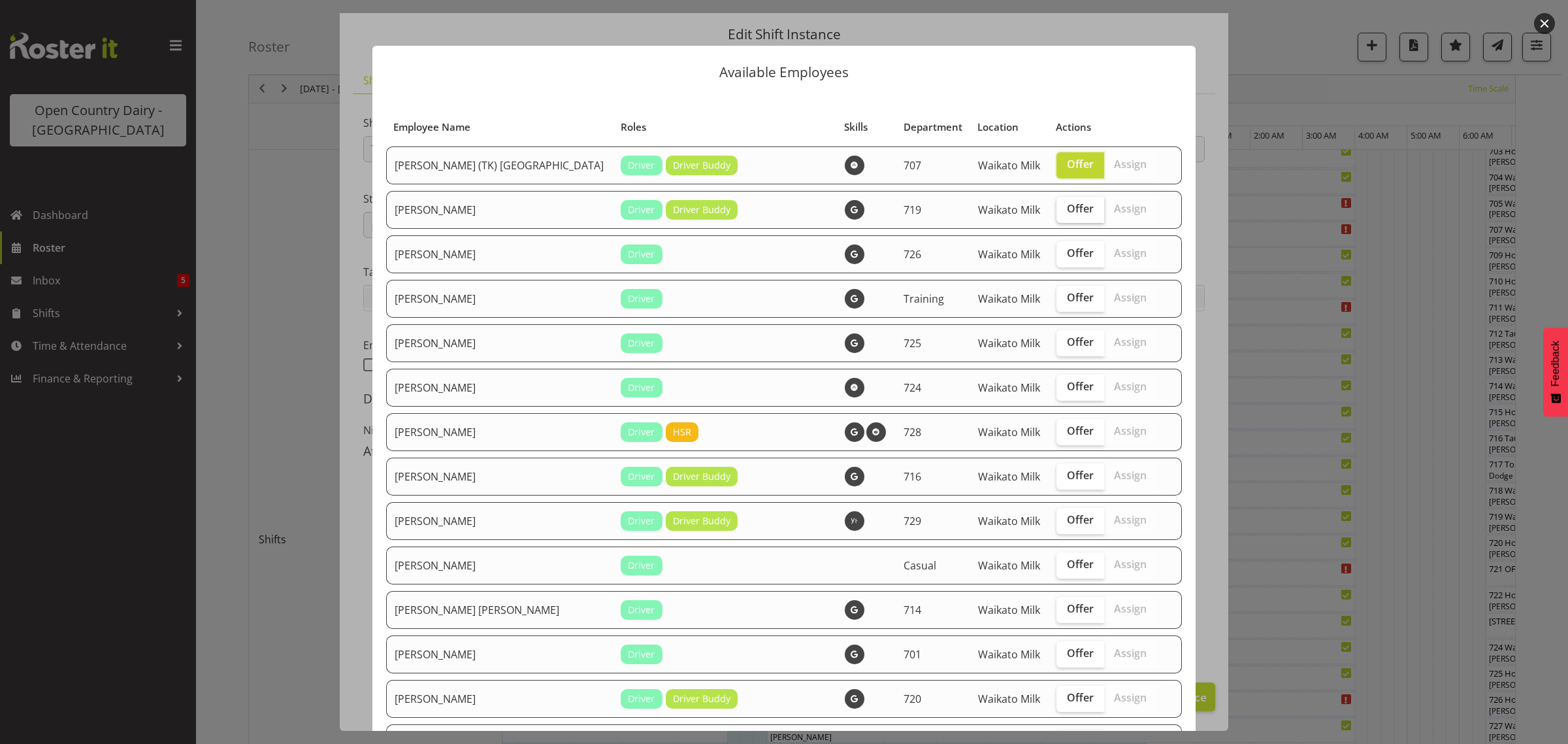
checkbox input "true"
click at [1067, 259] on span "Offer" at bounding box center [1080, 253] width 27 height 13
click at [1057, 257] on input "Offer" at bounding box center [1061, 253] width 8 height 8
checkbox input "true"
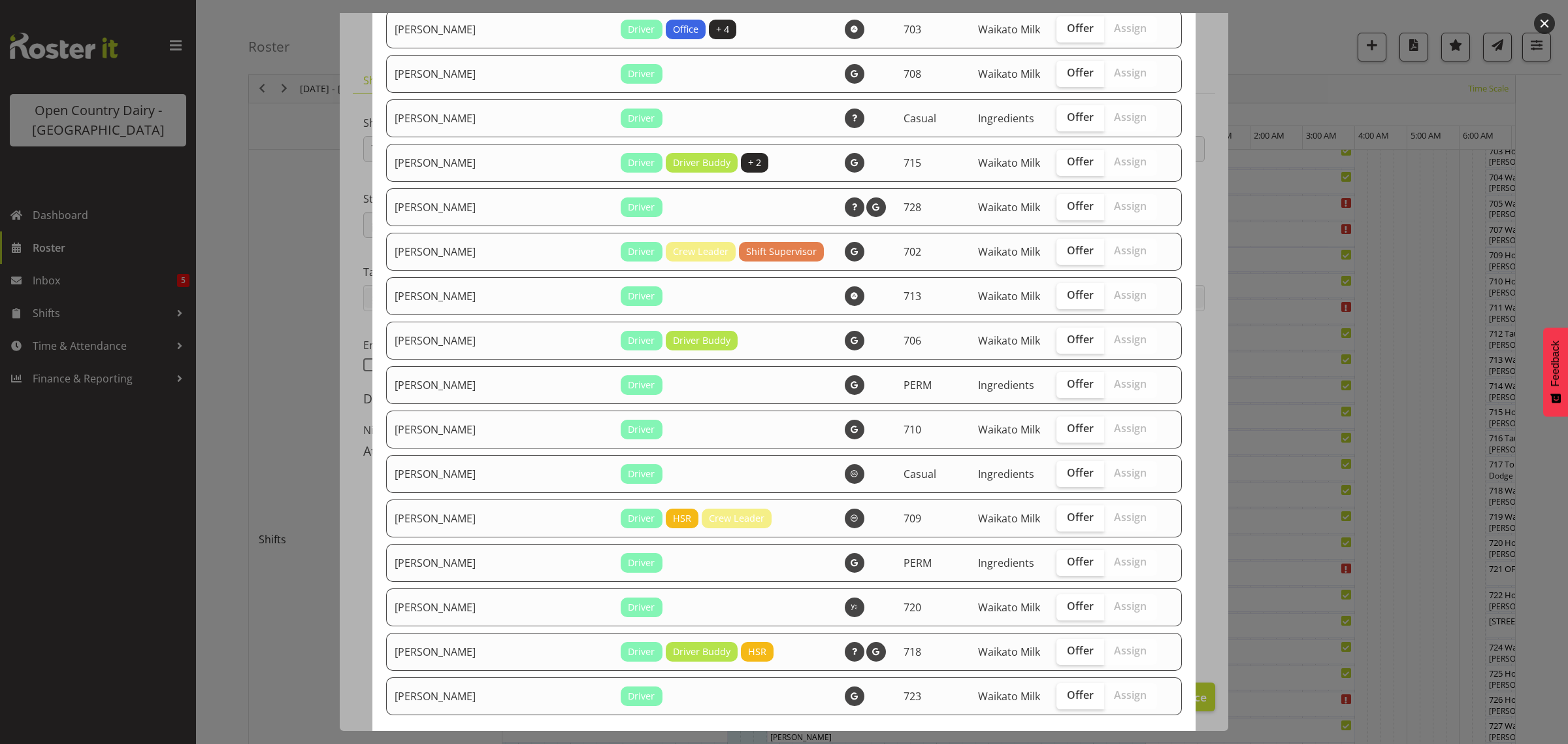
scroll to position [1057, 0]
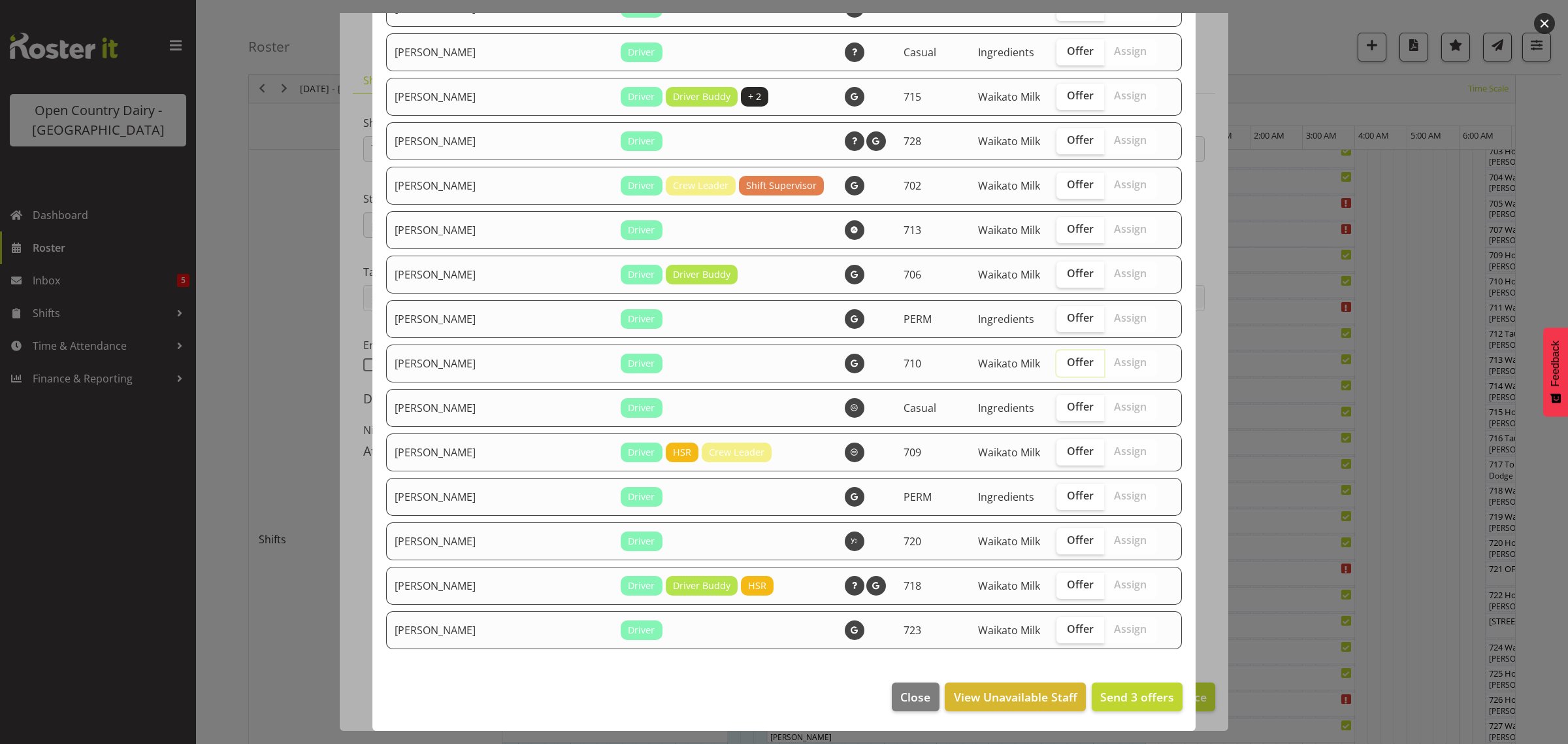
click at [1057, 358] on input "Offer" at bounding box center [1061, 362] width 8 height 8
checkbox input "true"
click at [1067, 275] on span "Offer" at bounding box center [1080, 272] width 27 height 13
click at [1057, 275] on input "Offer" at bounding box center [1061, 273] width 8 height 8
checkbox input "true"
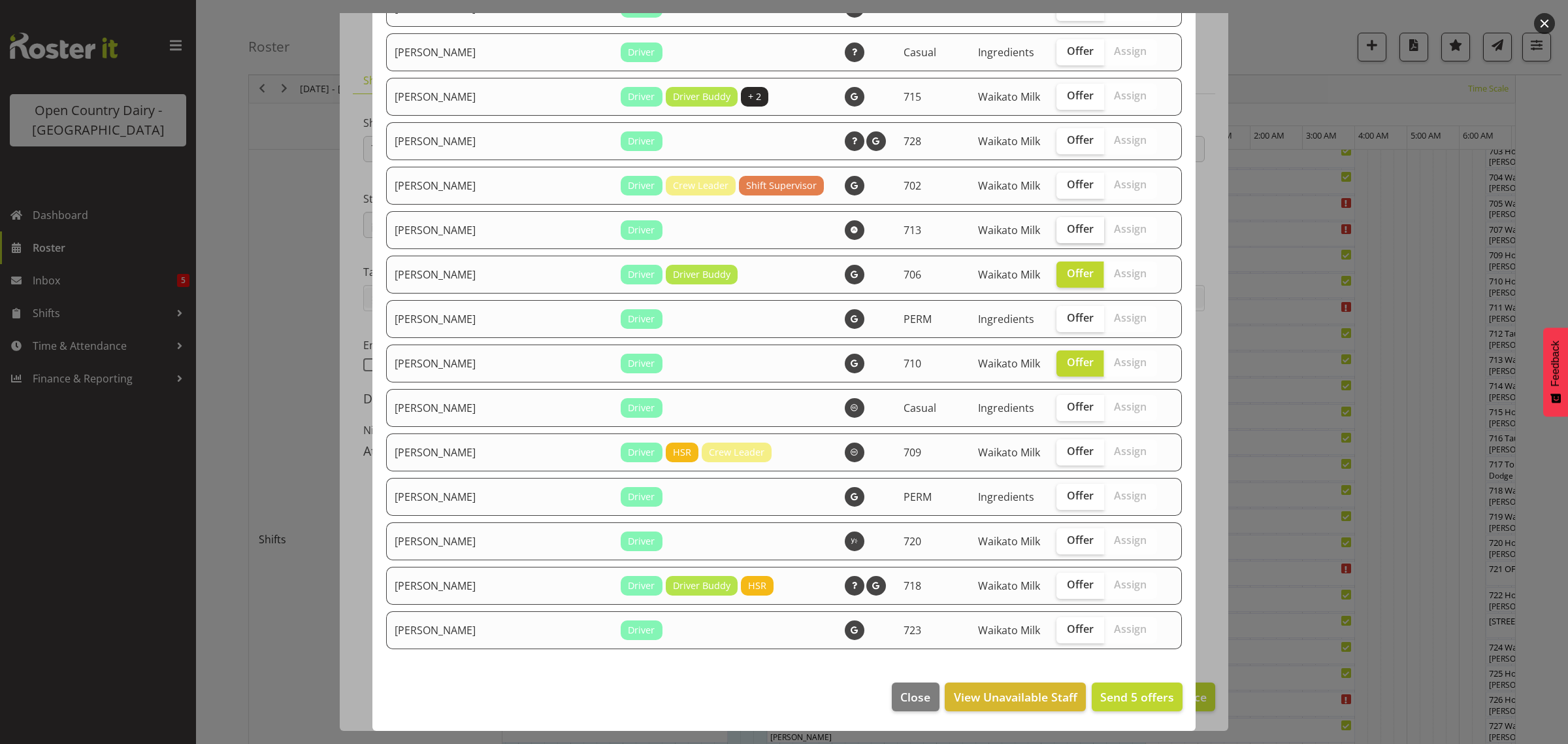
click at [1067, 229] on span "Offer" at bounding box center [1080, 229] width 27 height 13
click at [1057, 229] on input "Offer" at bounding box center [1061, 229] width 8 height 8
checkbox input "true"
click at [1067, 187] on span "Offer" at bounding box center [1080, 184] width 27 height 13
click at [1057, 187] on input "Offer" at bounding box center [1061, 185] width 8 height 8
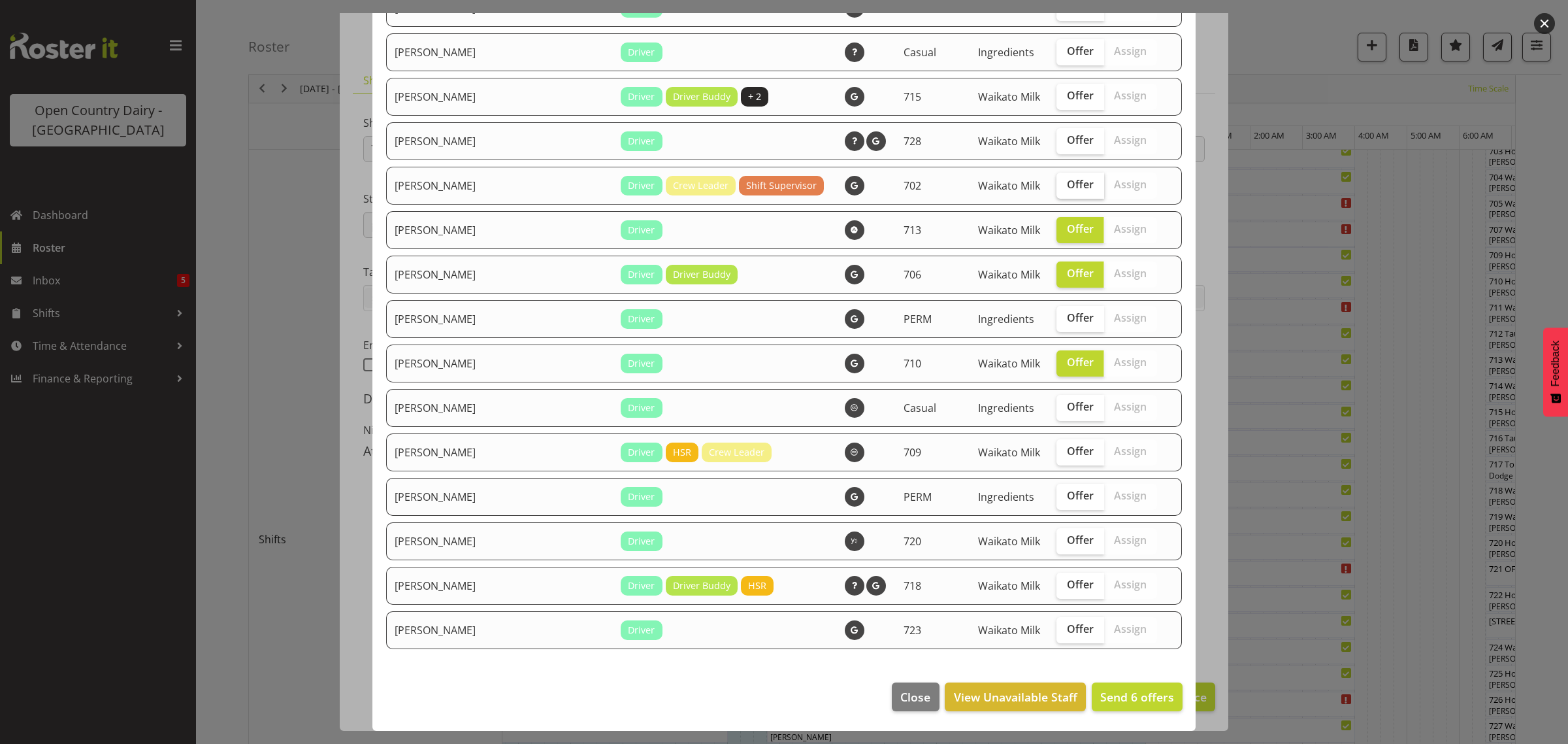
checkbox input "true"
click at [1067, 90] on span "Offer" at bounding box center [1080, 95] width 27 height 13
click at [1057, 91] on input "Offer" at bounding box center [1061, 95] width 8 height 8
checkbox input "true"
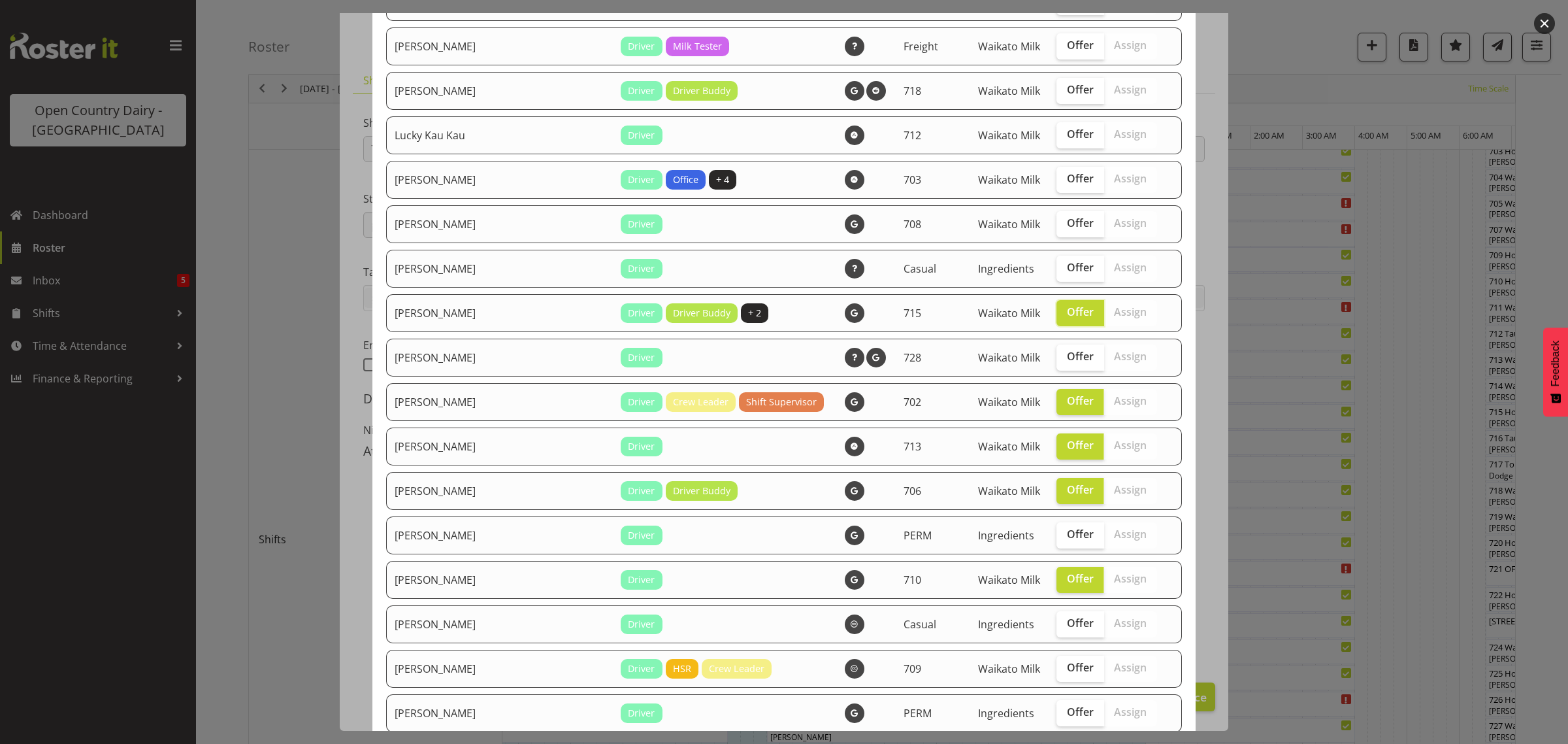
scroll to position [812, 0]
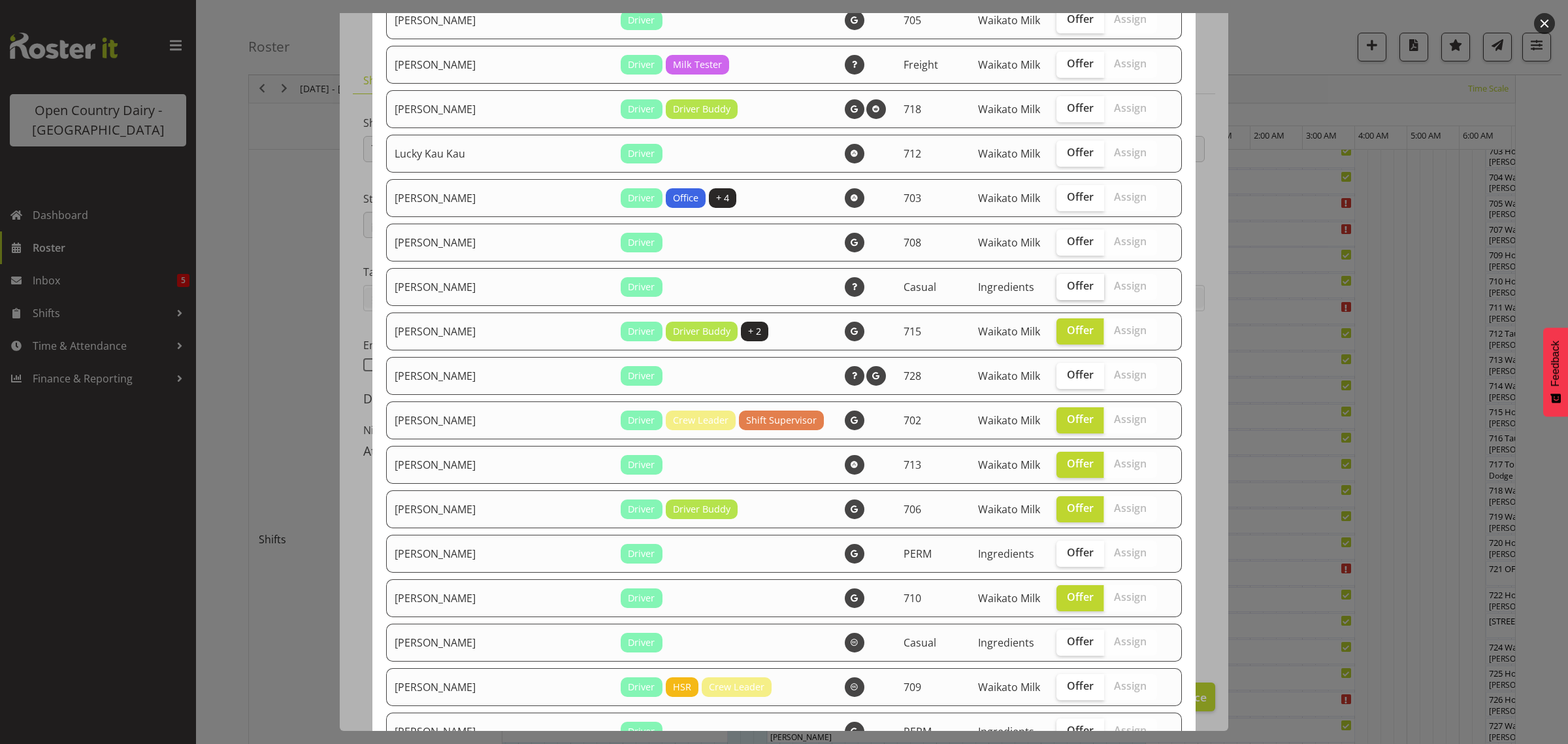
click at [1067, 288] on span "Offer" at bounding box center [1080, 286] width 27 height 13
click at [1057, 288] on input "Offer" at bounding box center [1061, 286] width 8 height 8
click at [1067, 288] on span "Offer" at bounding box center [1080, 286] width 27 height 13
click at [1057, 288] on input "Offer" at bounding box center [1061, 286] width 8 height 8
checkbox input "false"
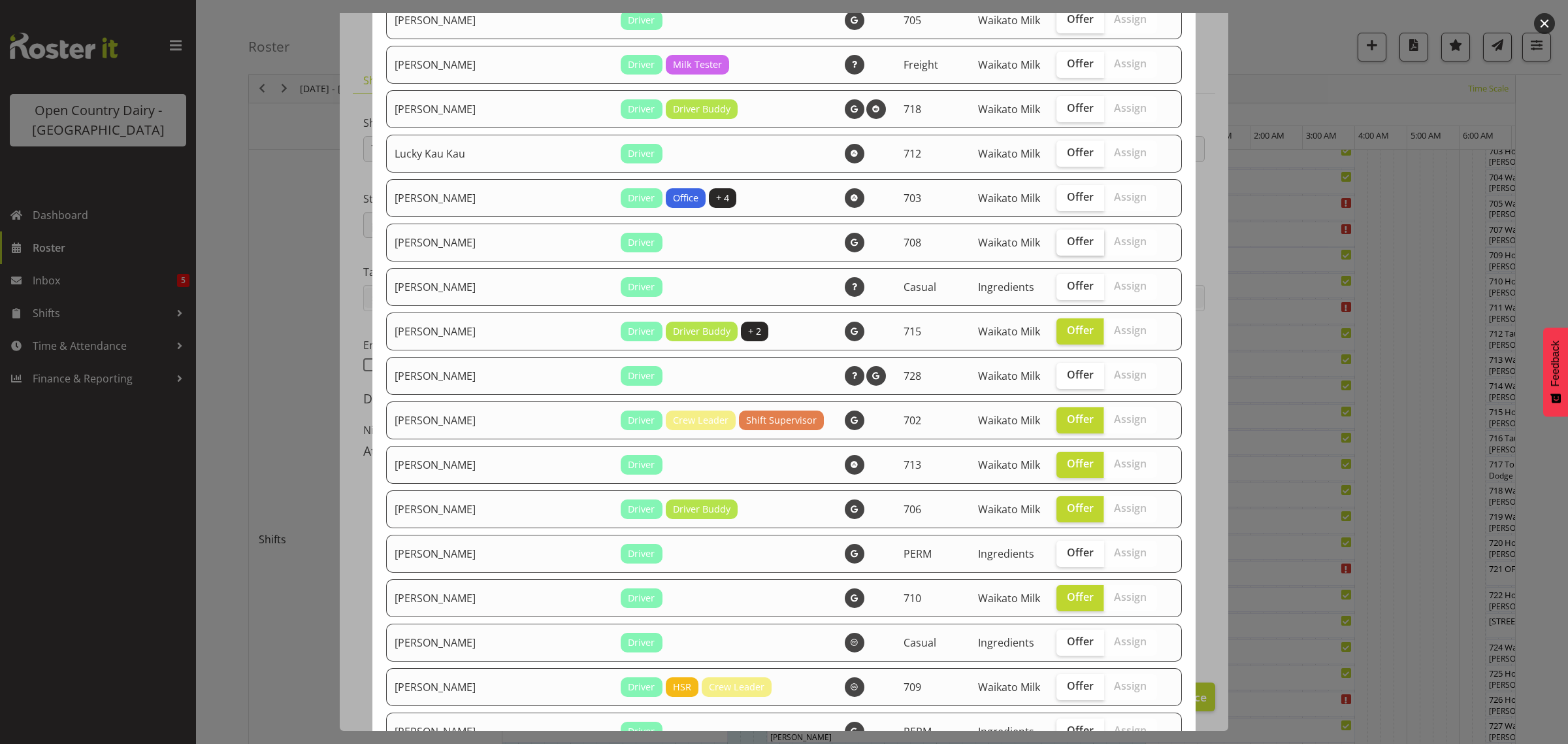
click at [1067, 248] on span "Offer" at bounding box center [1080, 241] width 27 height 13
click at [1057, 246] on input "Offer" at bounding box center [1061, 242] width 8 height 8
checkbox input "true"
click at [1057, 193] on label "Offer" at bounding box center [1081, 198] width 48 height 26
click at [1057, 193] on input "Offer" at bounding box center [1061, 197] width 8 height 8
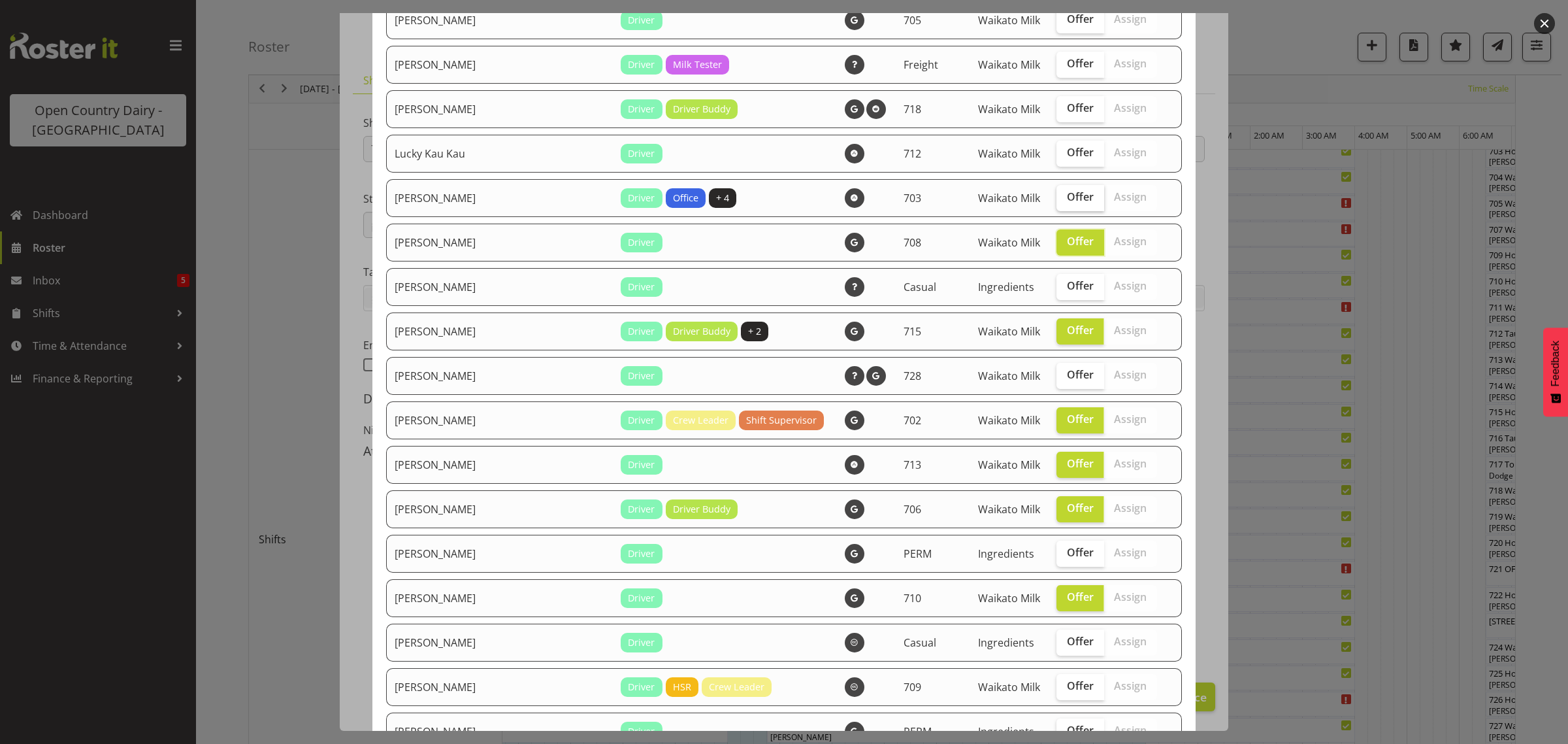
checkbox input "true"
click at [1067, 154] on span "Offer" at bounding box center [1080, 152] width 27 height 13
click at [1057, 154] on input "Offer" at bounding box center [1061, 152] width 8 height 8
checkbox input "true"
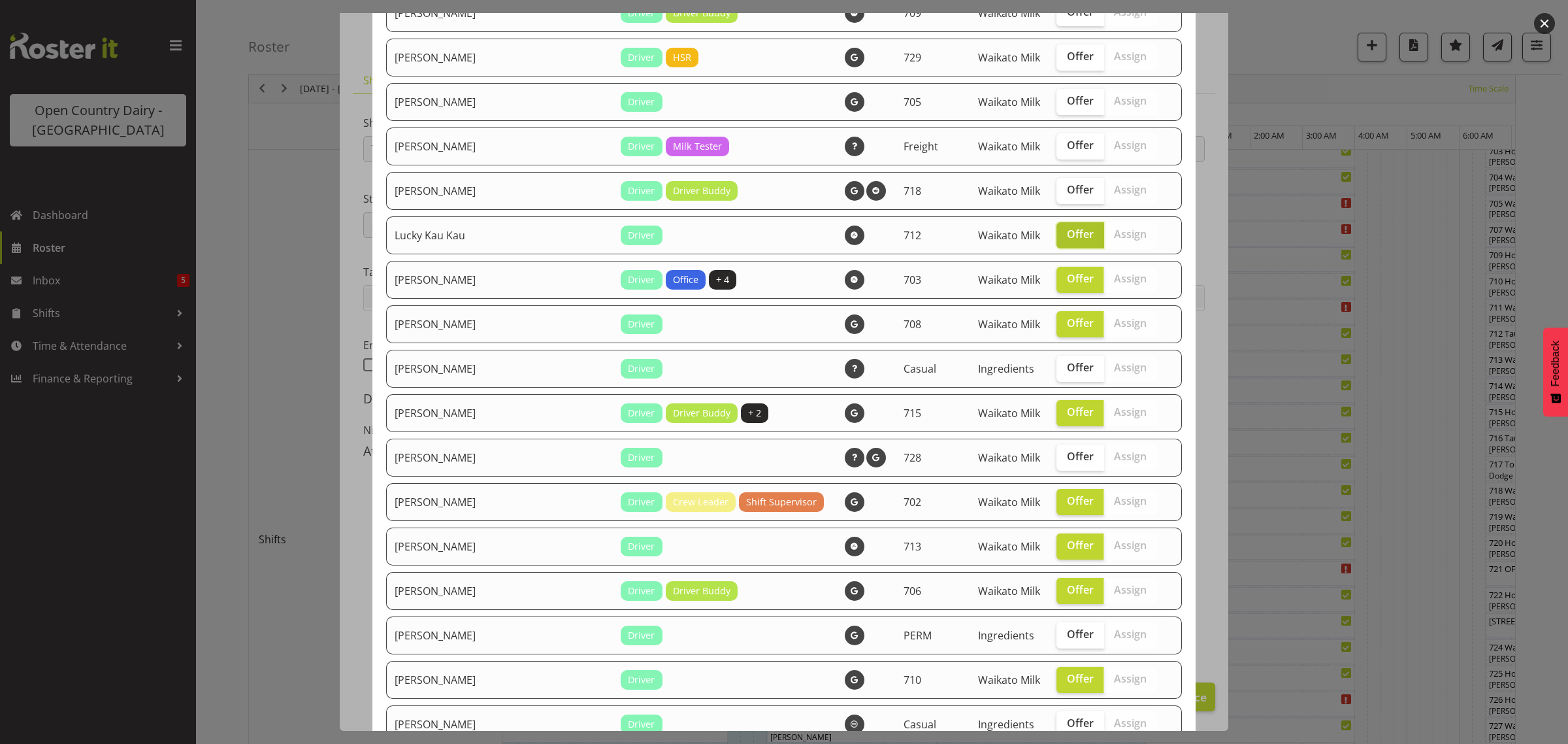
scroll to position [649, 0]
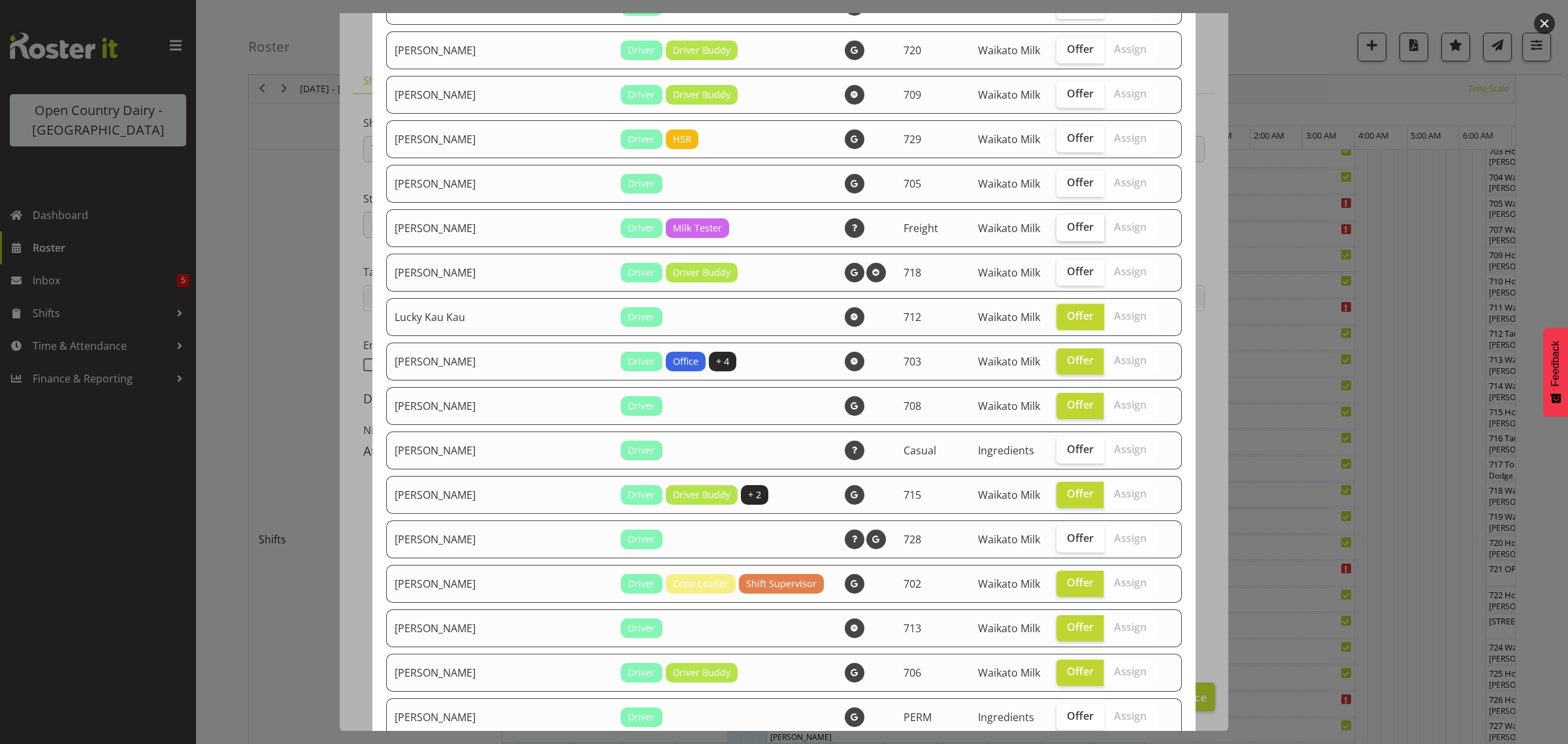
click at [1067, 229] on span "Offer" at bounding box center [1080, 226] width 27 height 13
click at [1057, 229] on input "Offer" at bounding box center [1061, 227] width 8 height 8
checkbox input "true"
click at [1067, 141] on span "Offer" at bounding box center [1080, 137] width 27 height 13
click at [1057, 141] on input "Offer" at bounding box center [1061, 138] width 8 height 8
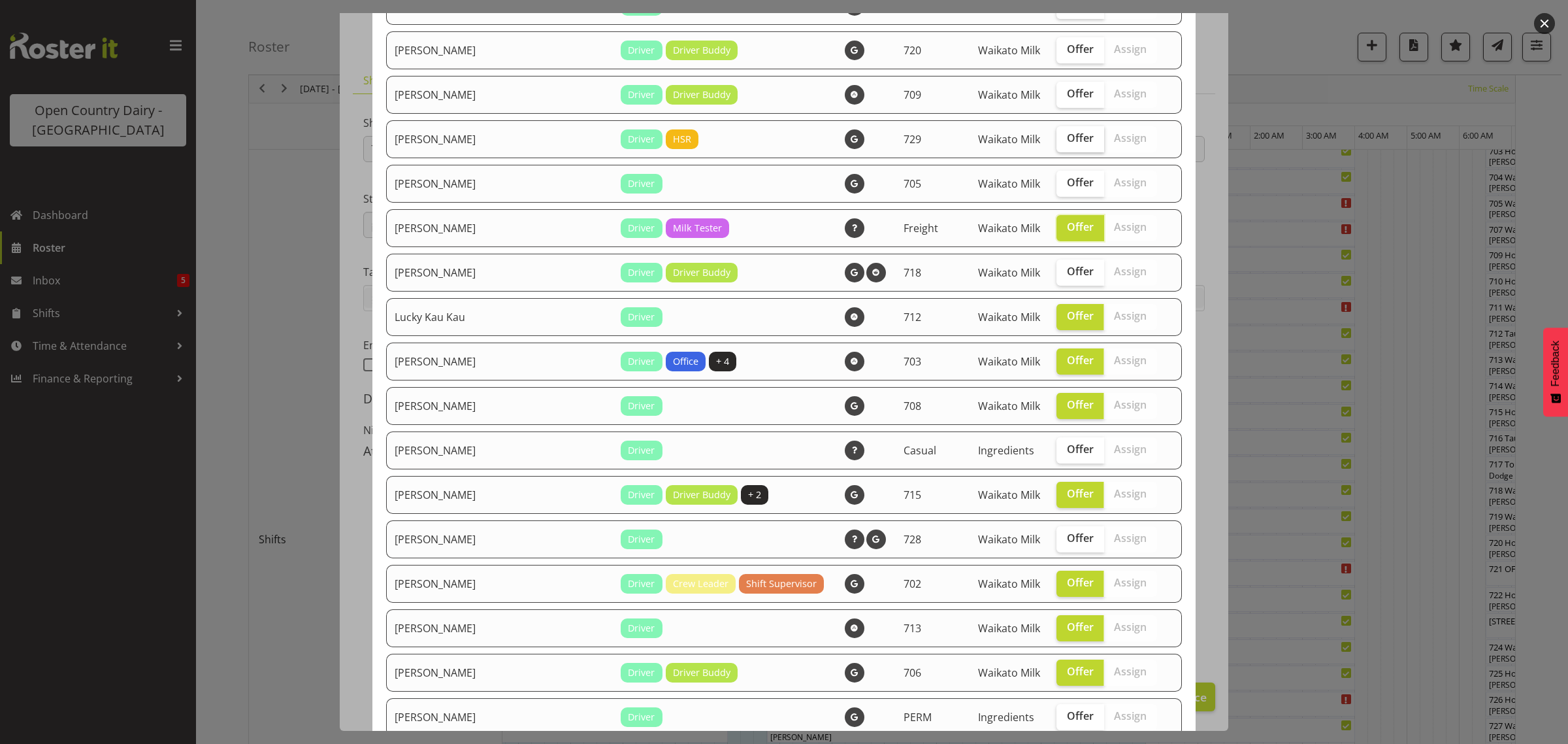
checkbox input "true"
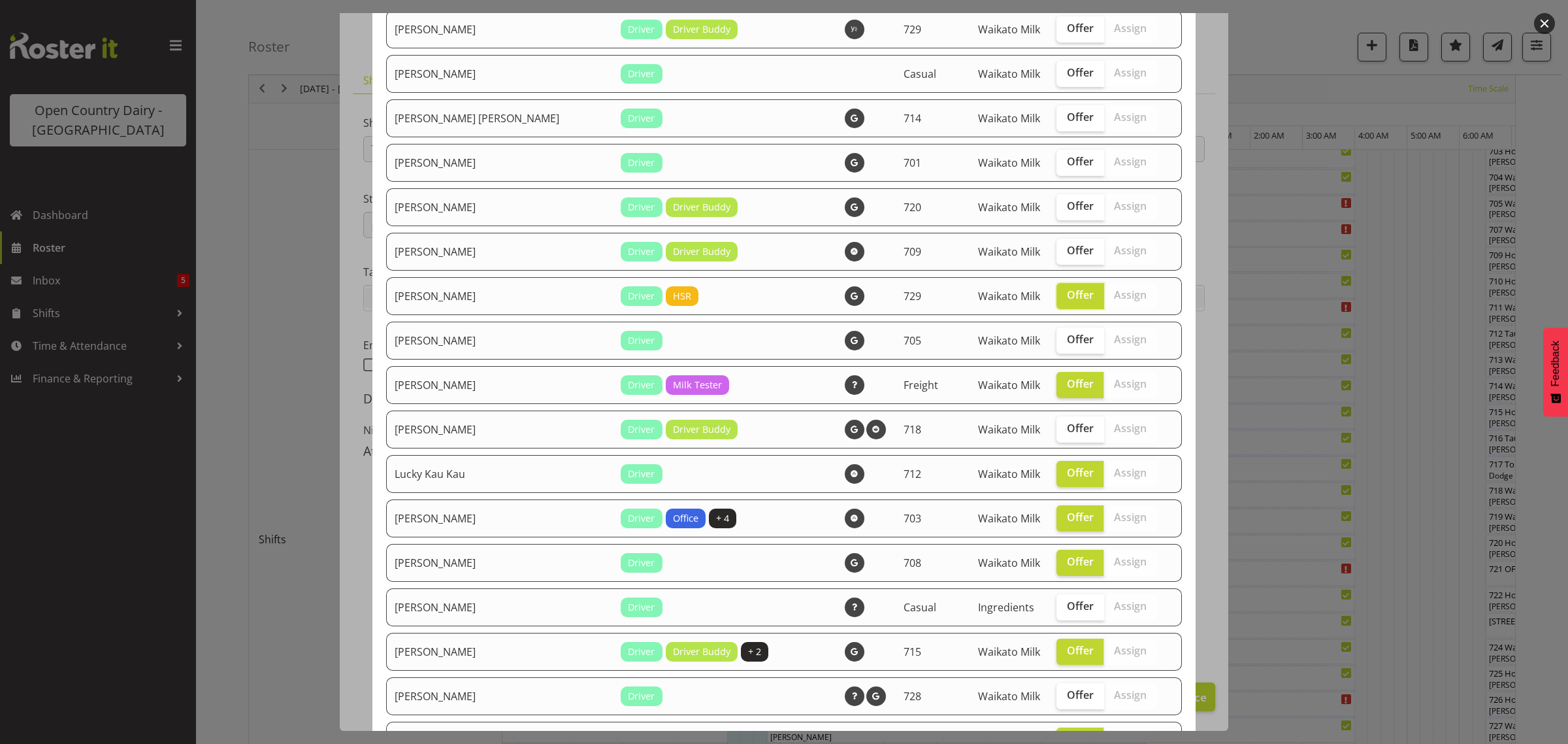
scroll to position [485, 0]
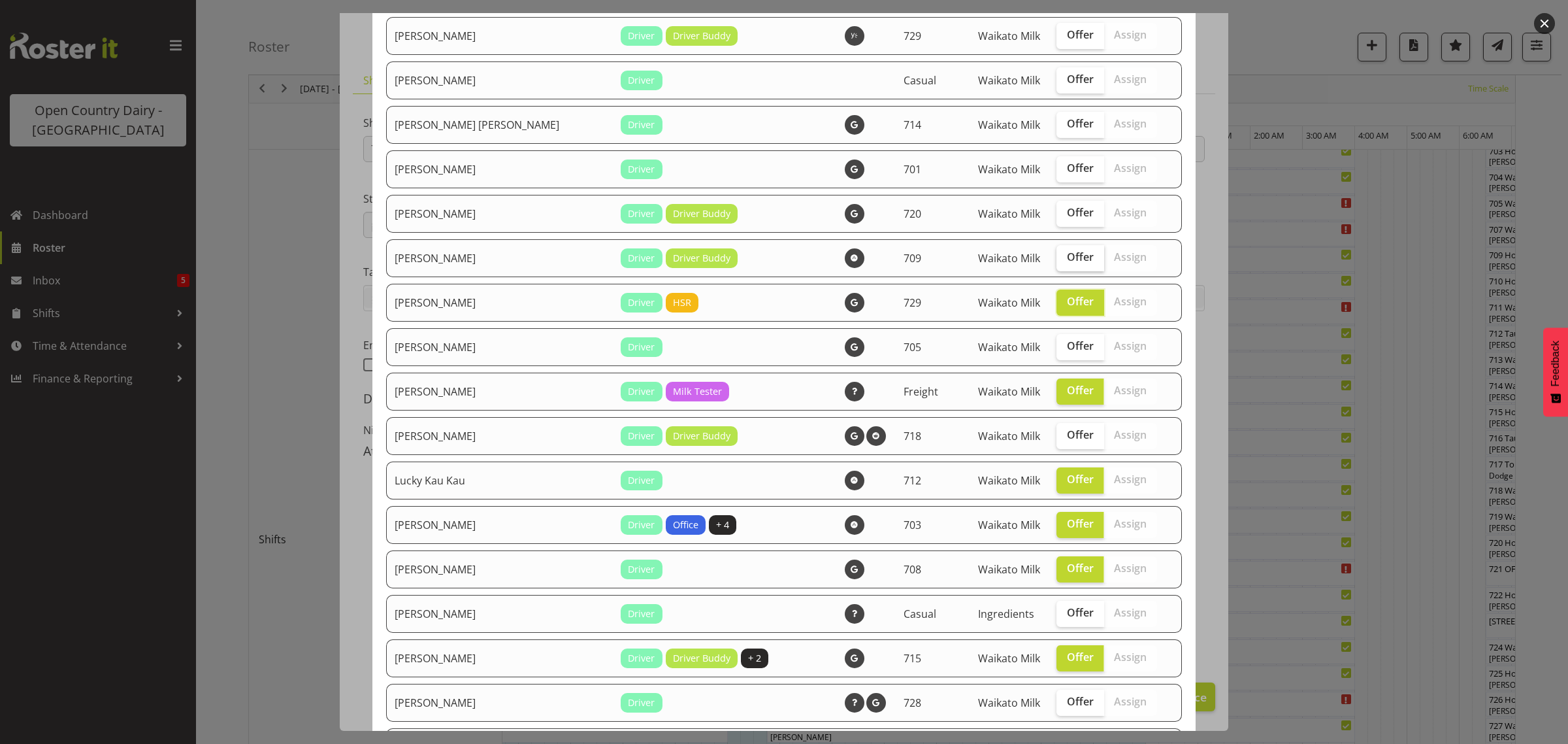
click at [1067, 259] on span "Offer" at bounding box center [1080, 257] width 27 height 13
click at [1057, 259] on input "Offer" at bounding box center [1061, 257] width 8 height 8
checkbox input "true"
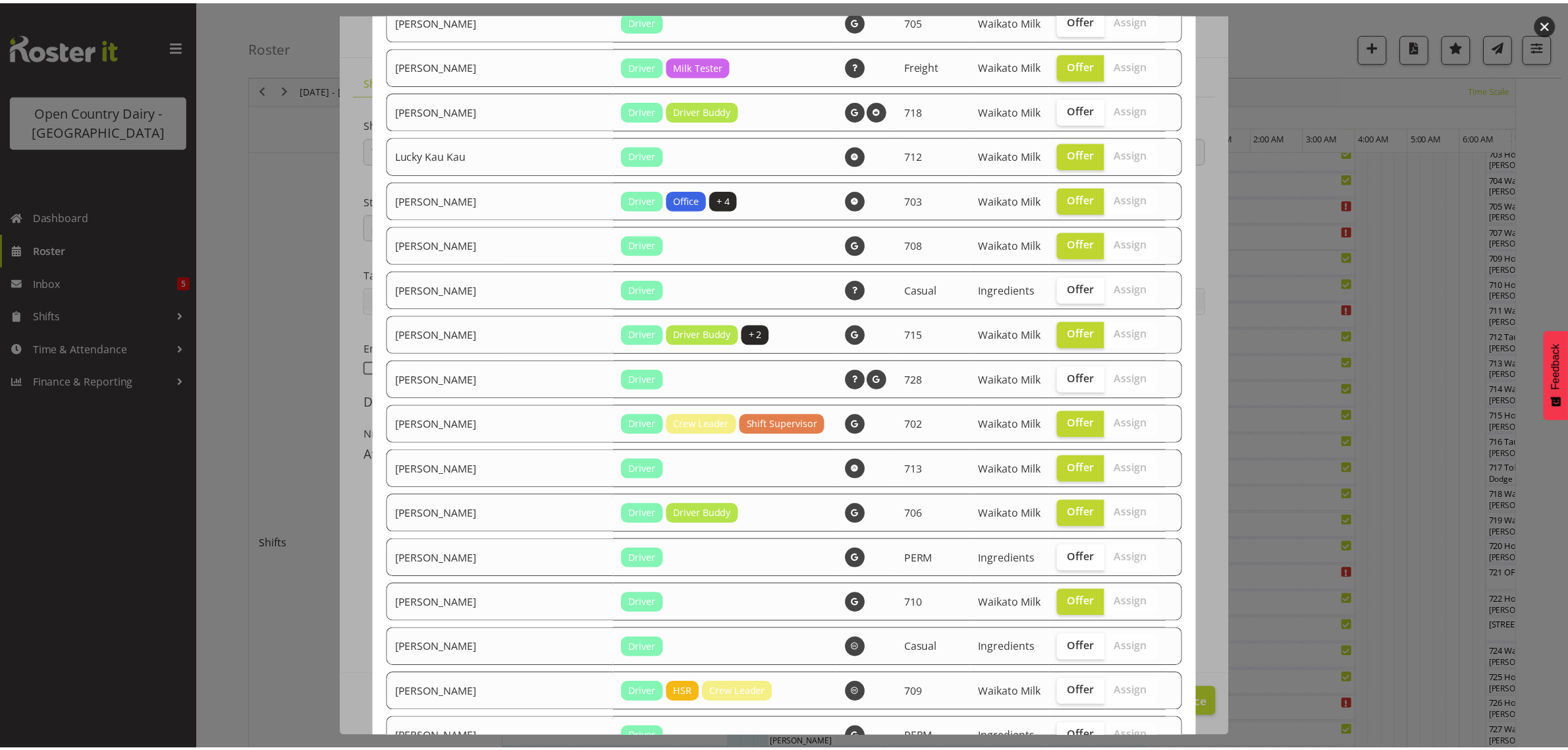
scroll to position [1065, 0]
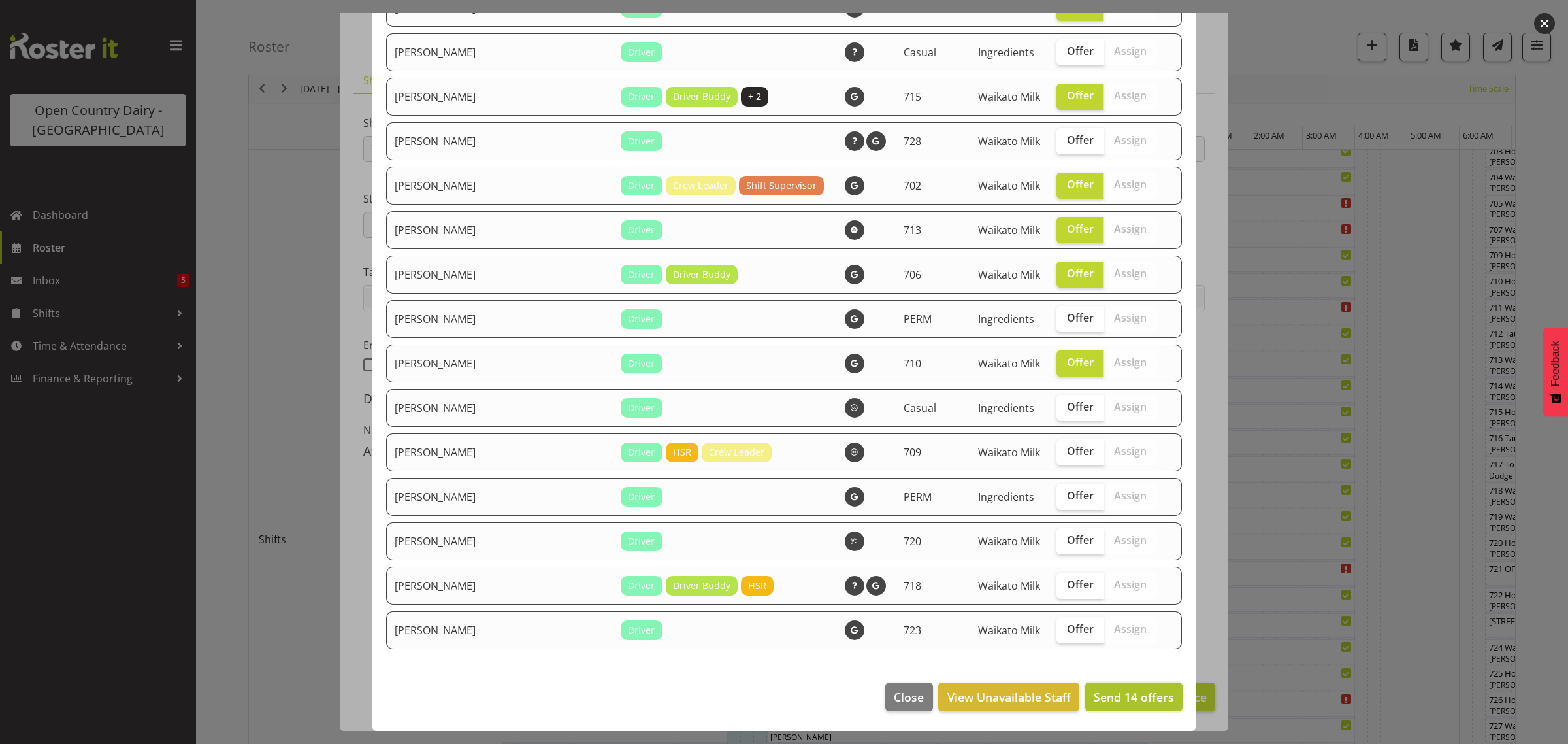
click at [1119, 690] on span "Send 14 offers" at bounding box center [1134, 697] width 80 height 16
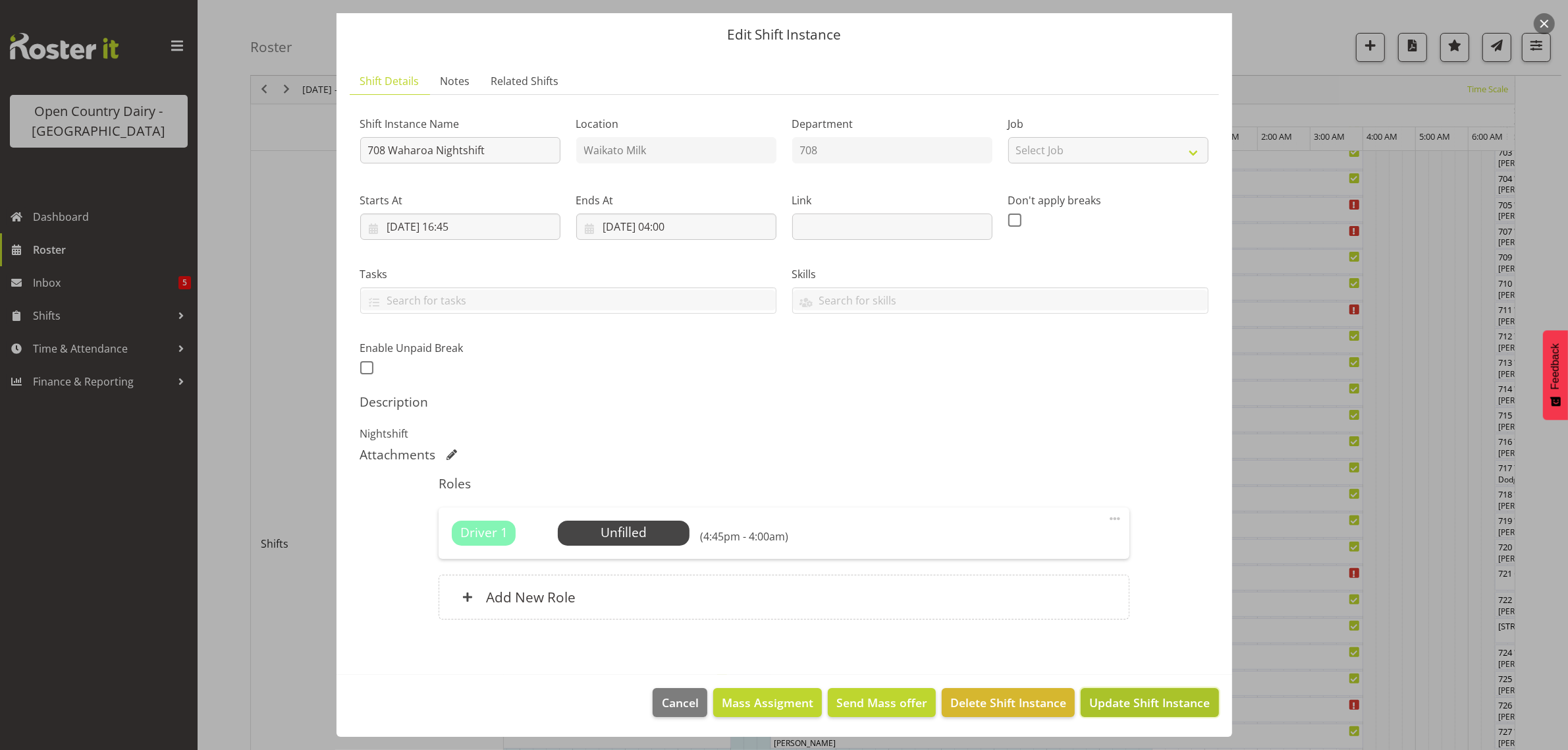
click at [1133, 709] on span "Update Shift Instance" at bounding box center [1150, 702] width 120 height 17
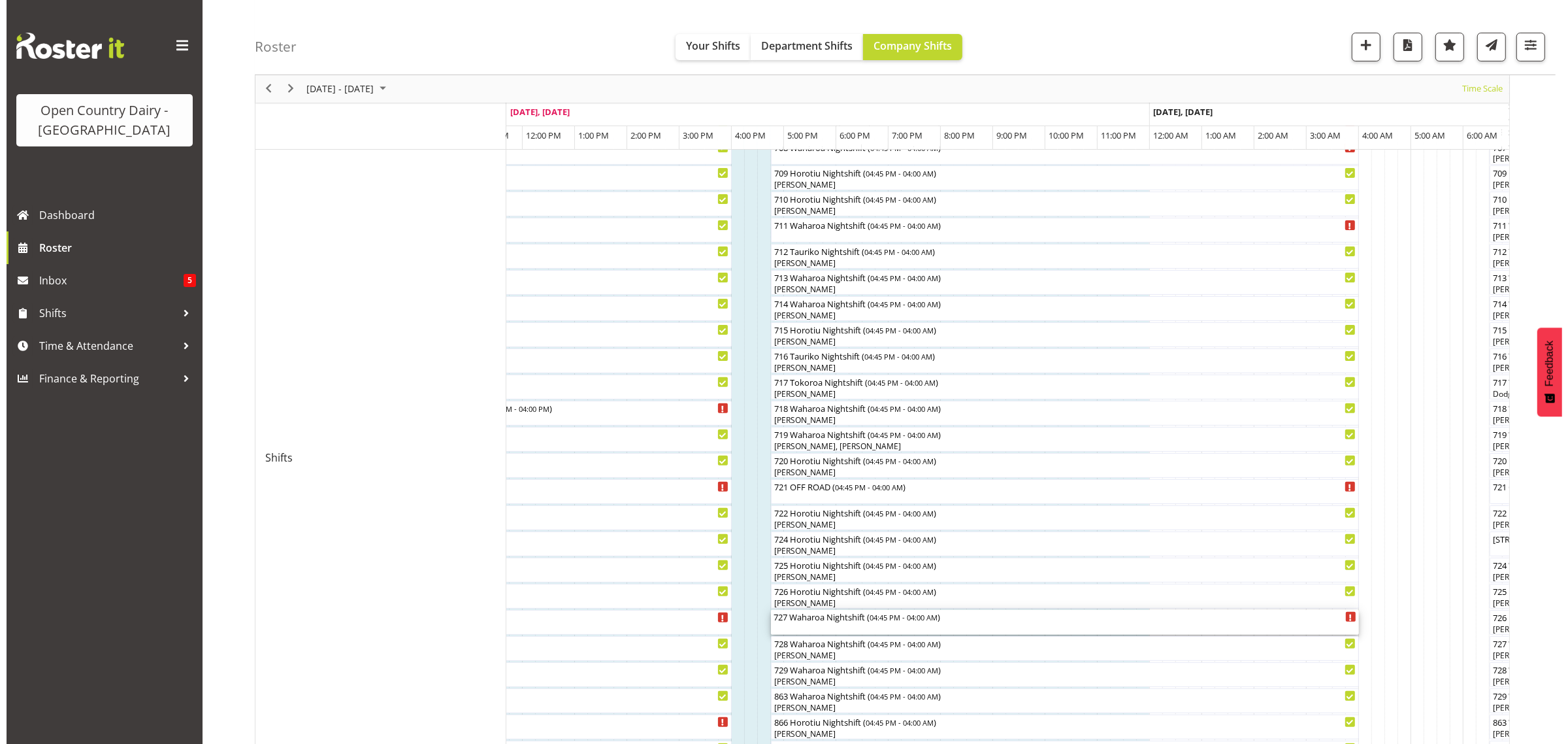
scroll to position [490, 0]
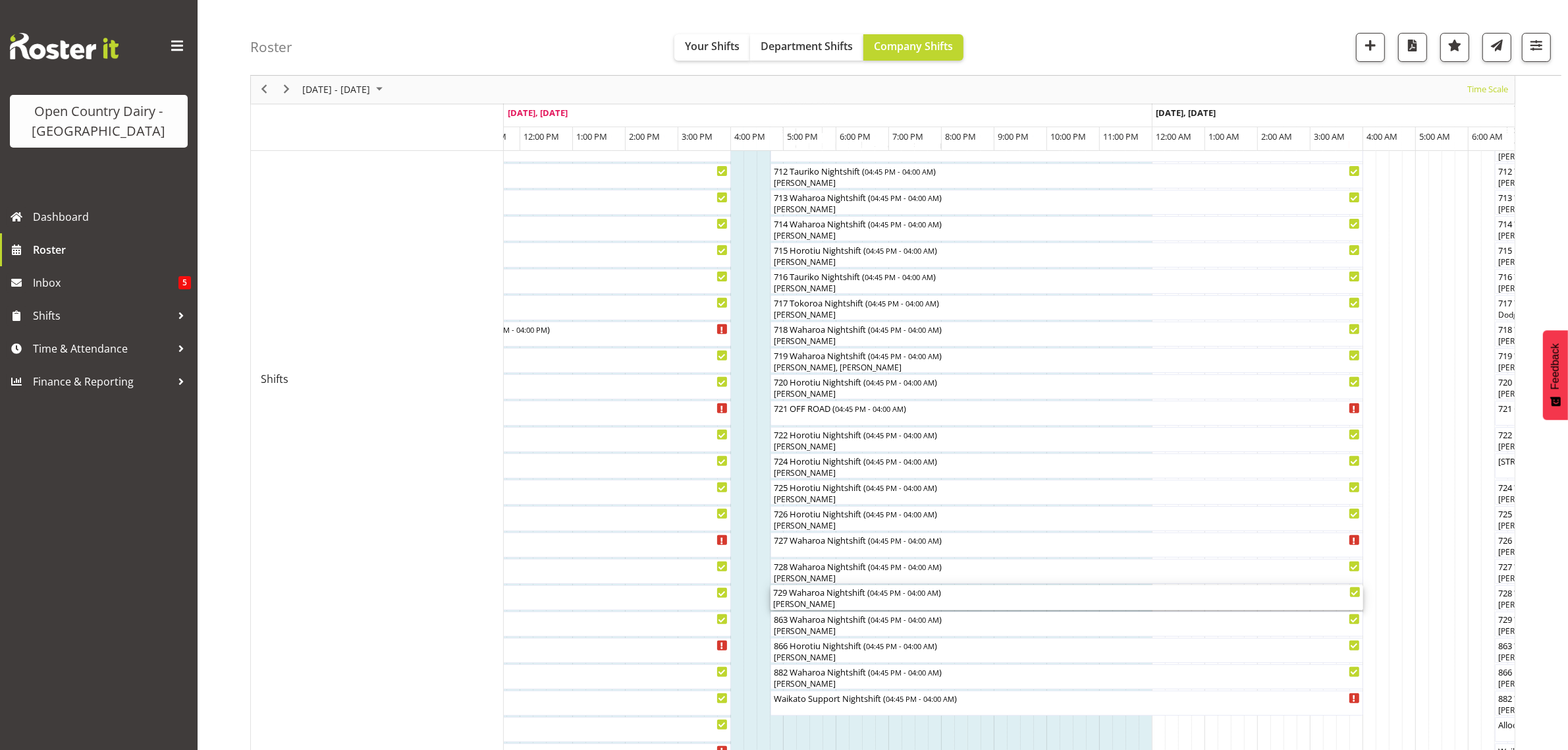
click at [1015, 586] on div "729 Waharoa Nightshift ( 04:45 PM - 04:00 AM )" at bounding box center [1067, 592] width 587 height 13
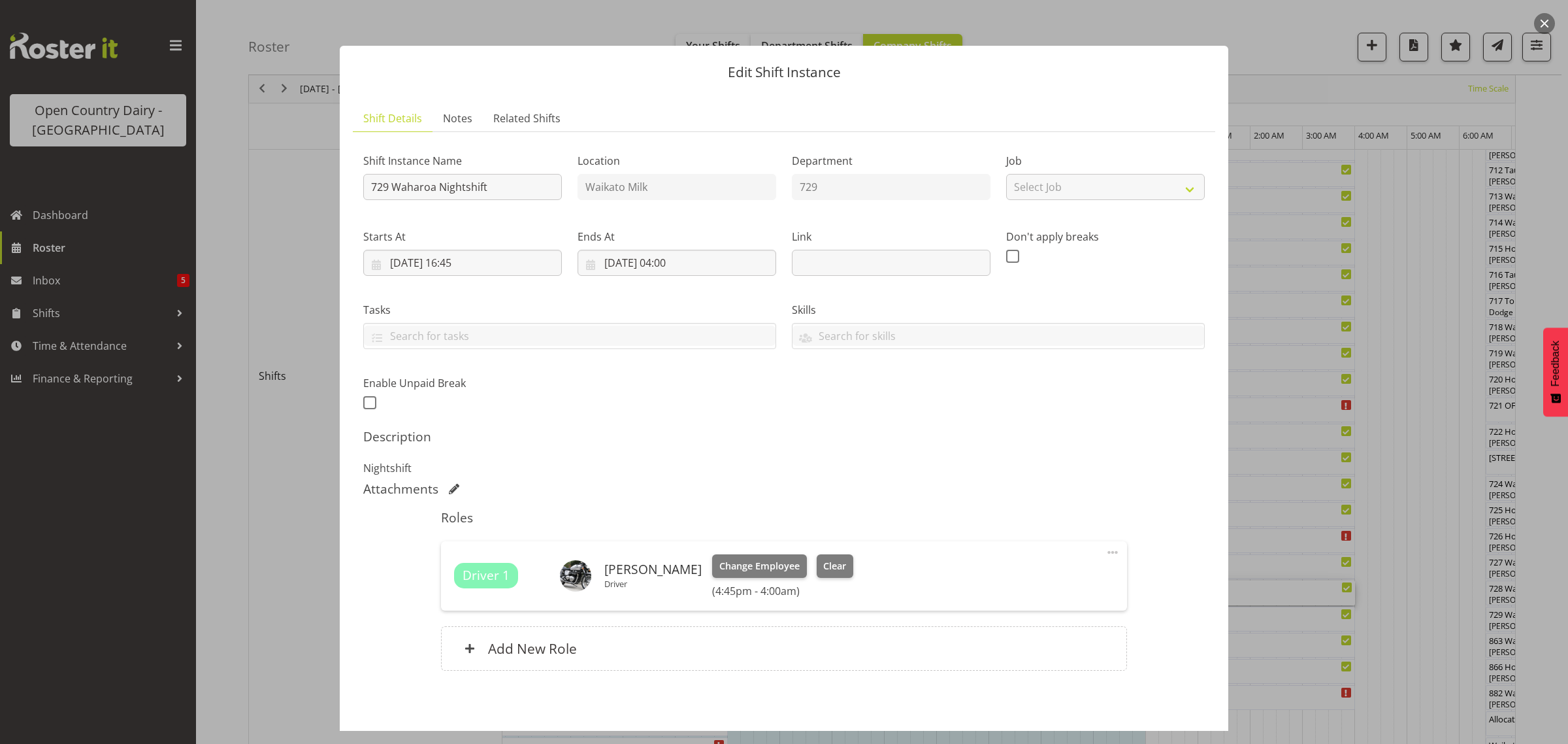
click at [281, 317] on div at bounding box center [784, 372] width 1568 height 744
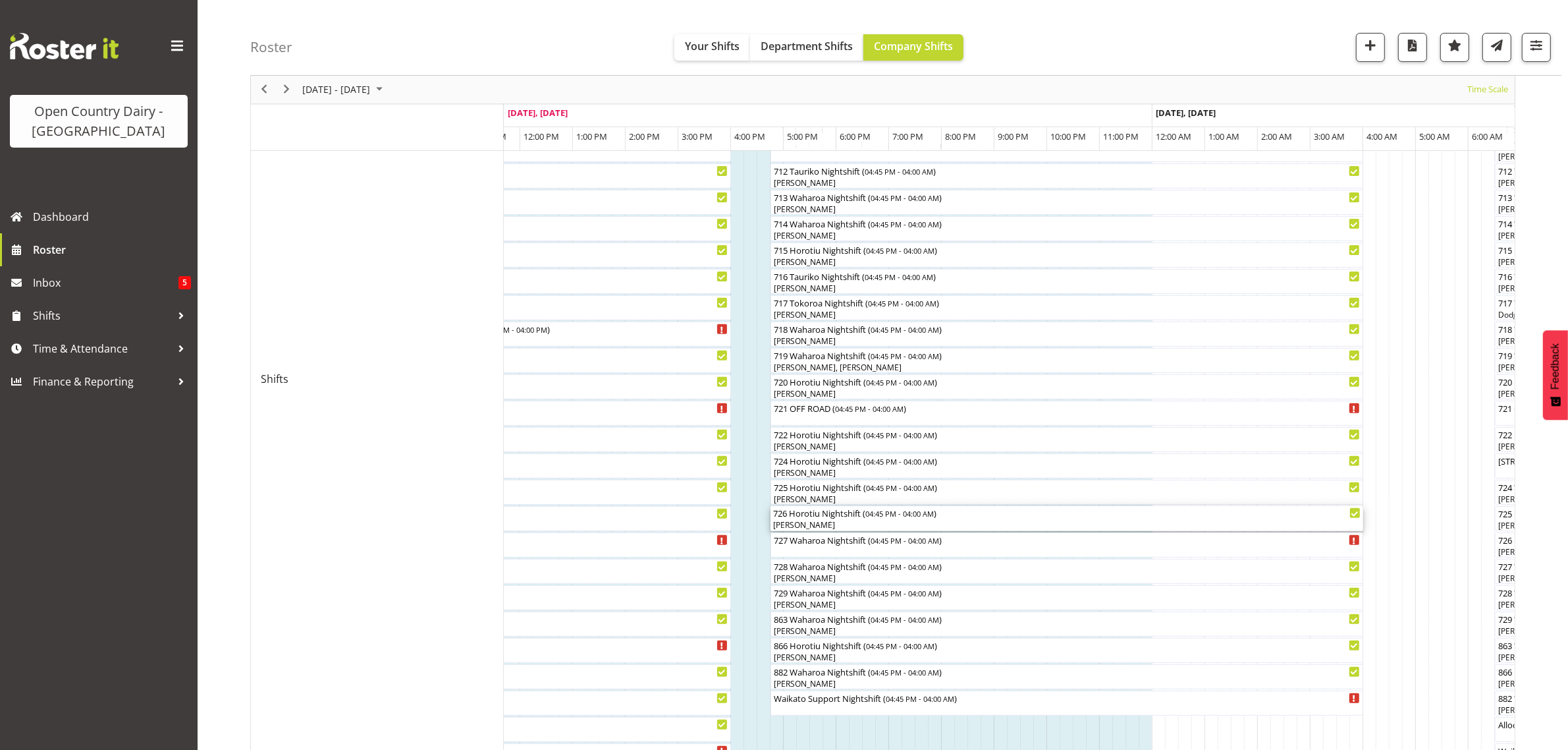
click at [793, 522] on div "[PERSON_NAME]" at bounding box center [1067, 524] width 587 height 12
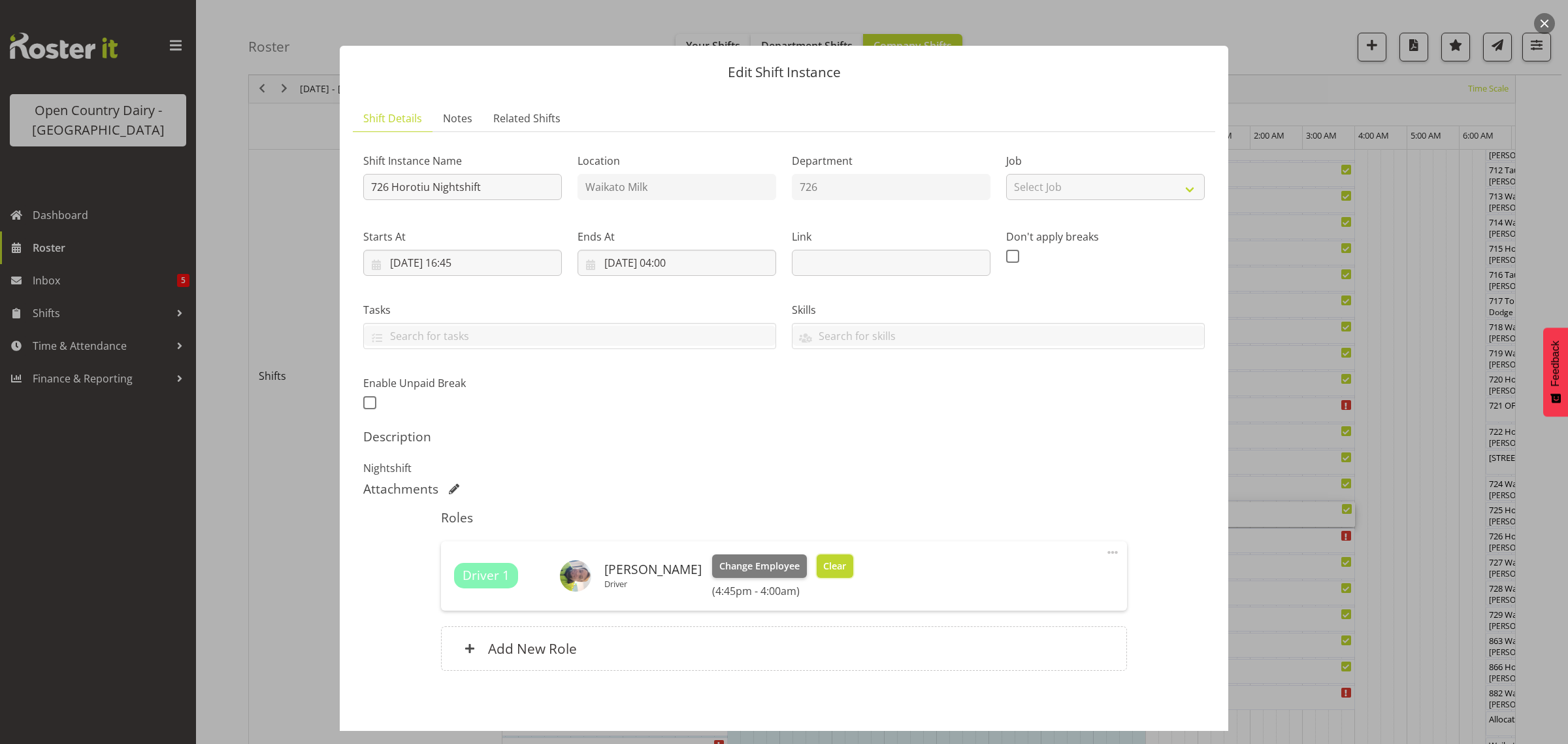
click at [823, 569] on span "Clear" at bounding box center [834, 566] width 23 height 14
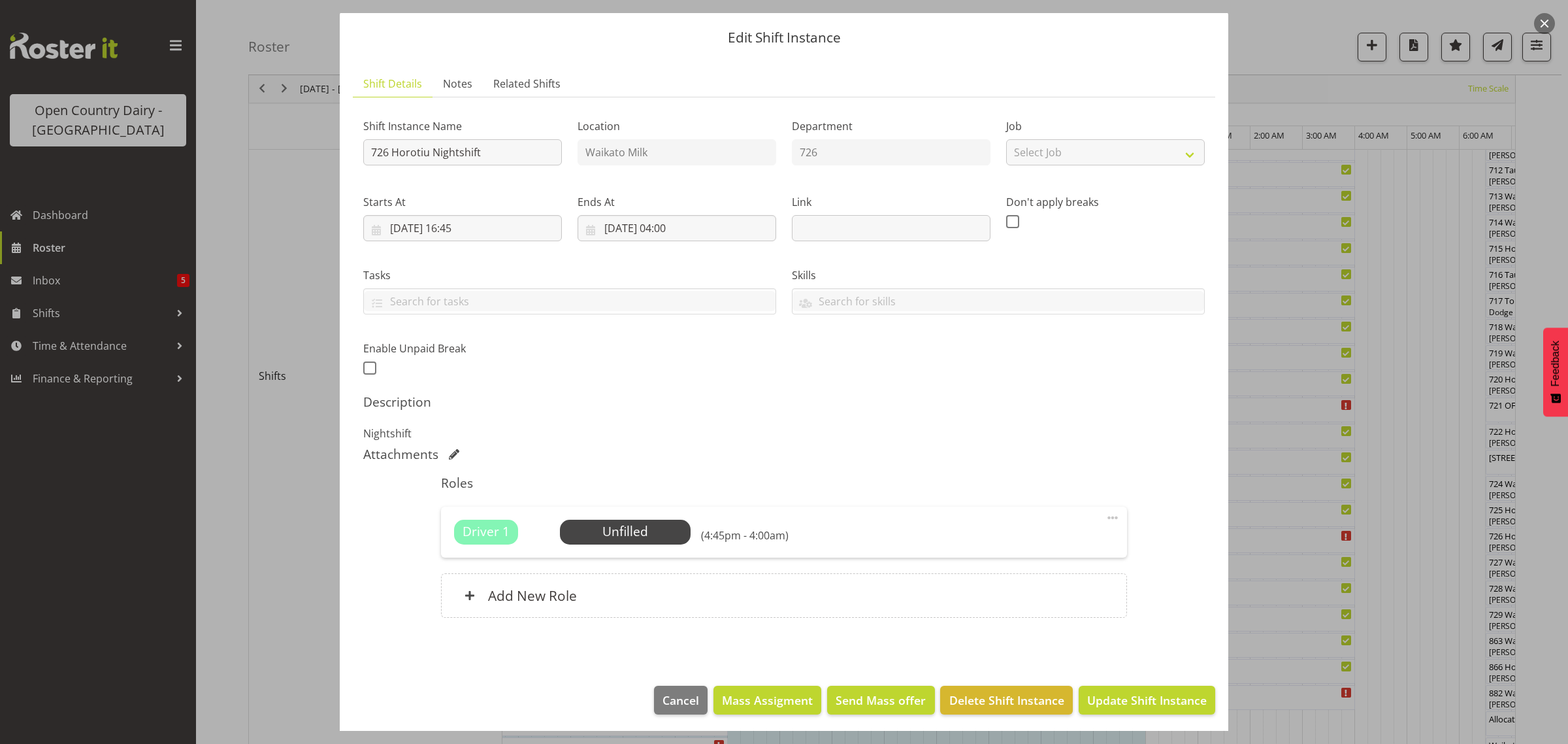
scroll to position [38, 0]
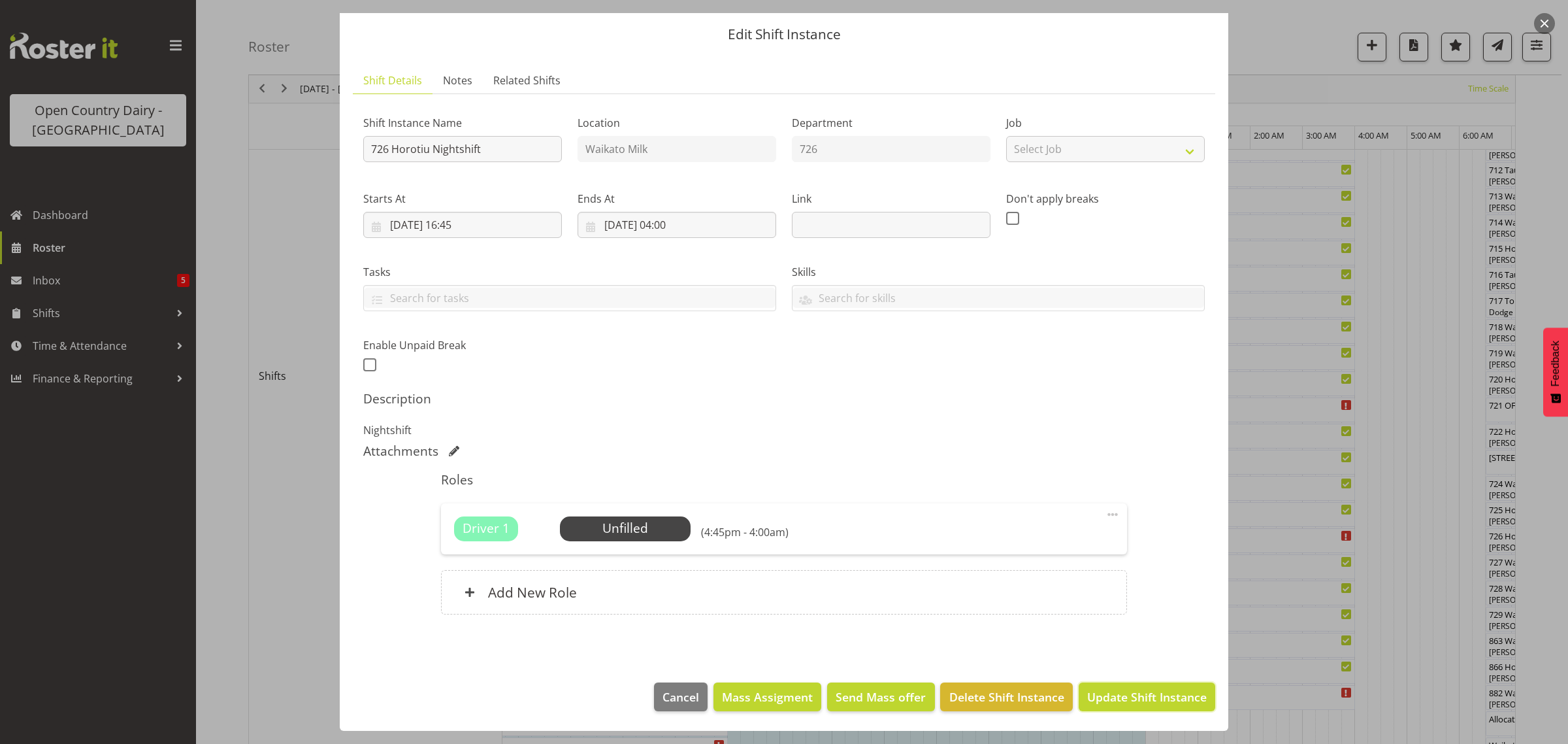
click at [1125, 703] on span "Update Shift Instance" at bounding box center [1147, 697] width 119 height 17
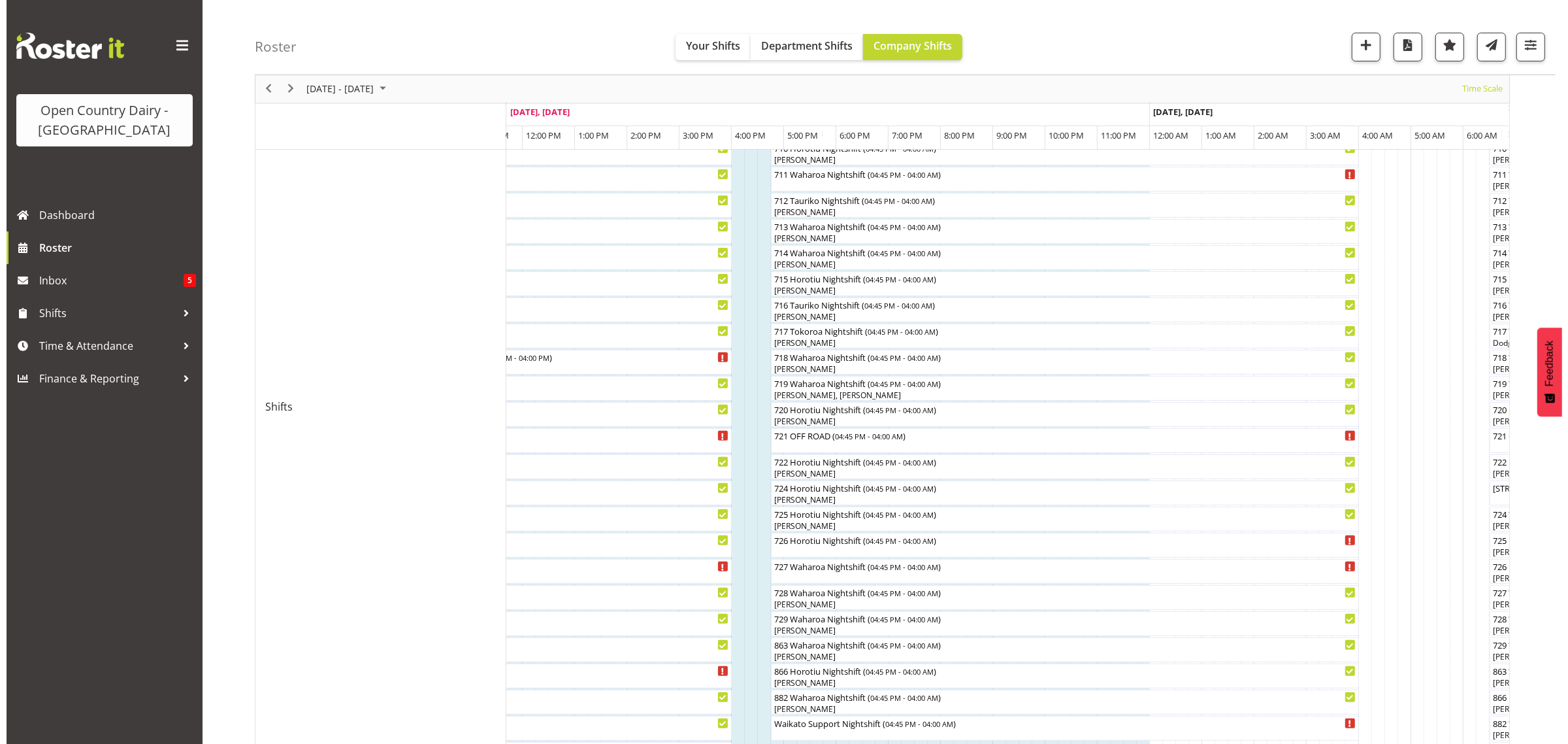
scroll to position [490, 0]
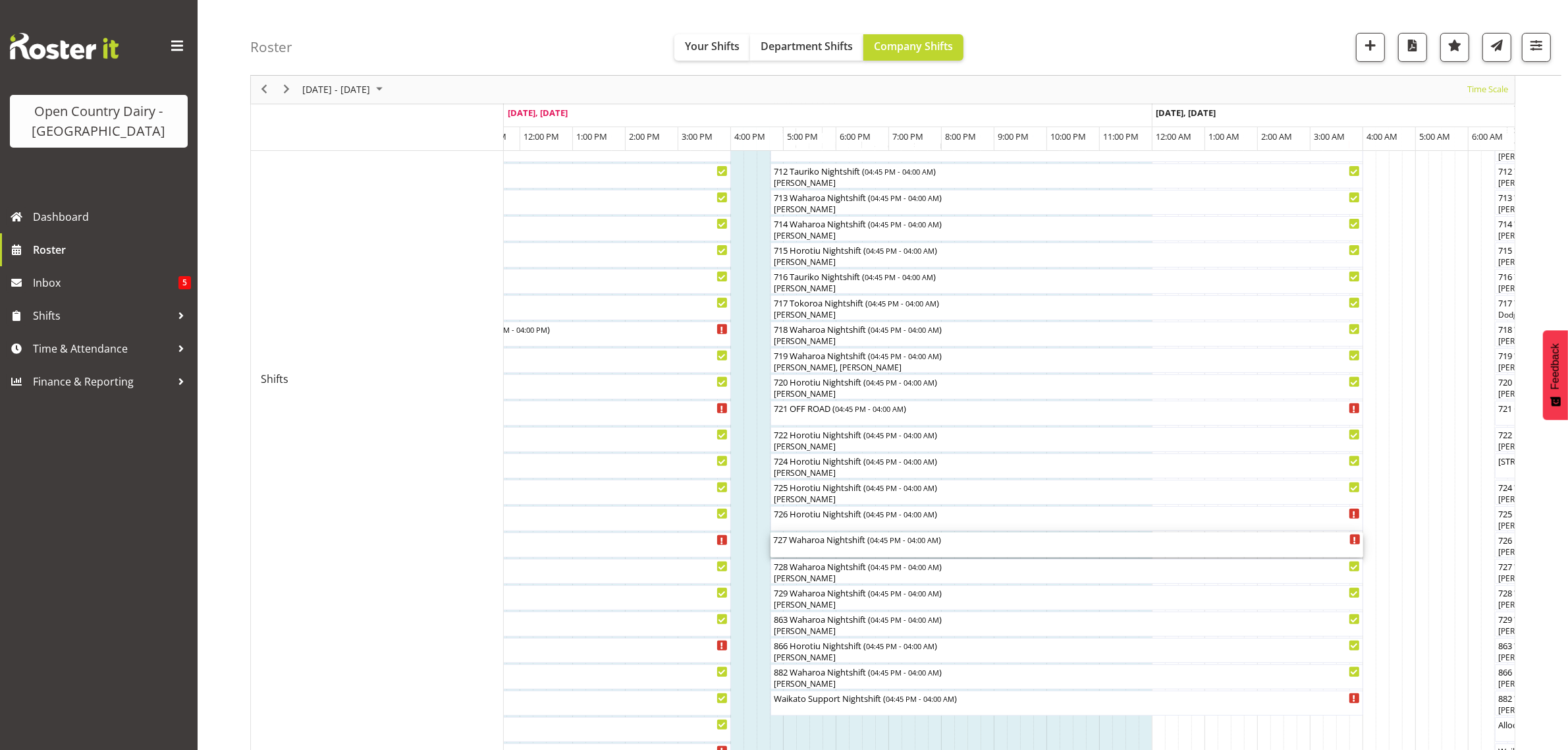
click at [820, 547] on div "727 Waharoa Nightshift ( 04:45 PM - 04:00 AM )" at bounding box center [1067, 545] width 587 height 25
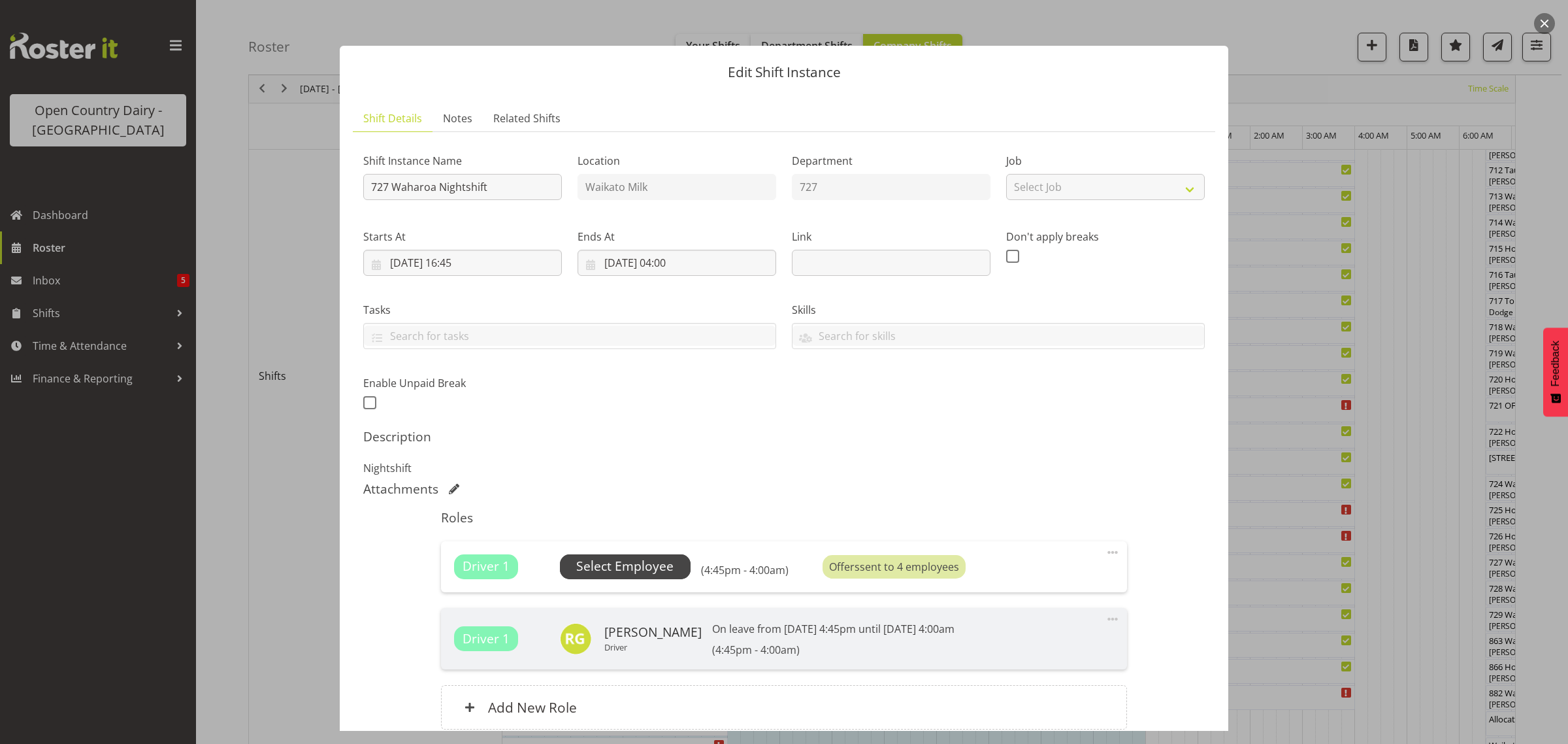
click at [649, 567] on span "Select Employee" at bounding box center [625, 566] width 97 height 19
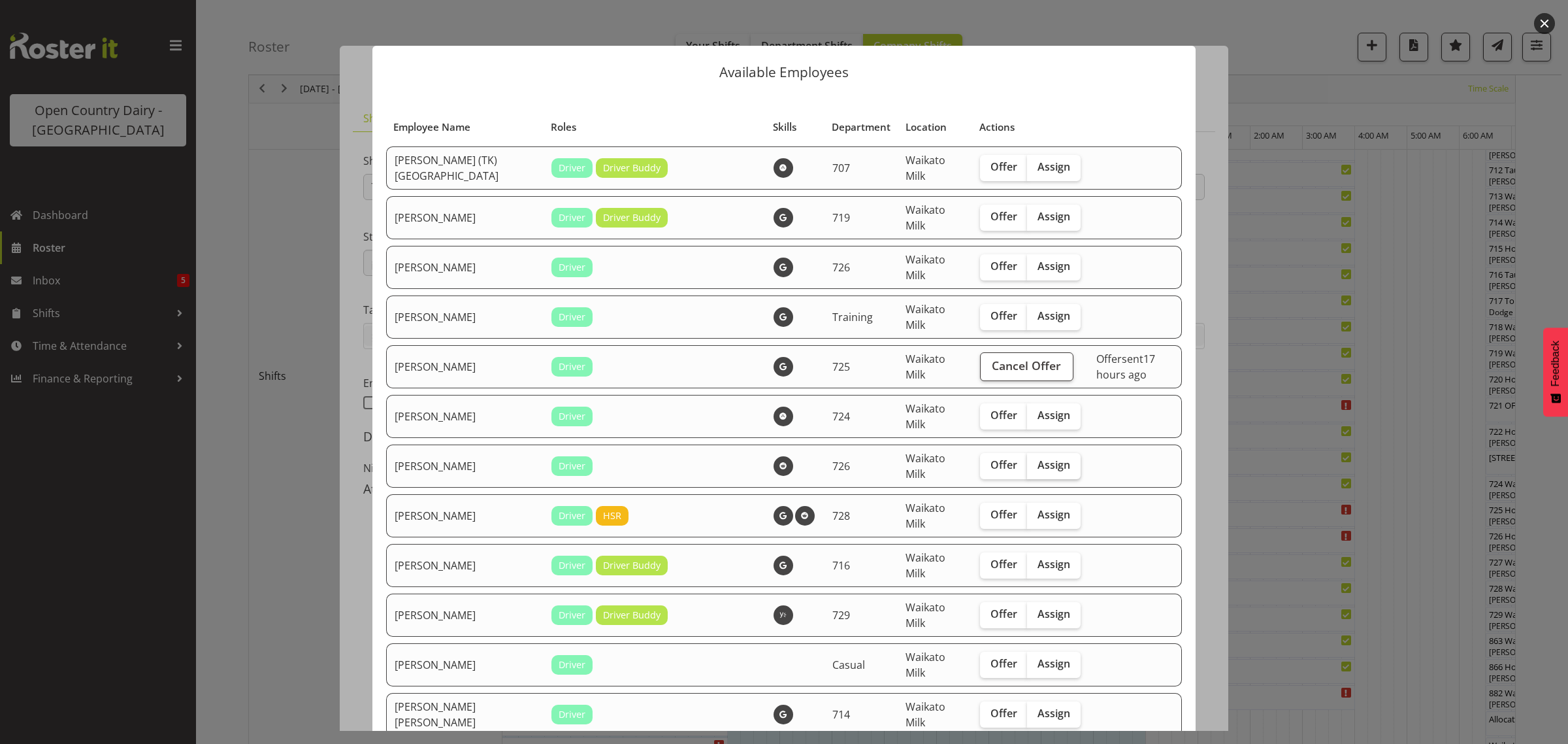
click at [1038, 469] on span "Assign" at bounding box center [1054, 464] width 33 height 13
click at [1027, 469] on input "Assign" at bounding box center [1031, 465] width 8 height 8
checkbox input "true"
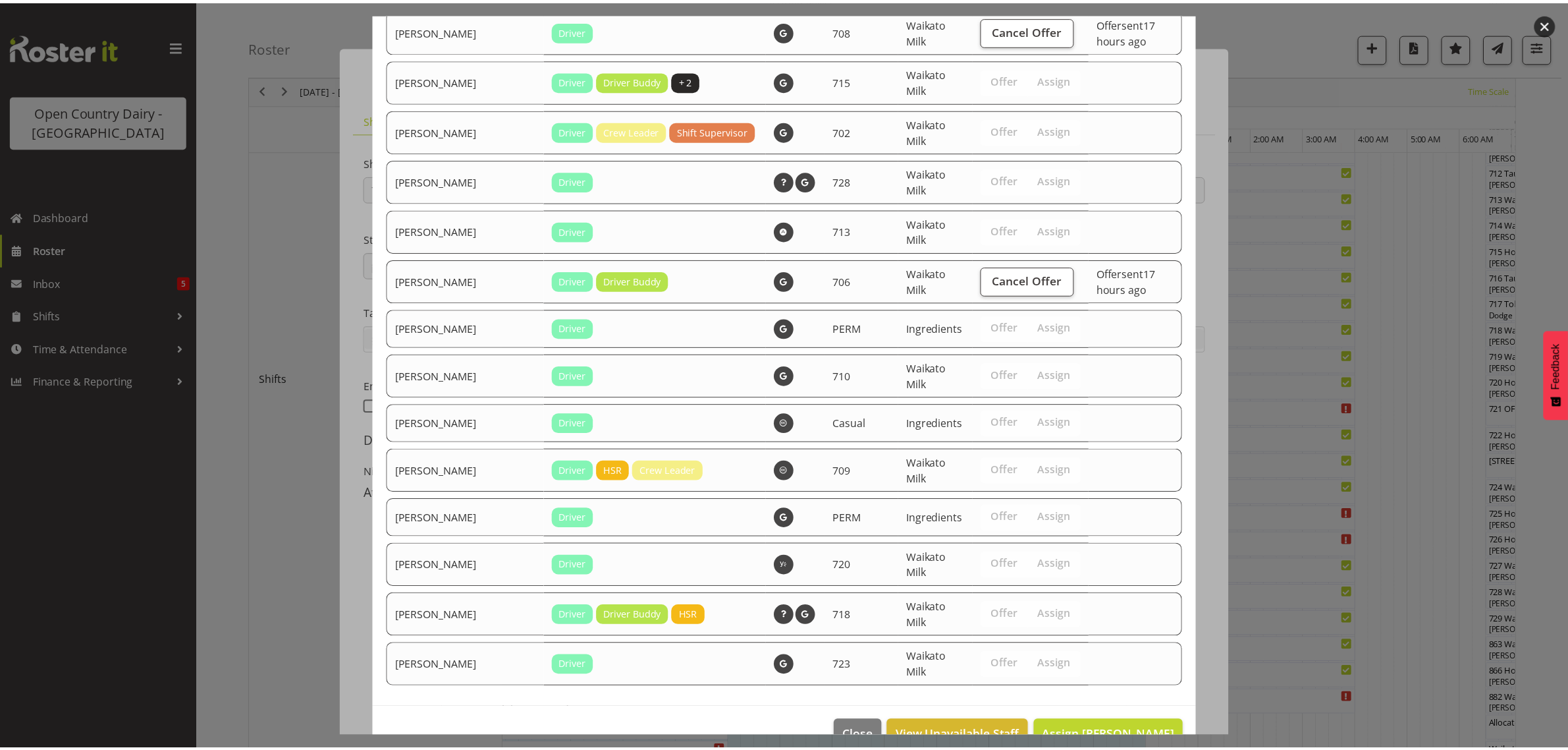
scroll to position [1279, 0]
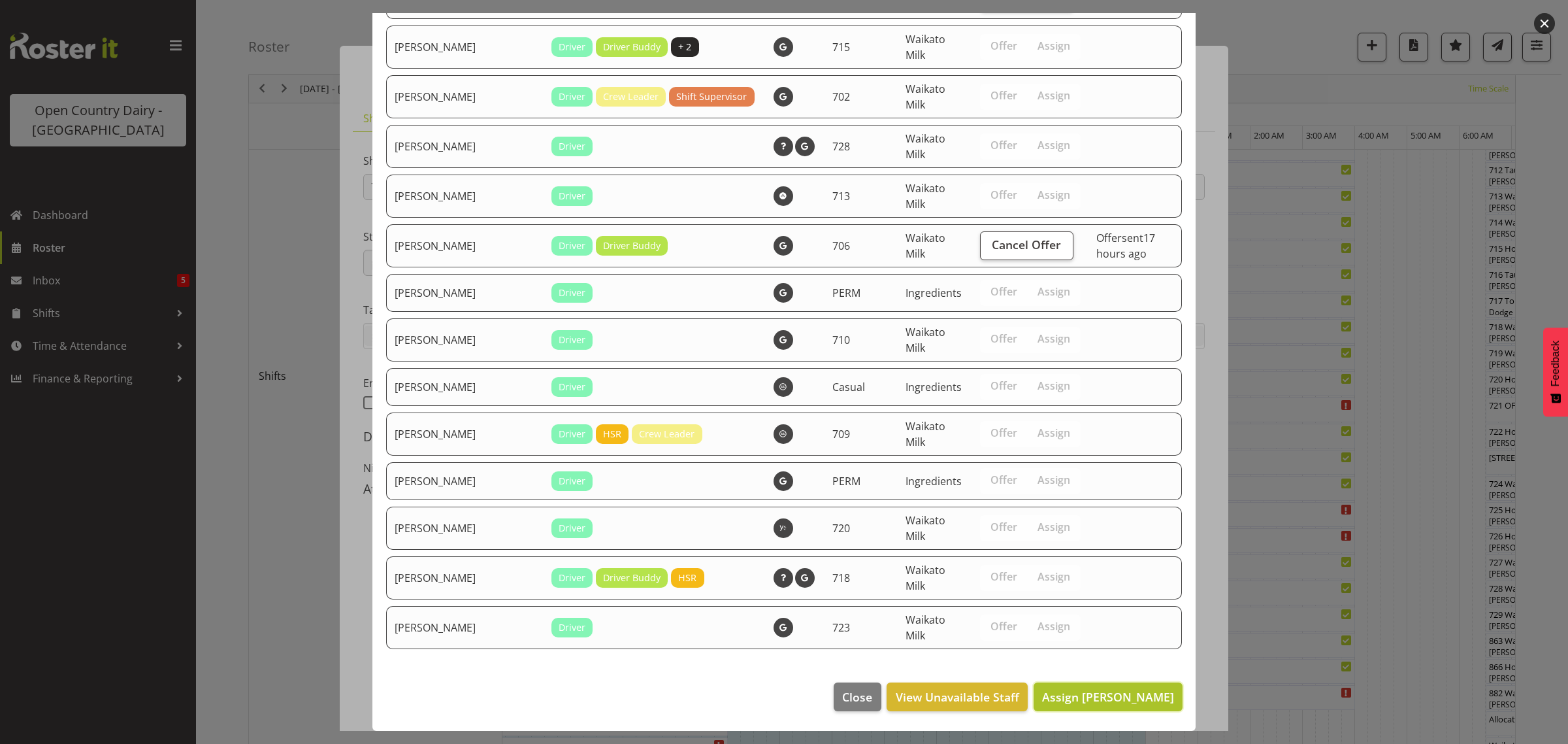
click at [1104, 701] on span "Assign [PERSON_NAME]" at bounding box center [1108, 697] width 132 height 16
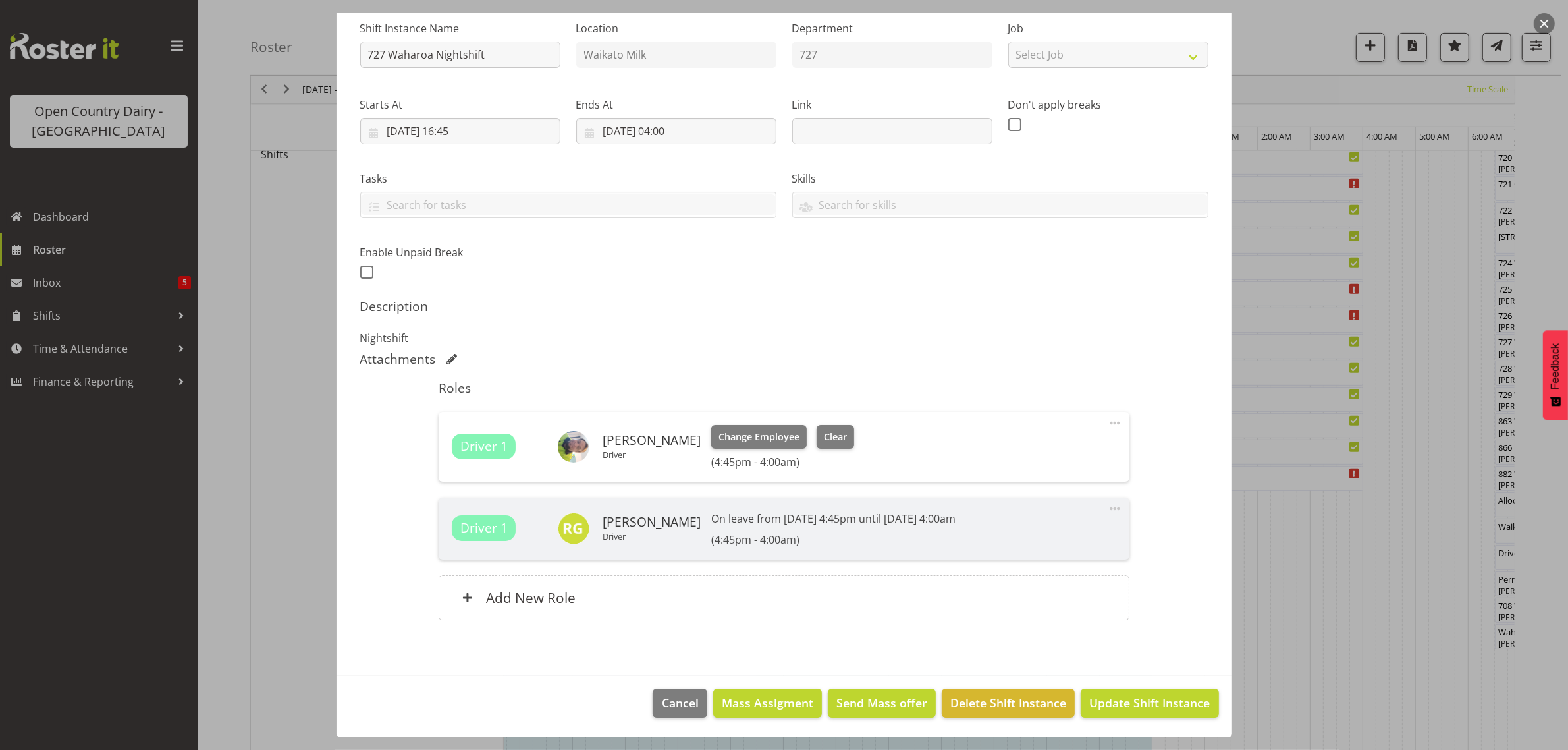
scroll to position [823, 0]
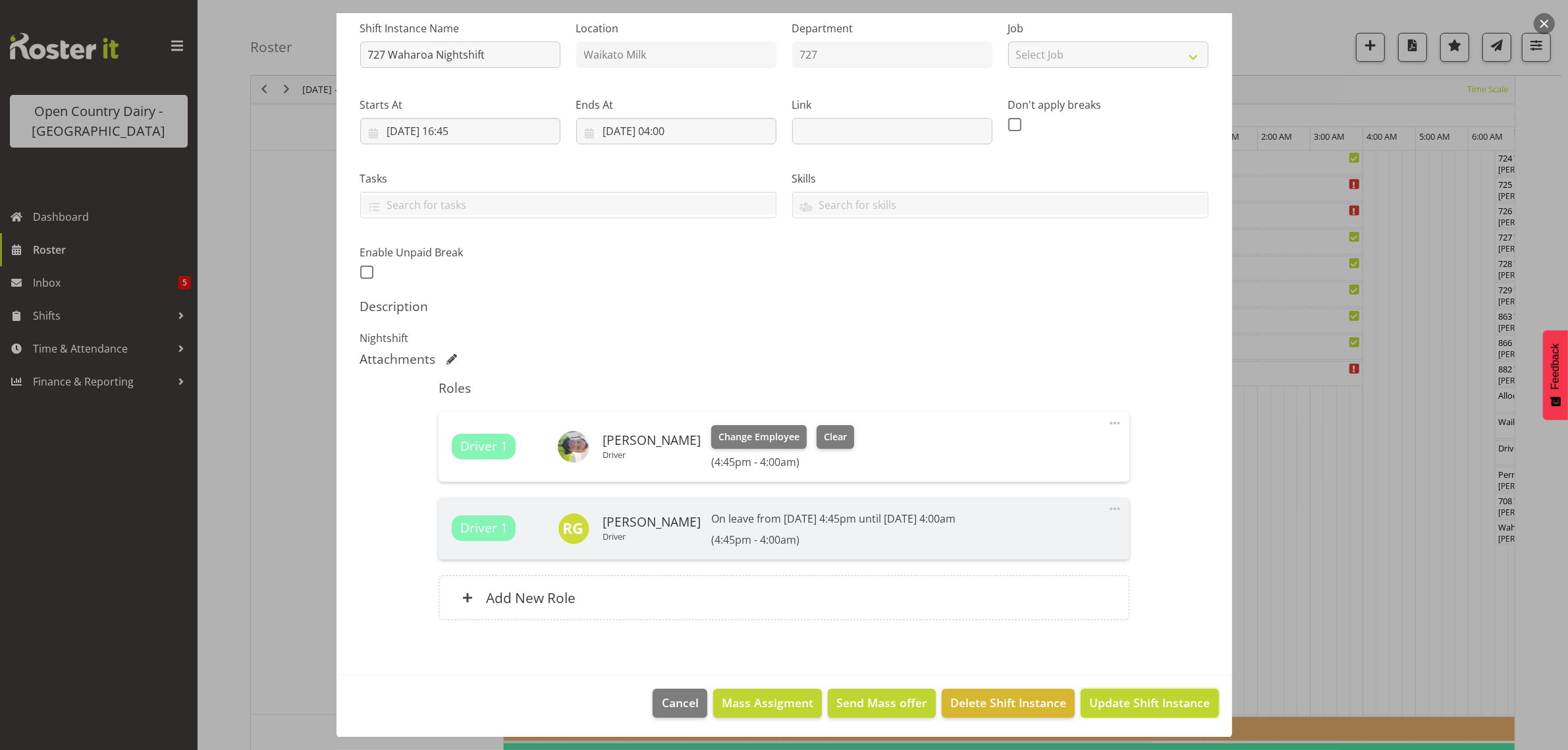
drag, startPoint x: 1131, startPoint y: 697, endPoint x: 1177, endPoint y: 693, distance: 46.2
click at [1134, 696] on span "Update Shift Instance" at bounding box center [1150, 702] width 120 height 17
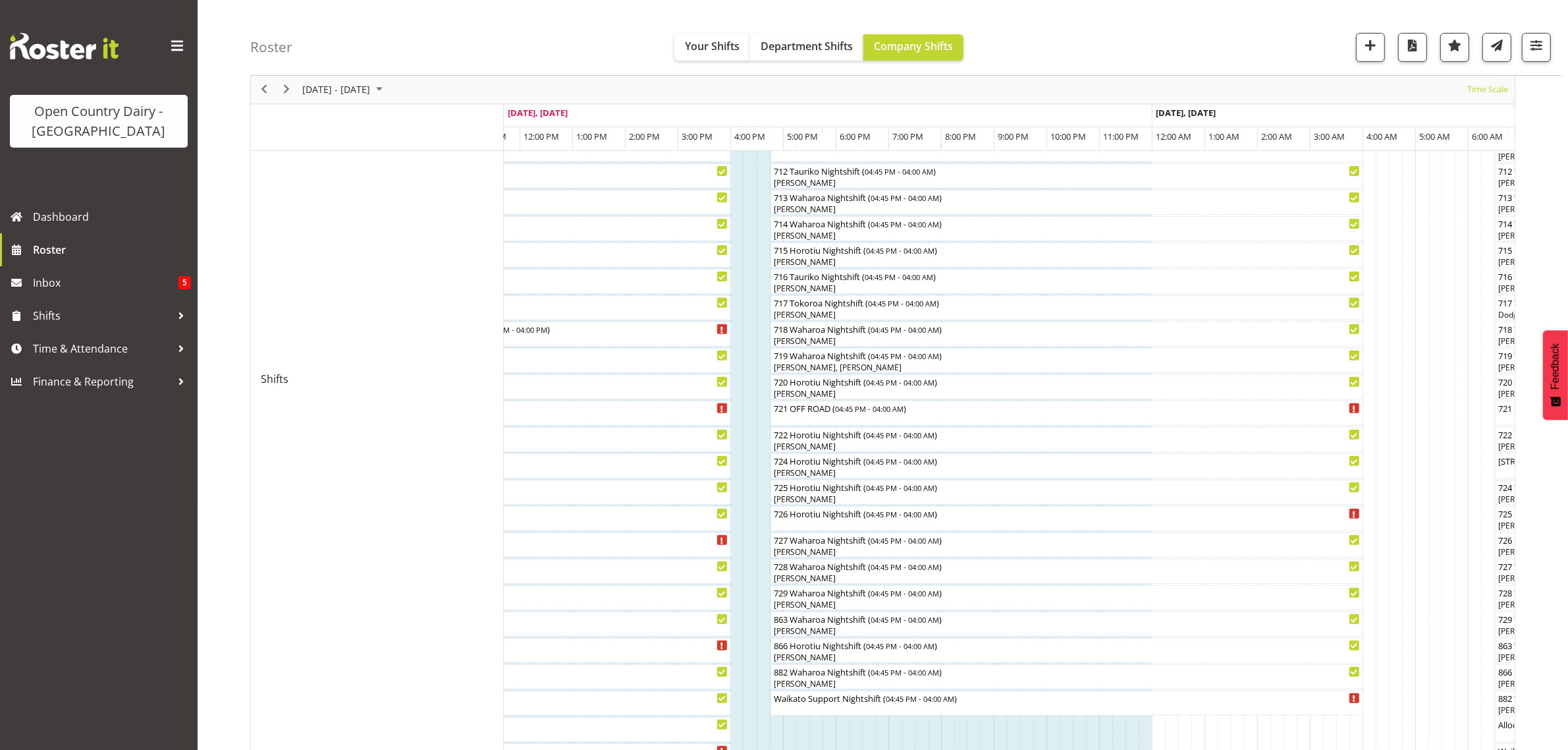
scroll to position [165, 0]
